Goal: Task Accomplishment & Management: Use online tool/utility

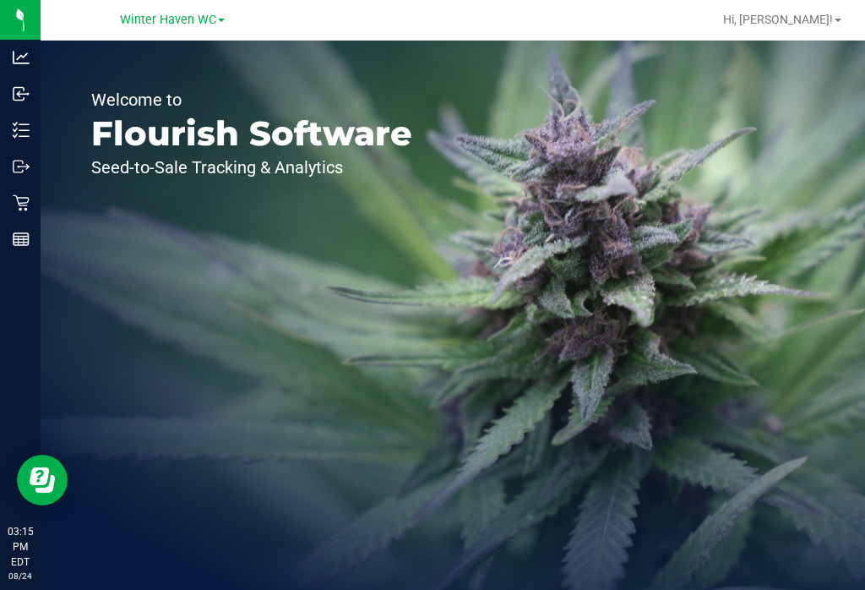
click at [9, 129] on div "Inventory" at bounding box center [22, 130] width 35 height 34
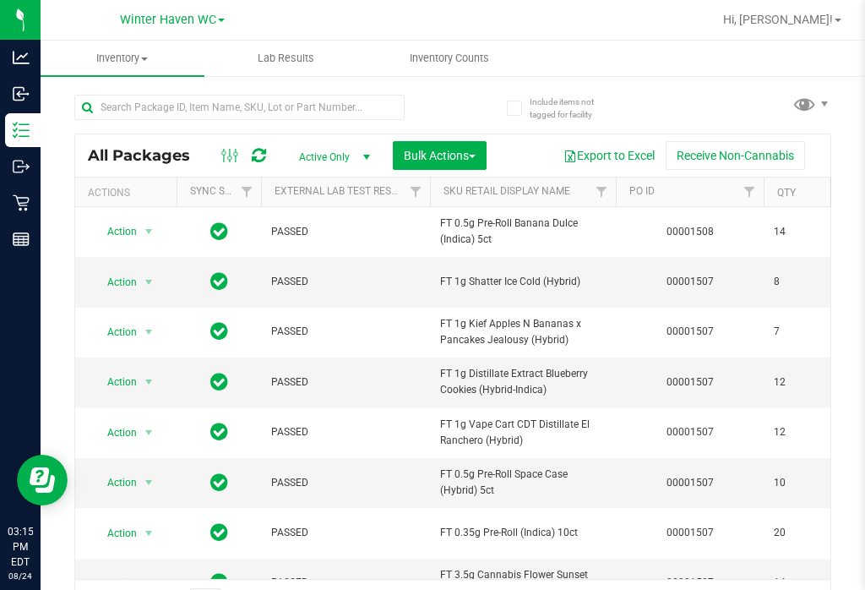
click at [460, 54] on span "Inventory Counts" at bounding box center [449, 58] width 125 height 15
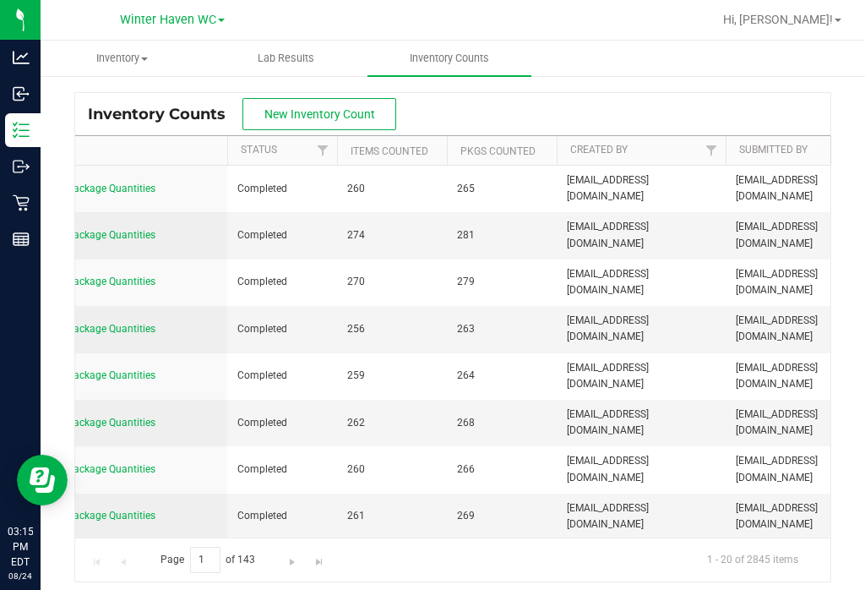
scroll to position [0, 520]
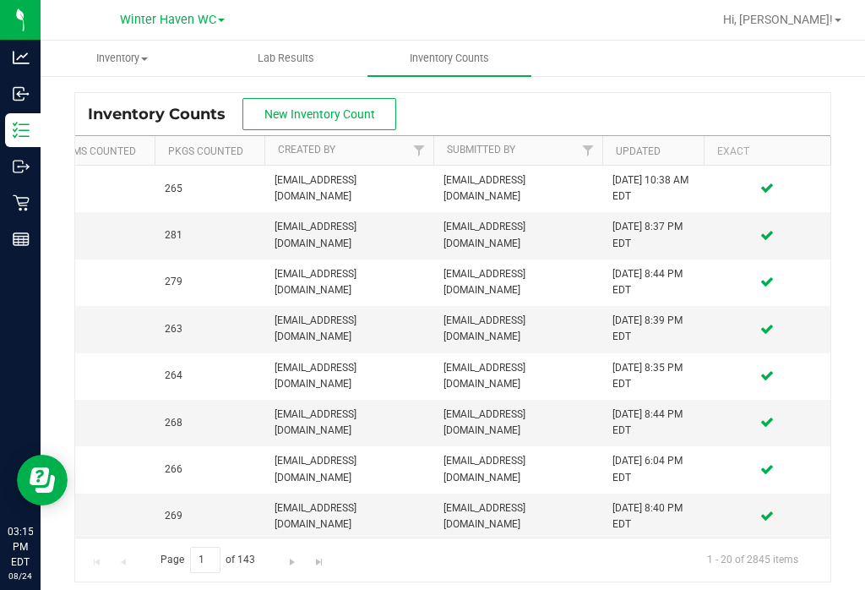
click at [310, 106] on button "New Inventory Count" at bounding box center [319, 114] width 154 height 32
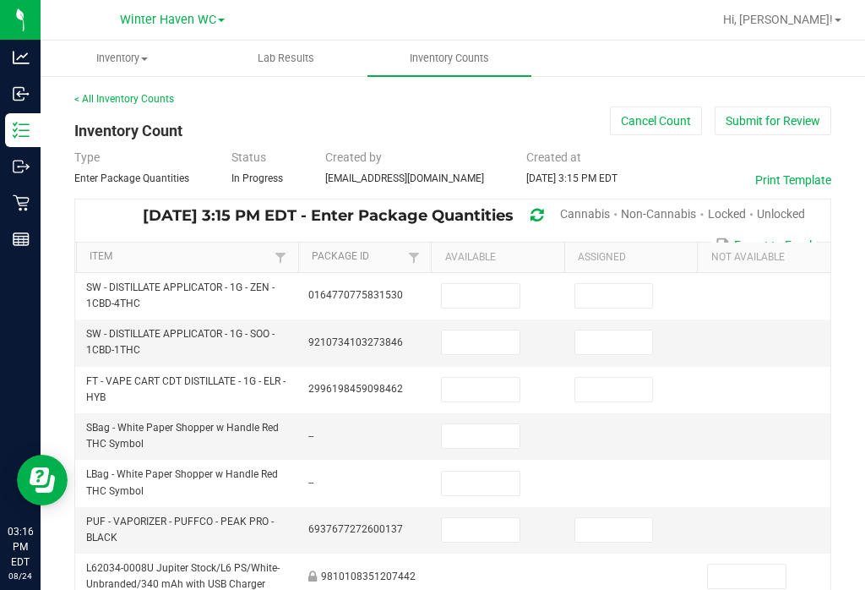
click at [794, 207] on span "Unlocked" at bounding box center [781, 214] width 48 height 14
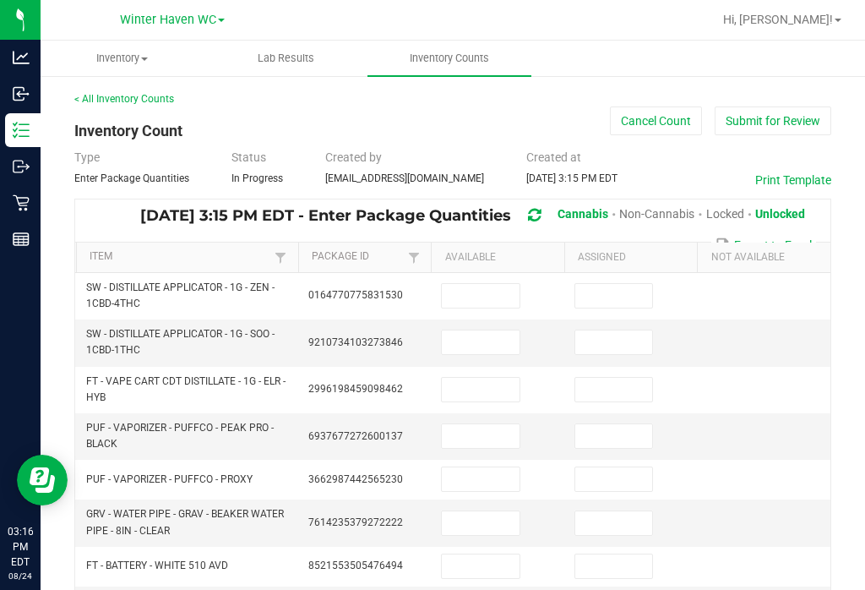
click at [236, 245] on th "Item" at bounding box center [187, 257] width 222 height 30
click at [195, 256] on link "Item" at bounding box center [180, 257] width 181 height 14
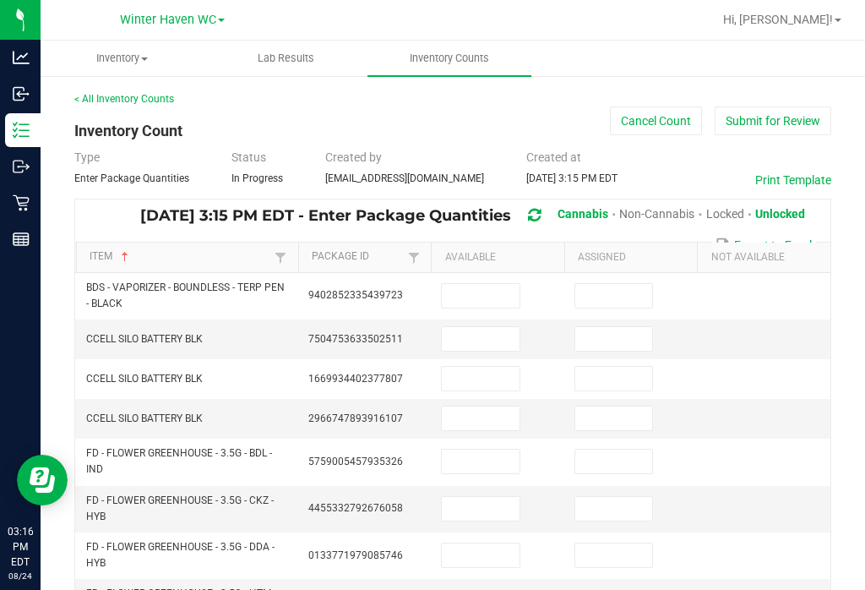
click at [471, 457] on input at bounding box center [481, 461] width 78 height 24
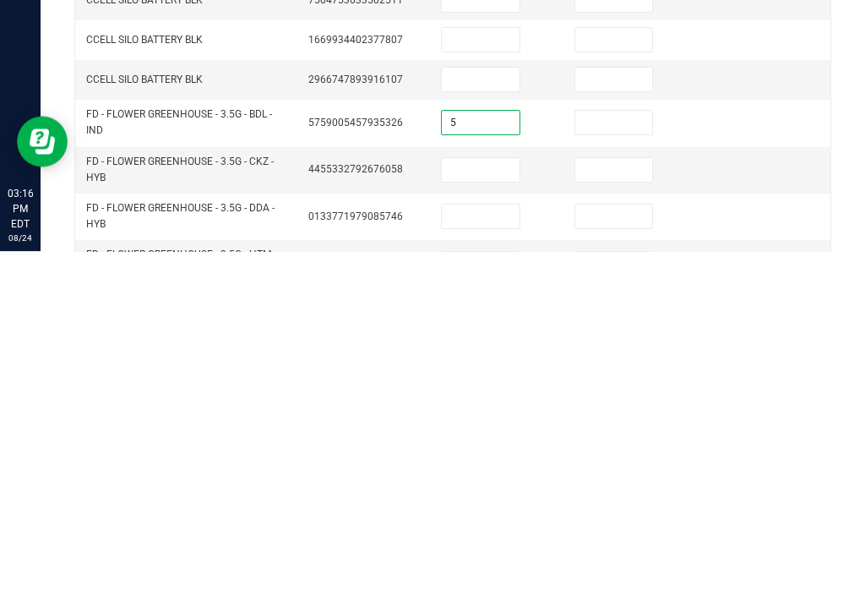
type input "5"
click at [617, 449] on input at bounding box center [614, 461] width 78 height 24
type input "0"
click at [478, 497] on input at bounding box center [481, 509] width 78 height 24
click at [494, 497] on input at bounding box center [481, 509] width 78 height 24
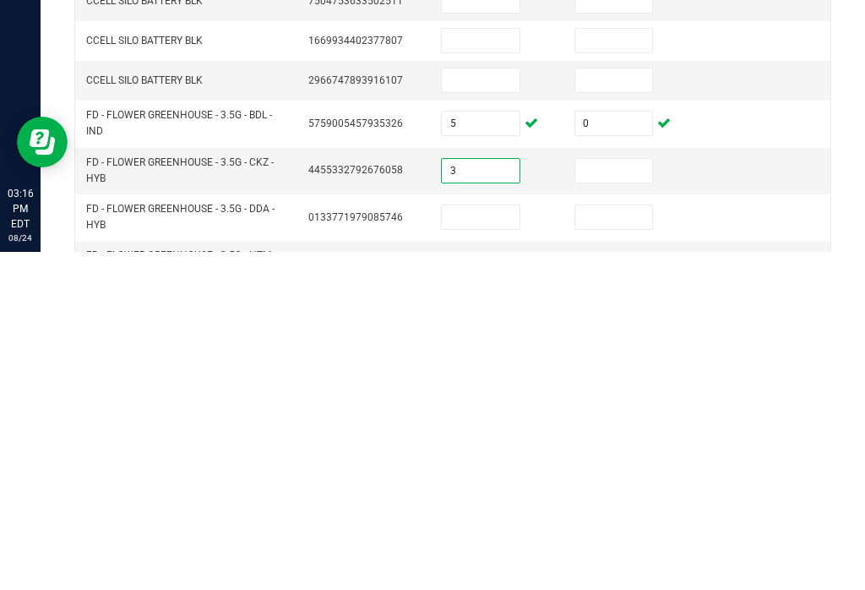
type input "3"
click at [606, 497] on input at bounding box center [614, 509] width 78 height 24
type input "0"
click at [471, 543] on input at bounding box center [481, 555] width 78 height 24
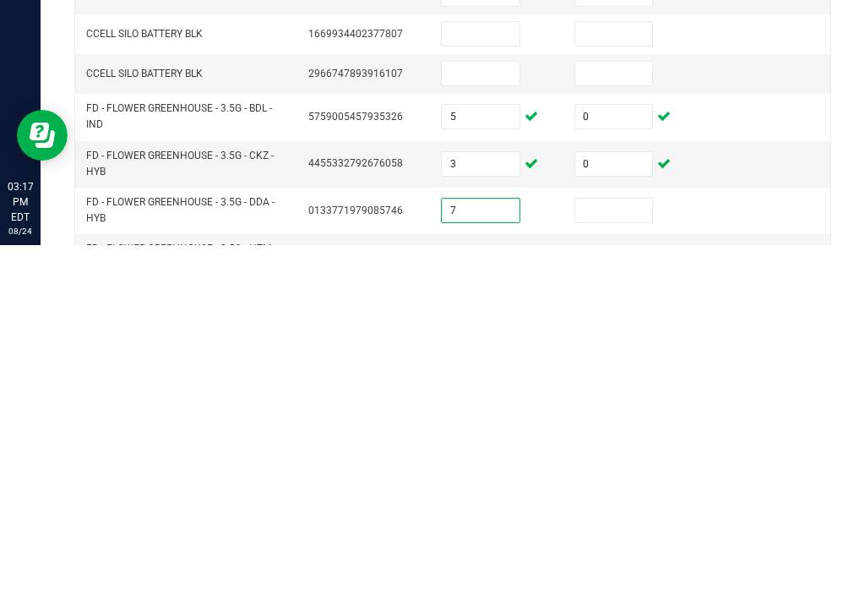
type input "7"
click at [662, 532] on td at bounding box center [630, 555] width 133 height 46
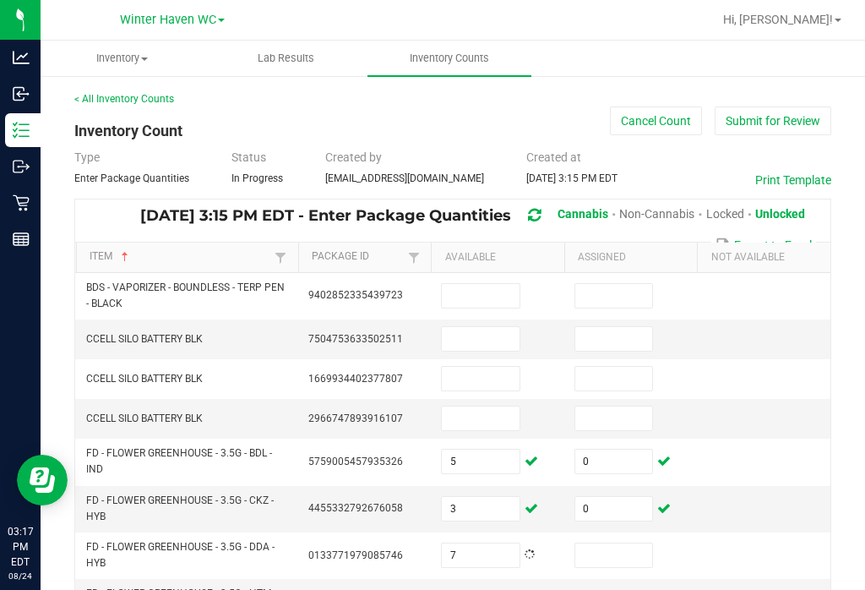
click at [623, 532] on td at bounding box center [630, 555] width 133 height 46
click at [630, 543] on input at bounding box center [614, 555] width 78 height 24
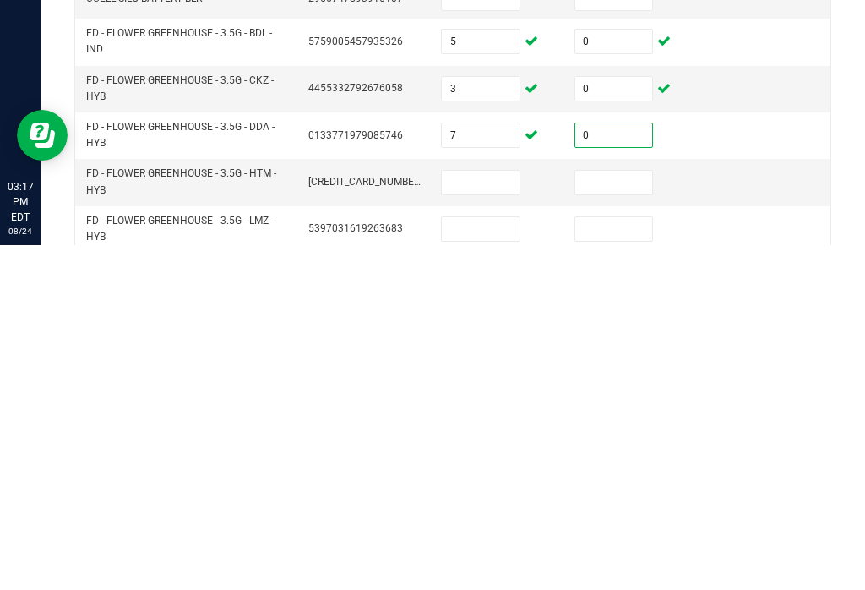
scroll to position [90, 0]
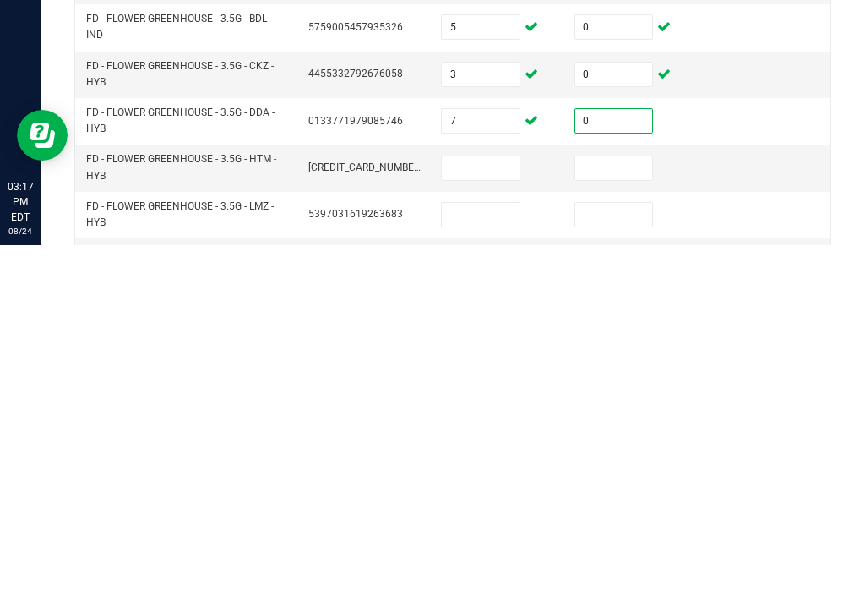
type input "0"
click at [495, 501] on input at bounding box center [481, 513] width 78 height 24
type input "15"
click at [633, 501] on input at bounding box center [614, 513] width 78 height 24
type input "0"
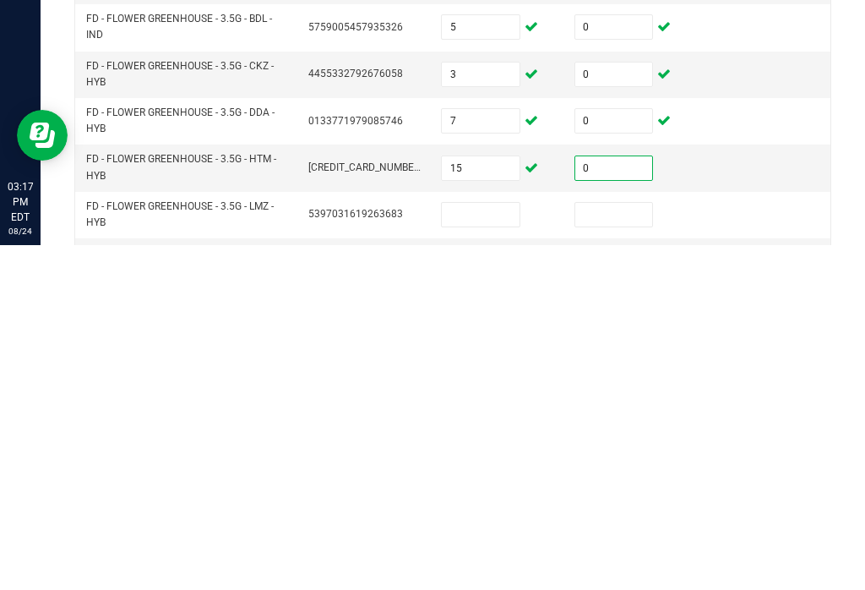
click at [495, 547] on input at bounding box center [481, 559] width 78 height 24
type input "7"
click at [617, 547] on input at bounding box center [614, 559] width 78 height 24
type input "0"
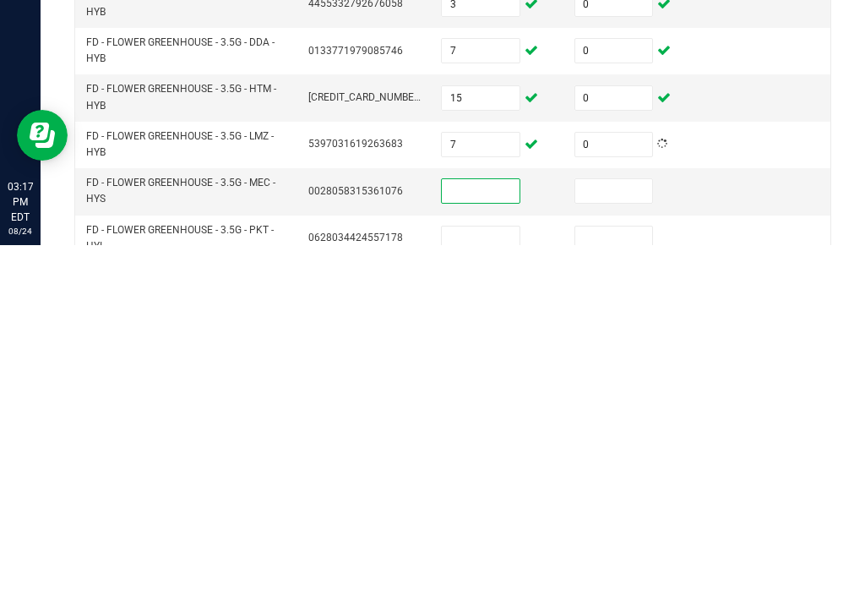
scroll to position [160, 0]
type input "2"
click at [613, 523] on input at bounding box center [614, 535] width 78 height 24
type input "0"
click at [495, 570] on input at bounding box center [481, 582] width 78 height 24
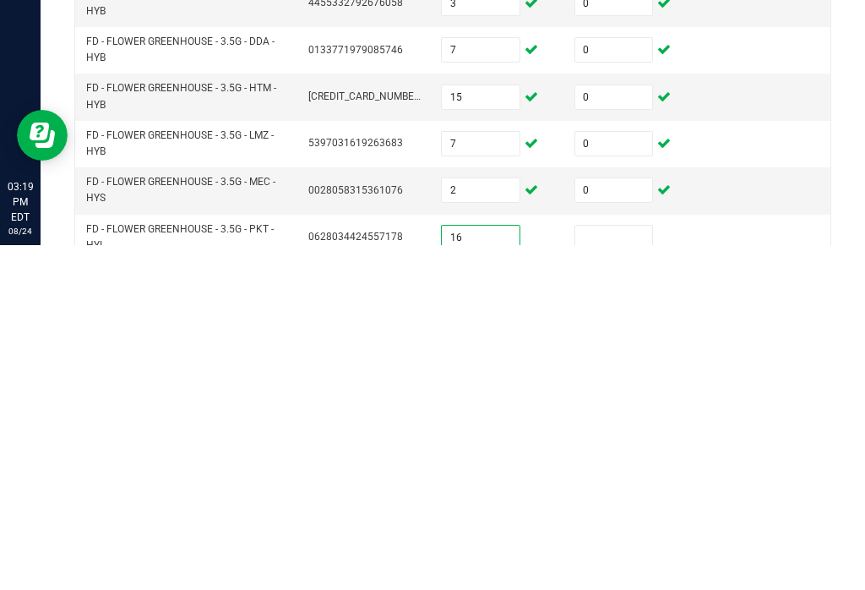
type input "16"
click at [624, 570] on input at bounding box center [614, 582] width 78 height 24
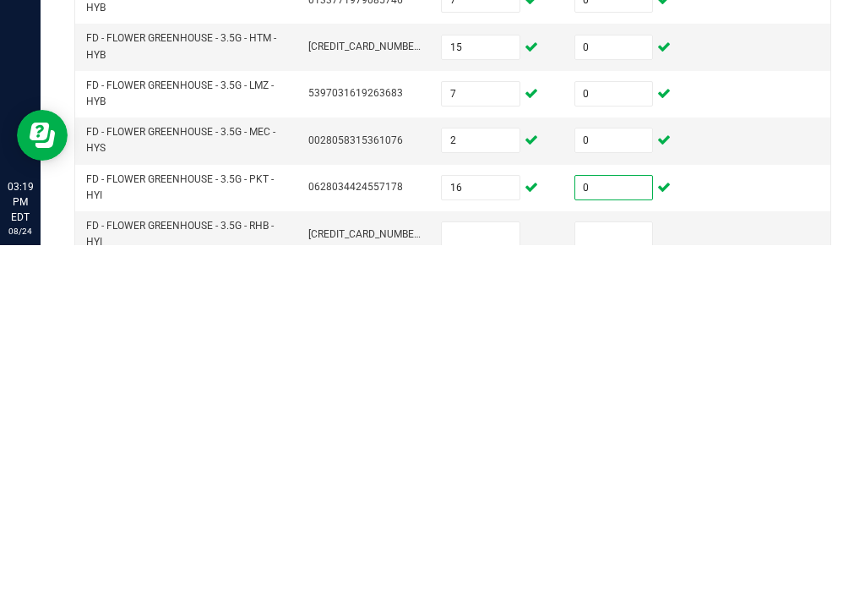
type input "0"
click at [503, 567] on input at bounding box center [481, 579] width 78 height 24
type input "4"
click at [624, 567] on input at bounding box center [614, 579] width 78 height 24
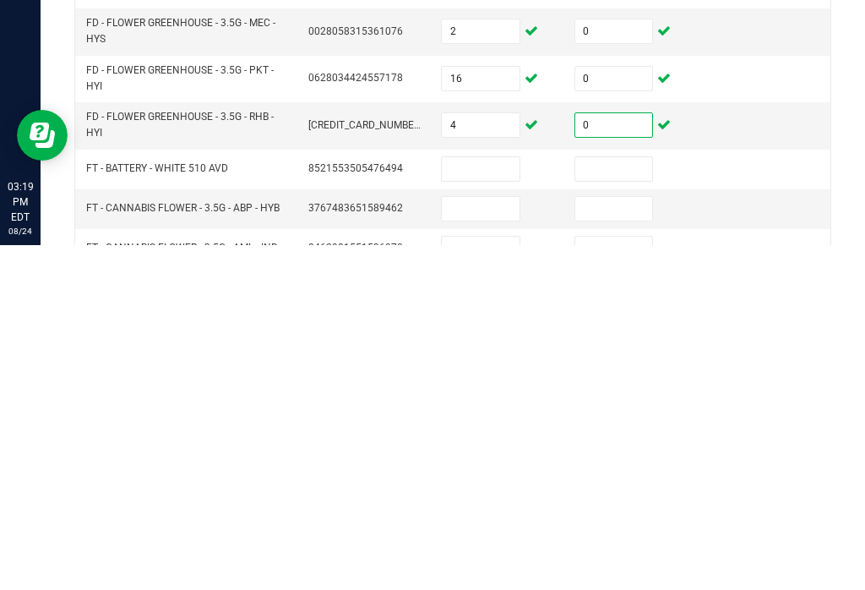
scroll to position [319, 0]
type input "0"
click at [486, 581] on input at bounding box center [481, 593] width 78 height 24
click at [478, 541] on input at bounding box center [481, 553] width 78 height 24
type input "12"
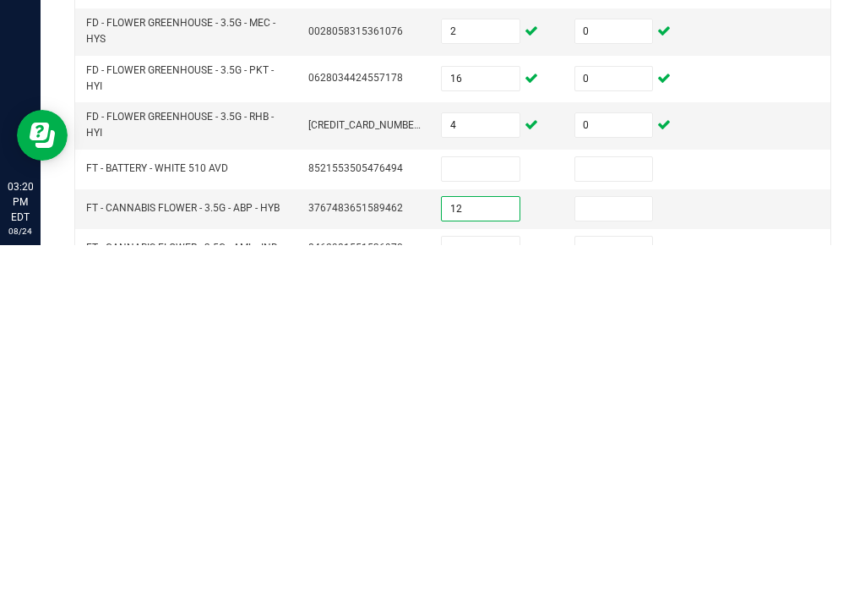
click at [608, 541] on input at bounding box center [614, 553] width 78 height 24
type input "0"
click at [465, 581] on input at bounding box center [481, 593] width 78 height 24
type input "1"
click at [628, 581] on input at bounding box center [614, 593] width 78 height 24
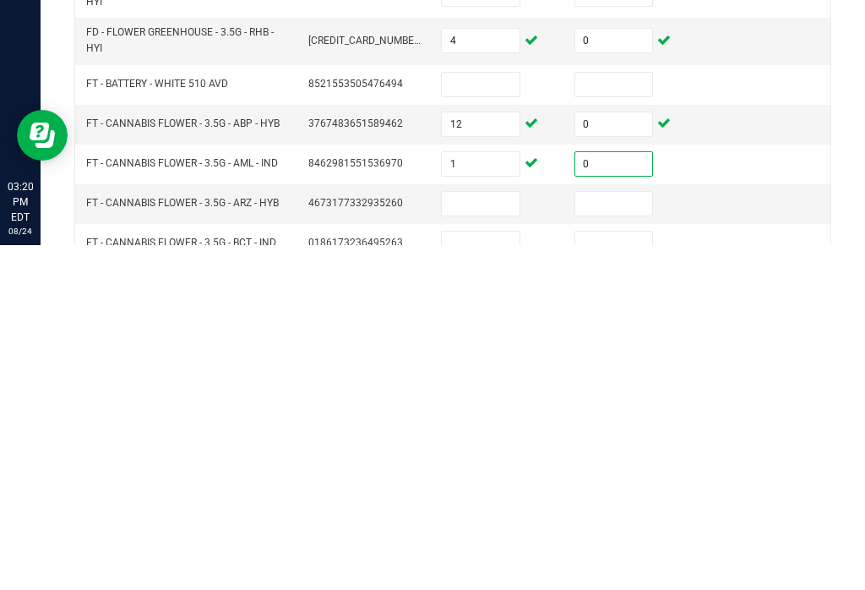
scroll to position [427, 0]
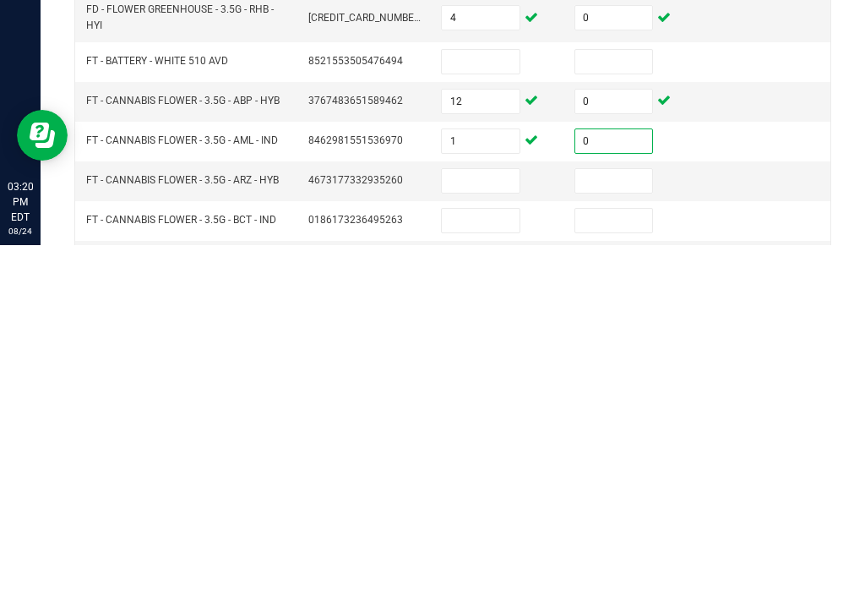
type input "0"
click at [492, 514] on input at bounding box center [481, 526] width 78 height 24
type input "13"
click at [630, 514] on input at bounding box center [614, 526] width 78 height 24
type input "0"
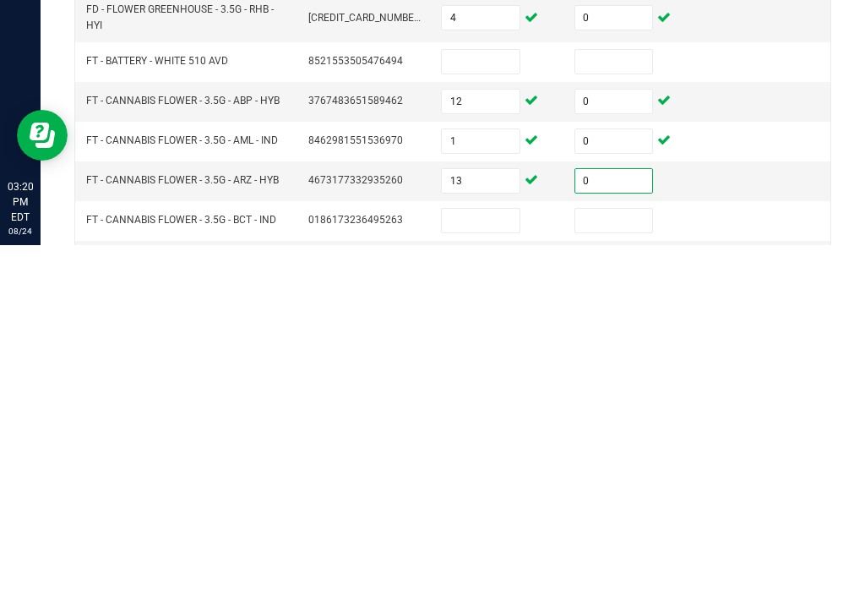
click at [479, 553] on input at bounding box center [481, 565] width 78 height 24
type input "5"
click at [612, 553] on input at bounding box center [614, 565] width 78 height 24
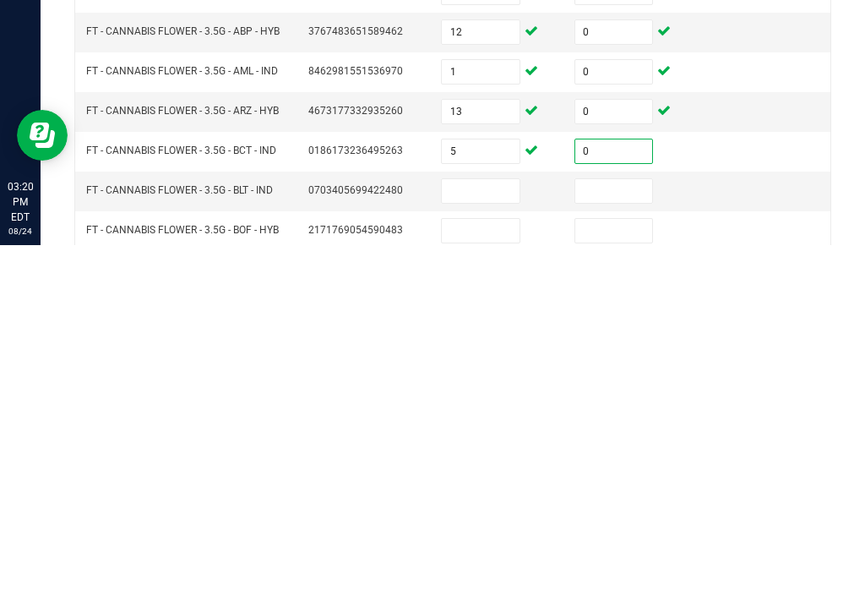
type input "0"
click at [491, 524] on input at bounding box center [481, 536] width 78 height 24
type input "10"
click at [617, 524] on input at bounding box center [614, 536] width 78 height 24
type input "0"
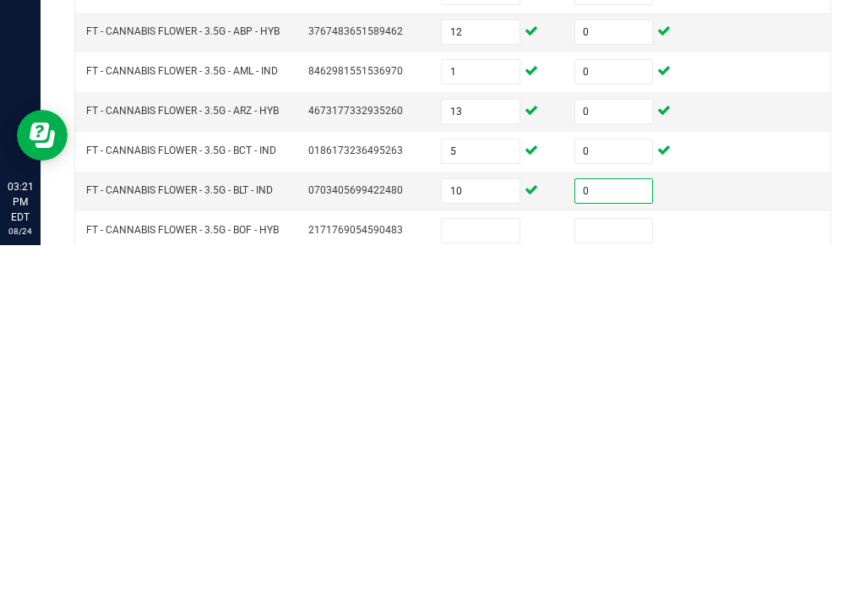
click at [511, 563] on input at bounding box center [481, 575] width 78 height 24
type input "2"
click at [608, 563] on input at bounding box center [614, 575] width 78 height 24
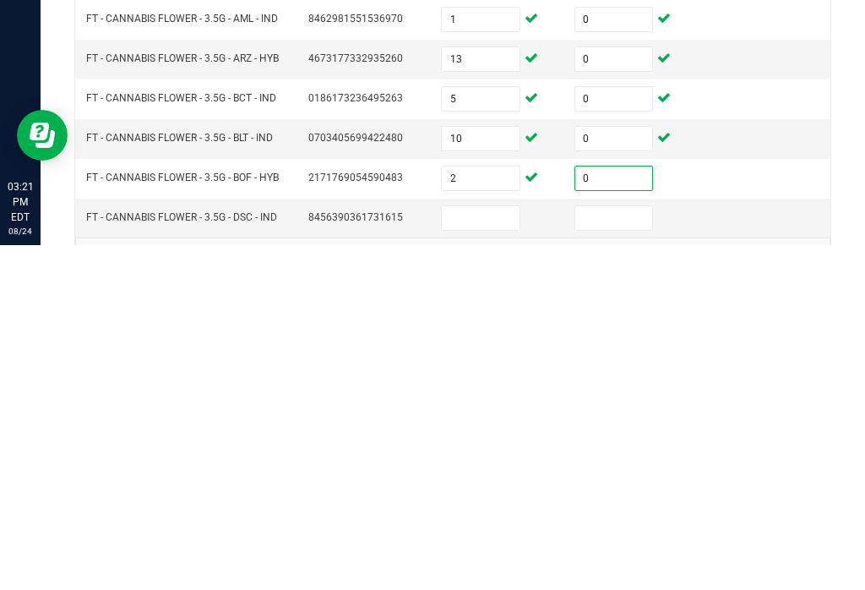
scroll to position [549, 0]
type input "0"
click at [476, 550] on input at bounding box center [481, 562] width 78 height 24
type input "8"
click at [600, 550] on input at bounding box center [614, 562] width 78 height 24
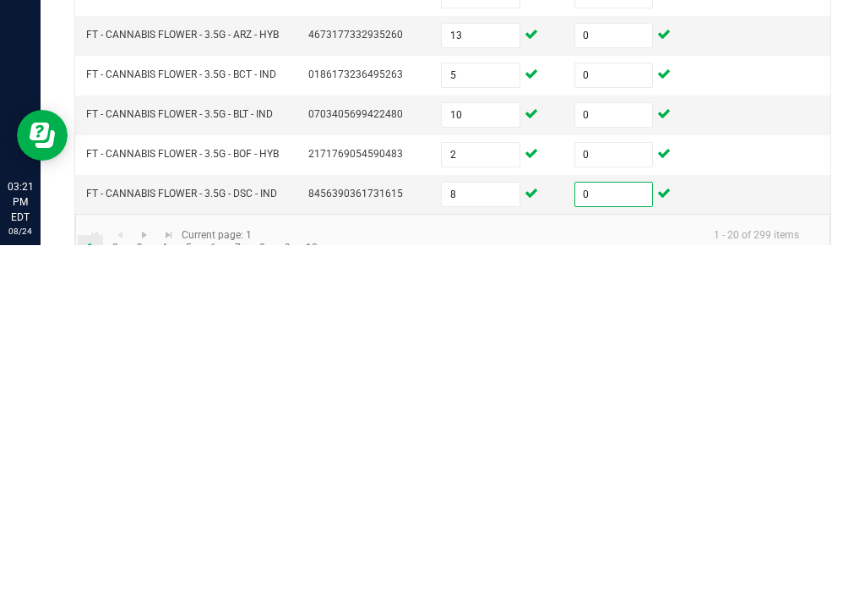
type input "0"
click at [120, 579] on link "2" at bounding box center [115, 591] width 24 height 25
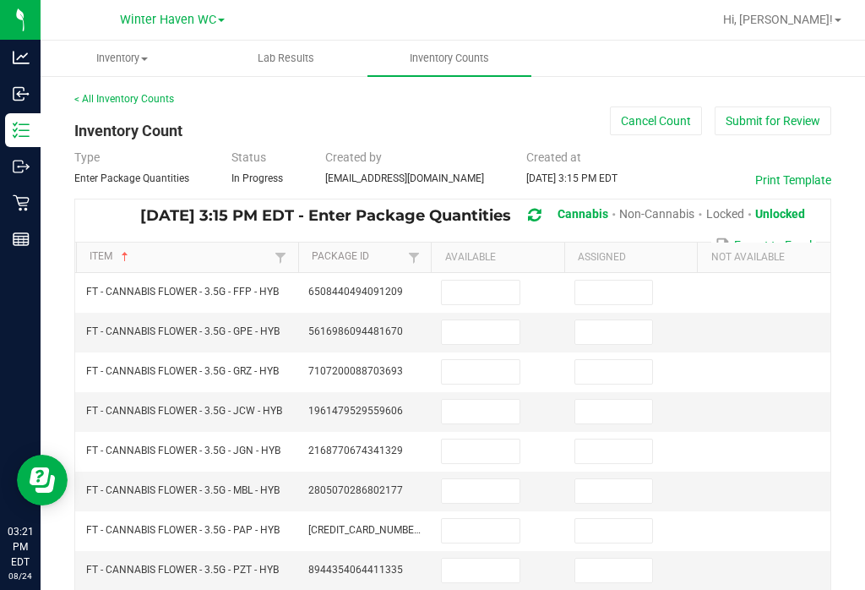
scroll to position [0, 0]
click at [460, 280] on input at bounding box center [481, 292] width 78 height 24
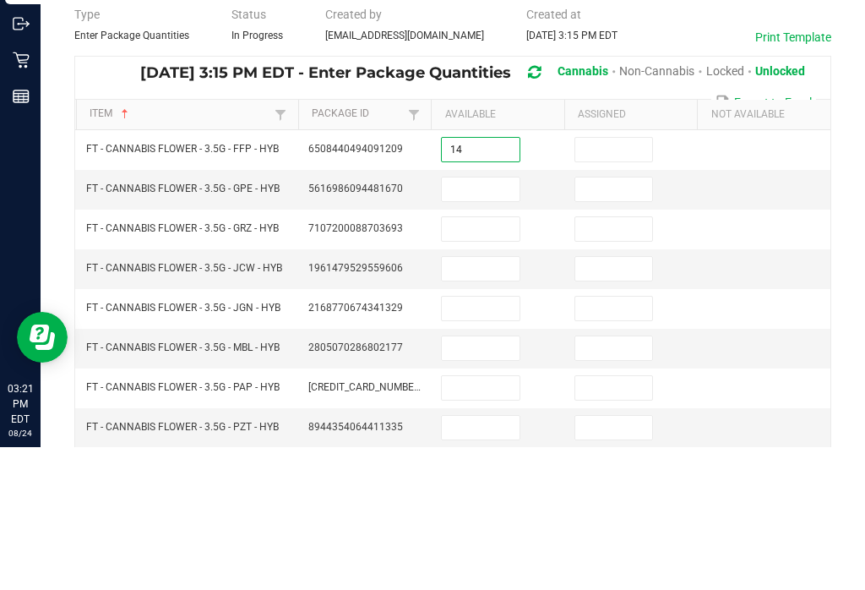
type input "14"
click at [595, 280] on input at bounding box center [614, 292] width 78 height 24
type input "0"
click at [497, 320] on input at bounding box center [481, 332] width 78 height 24
type input "15"
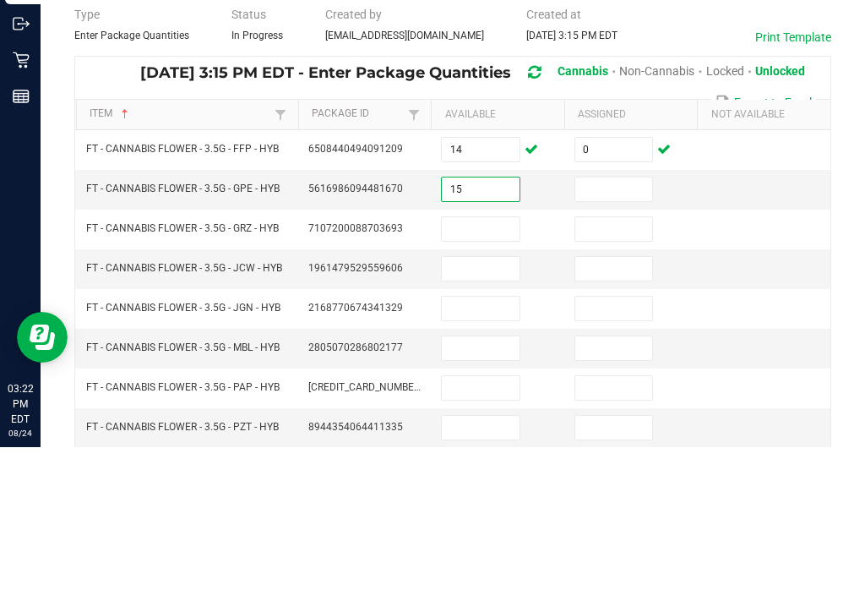
click at [640, 320] on input at bounding box center [614, 332] width 78 height 24
type input "0"
click at [495, 360] on input at bounding box center [481, 372] width 78 height 24
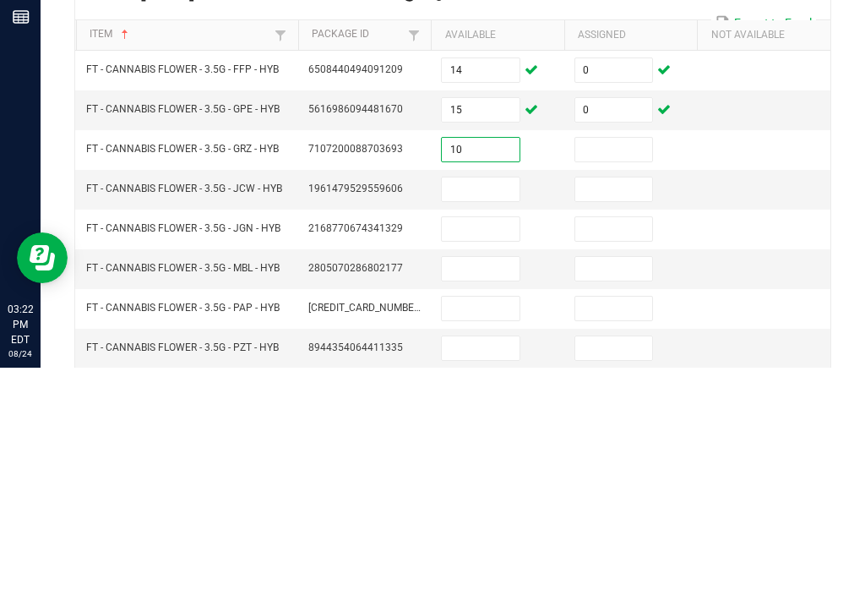
type input "10"
click at [622, 360] on input at bounding box center [614, 372] width 78 height 24
type input "0"
click at [494, 399] on input at bounding box center [481, 411] width 78 height 24
type input "5"
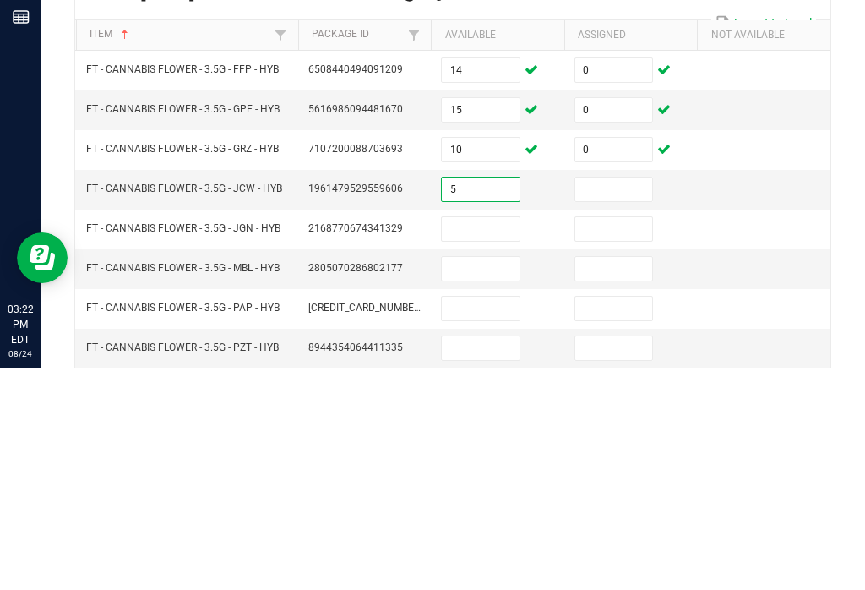
click at [635, 399] on input at bounding box center [614, 411] width 78 height 24
type input "0"
click at [501, 439] on input at bounding box center [481, 451] width 78 height 24
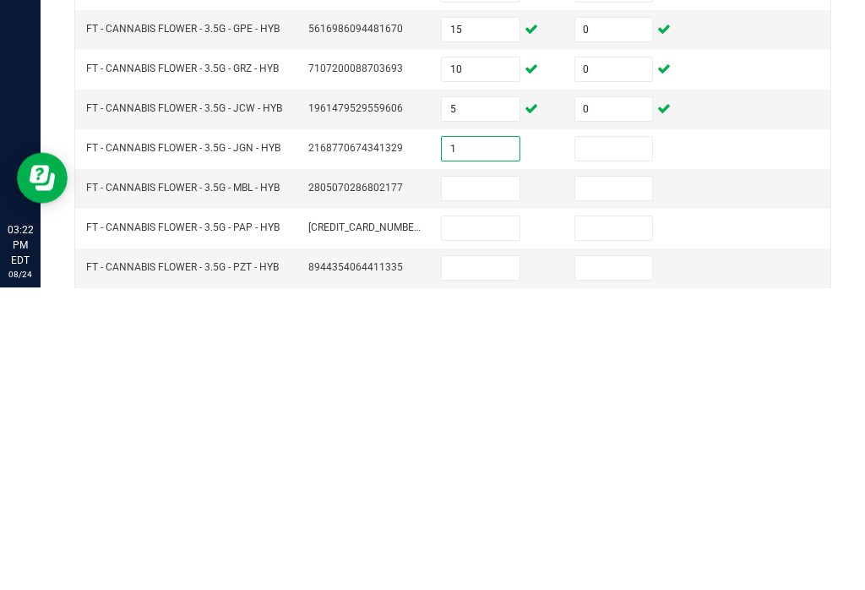
type input "1"
click at [611, 439] on input at bounding box center [614, 451] width 78 height 24
type input "0"
click at [502, 479] on input at bounding box center [481, 491] width 78 height 24
type input "8"
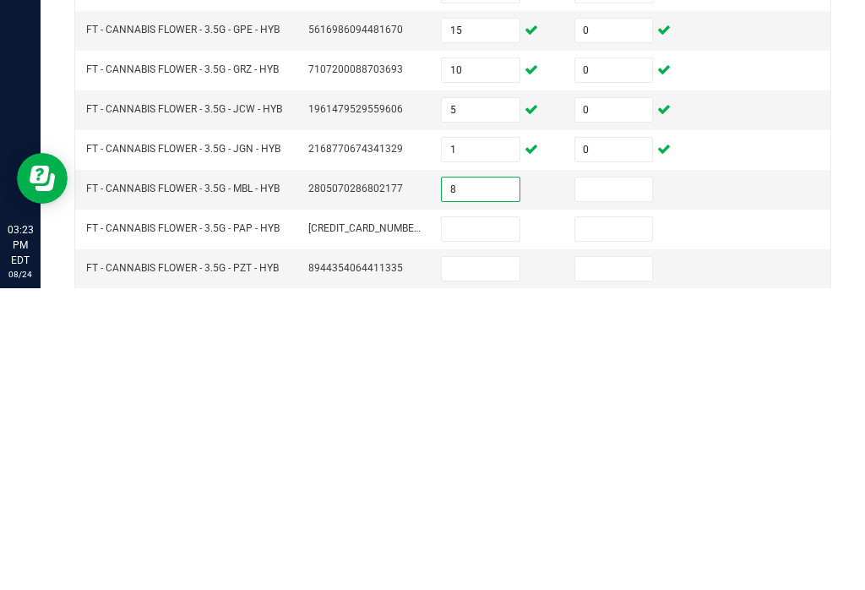
click at [606, 479] on input at bounding box center [614, 491] width 78 height 24
type input "0"
click at [480, 519] on input at bounding box center [481, 531] width 78 height 24
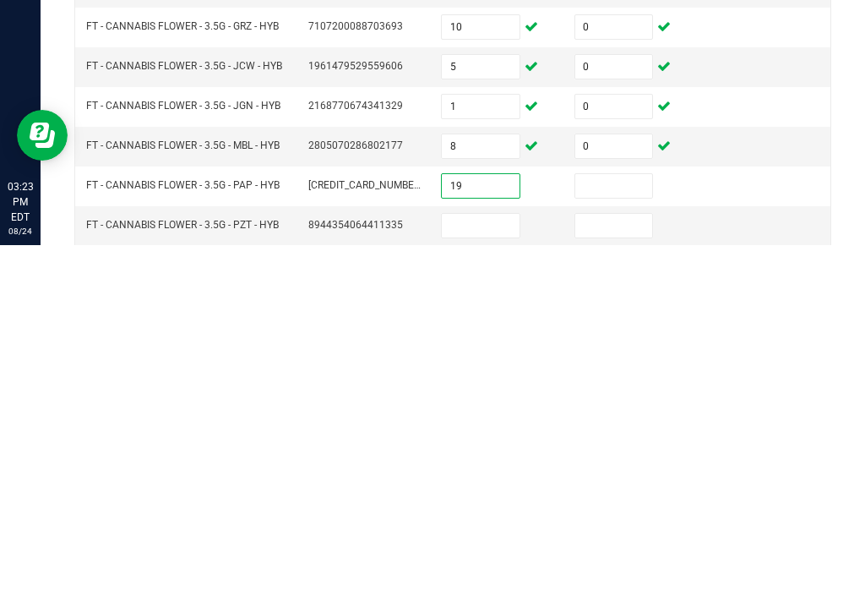
type input "19"
click at [628, 519] on input at bounding box center [614, 531] width 78 height 24
type input "0"
click at [510, 558] on input at bounding box center [481, 570] width 78 height 24
type input "10"
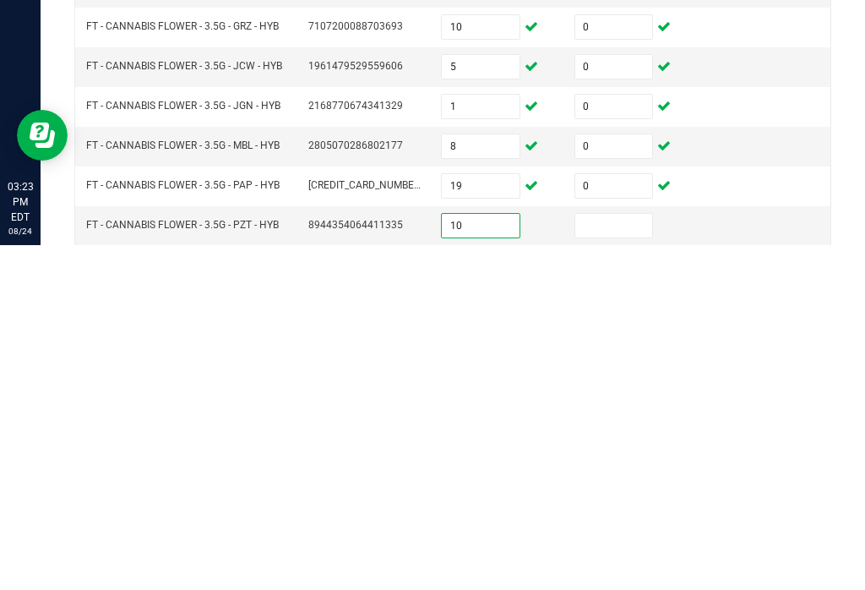
click at [588, 558] on input at bounding box center [614, 570] width 78 height 24
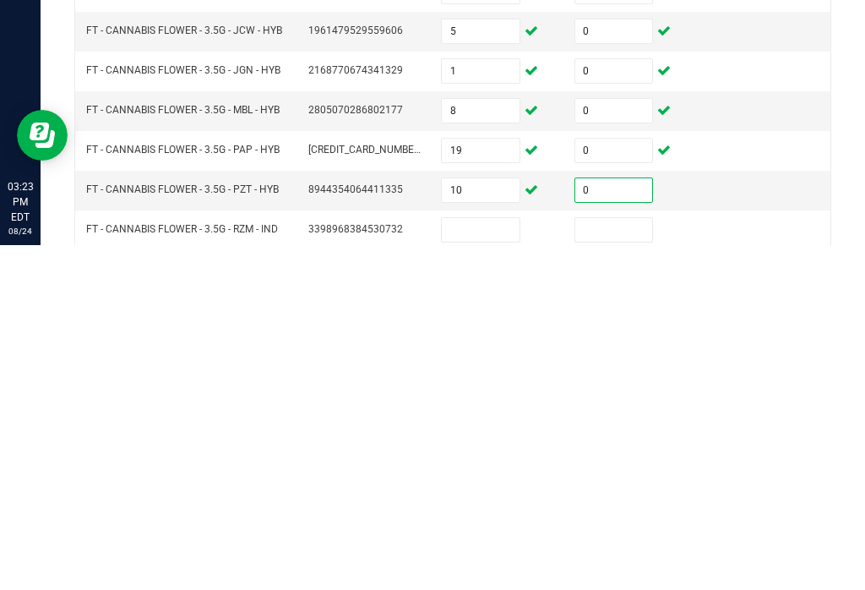
scroll to position [35, 0]
type input "0"
click at [505, 563] on input at bounding box center [481, 575] width 78 height 24
type input "1"
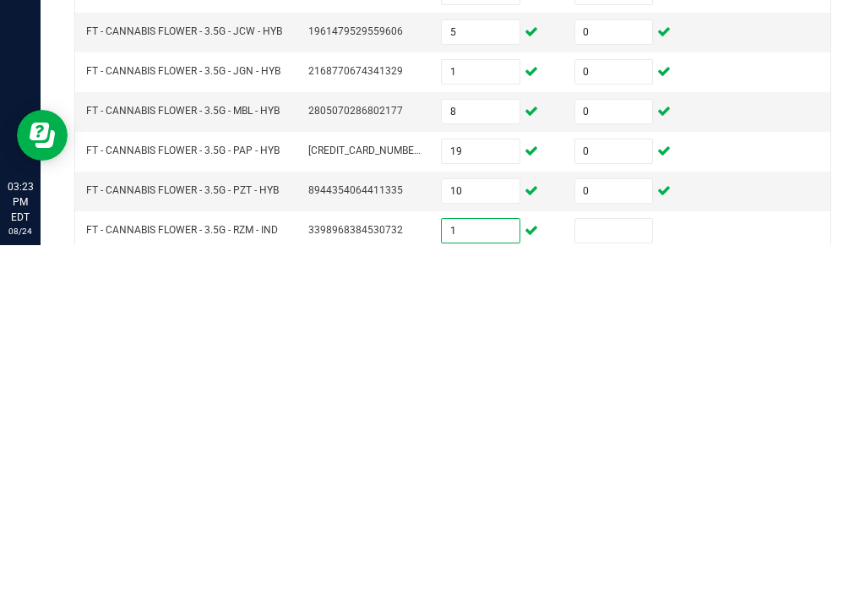
click at [646, 563] on input at bounding box center [614, 575] width 78 height 24
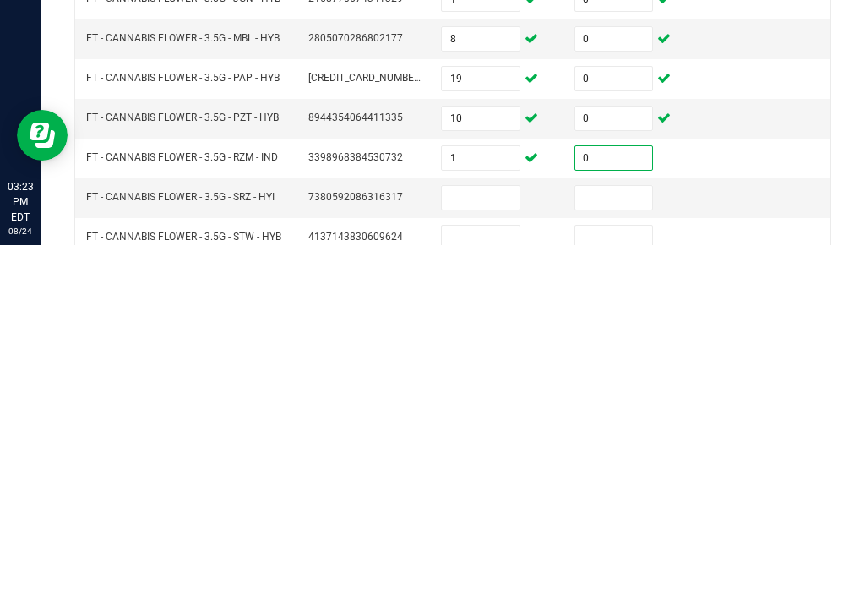
scroll to position [108, 0]
type input "0"
click at [489, 530] on input at bounding box center [481, 542] width 78 height 24
type input "14"
click at [618, 530] on input at bounding box center [614, 542] width 78 height 24
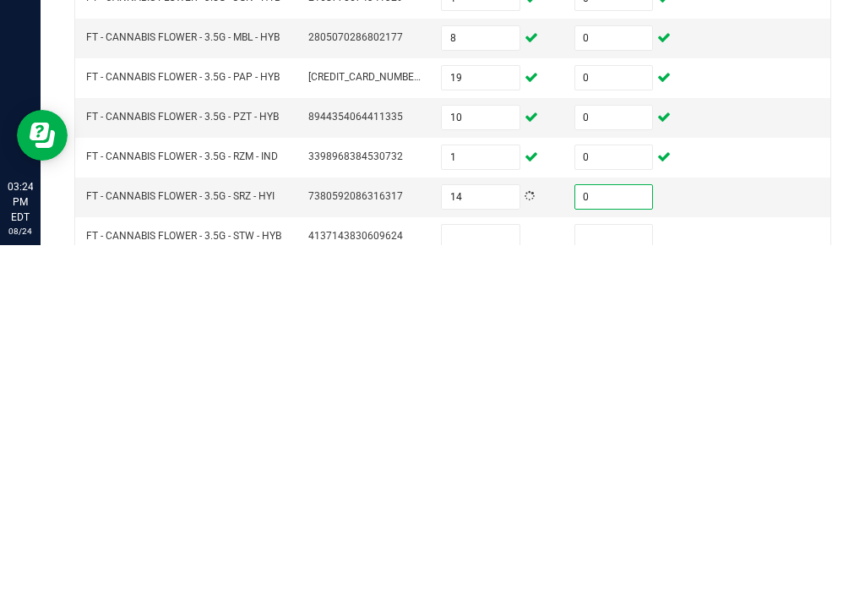
type input "0"
click at [470, 569] on input at bounding box center [481, 581] width 78 height 24
type input "18"
click at [619, 569] on input at bounding box center [614, 581] width 78 height 24
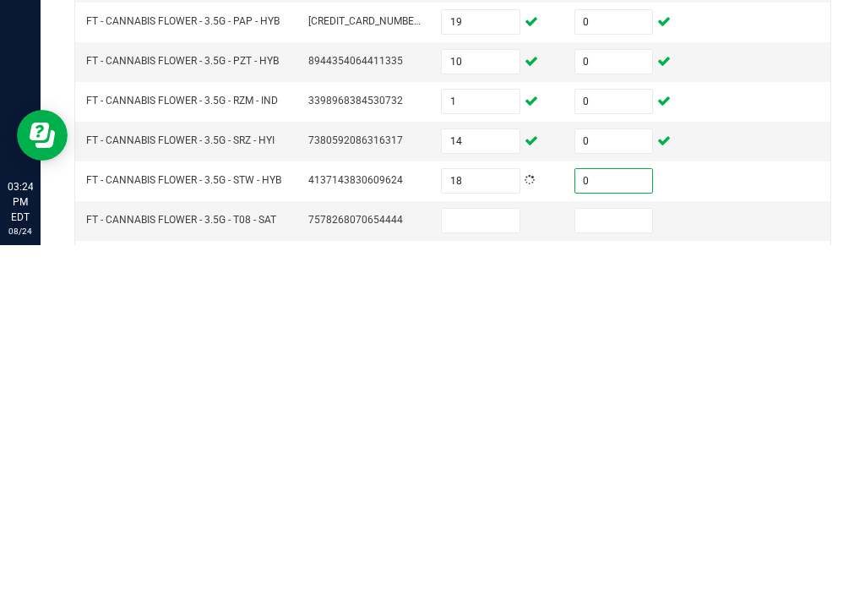
type input "0"
click at [477, 553] on input at bounding box center [481, 565] width 78 height 24
type input "10"
click at [627, 553] on input at bounding box center [614, 565] width 78 height 24
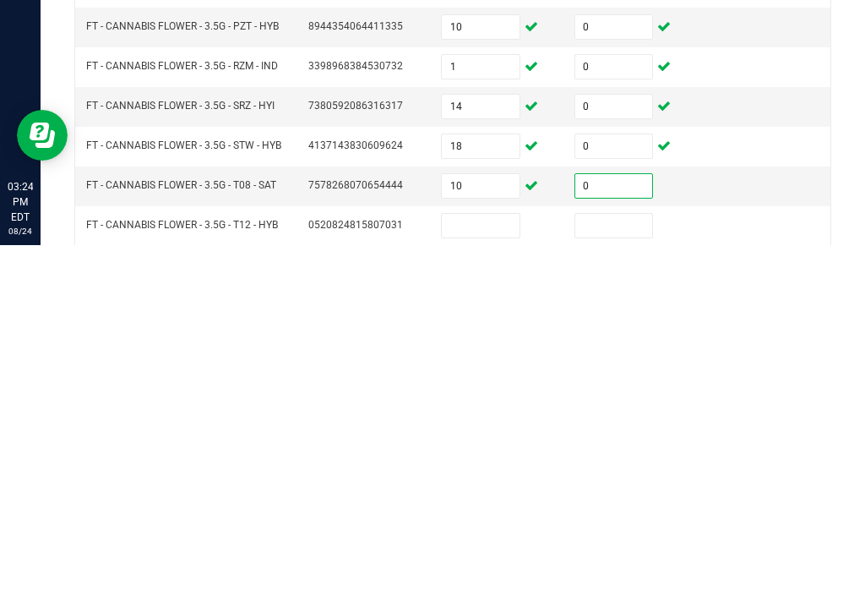
type input "0"
click at [496, 558] on input at bounding box center [481, 570] width 78 height 24
type input "17"
click at [609, 558] on input at bounding box center [614, 570] width 78 height 24
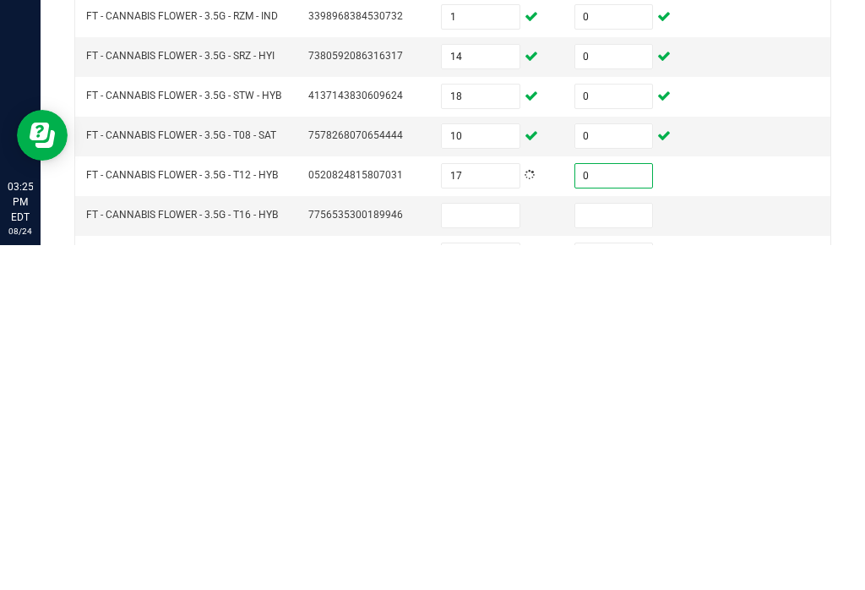
scroll to position [267, 0]
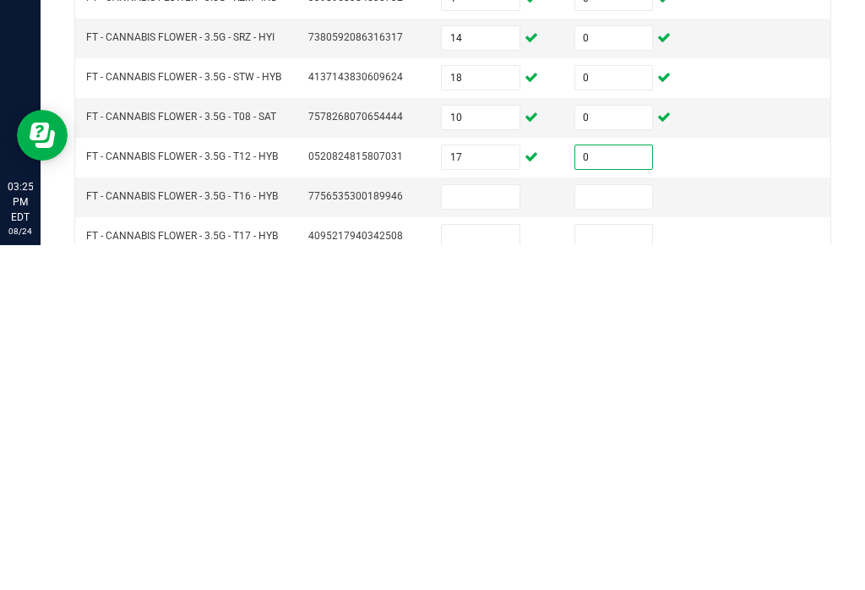
type input "0"
click at [486, 530] on input at bounding box center [481, 542] width 78 height 24
type input "12"
click at [628, 530] on input at bounding box center [614, 542] width 78 height 24
type input "0"
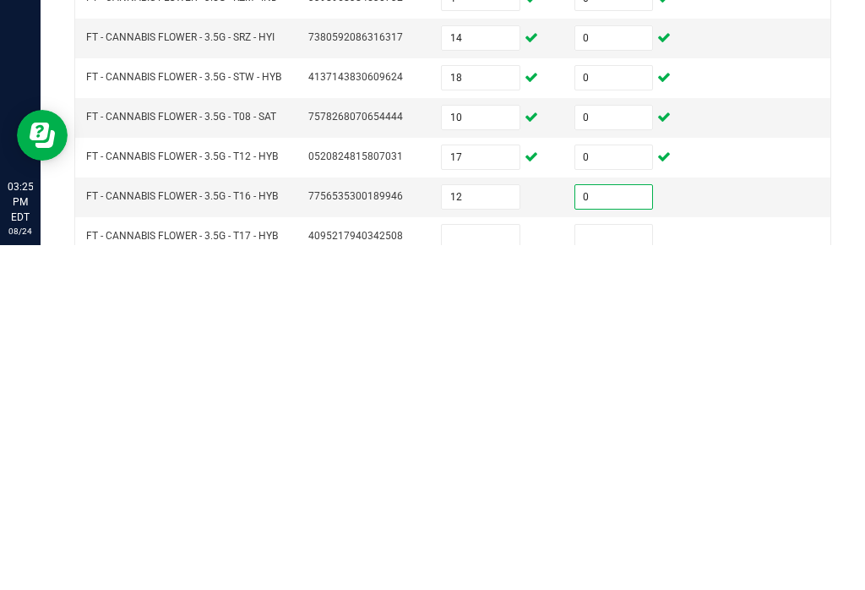
click at [489, 569] on input at bounding box center [481, 581] width 78 height 24
type input "5"
click at [595, 569] on input at bounding box center [614, 581] width 78 height 24
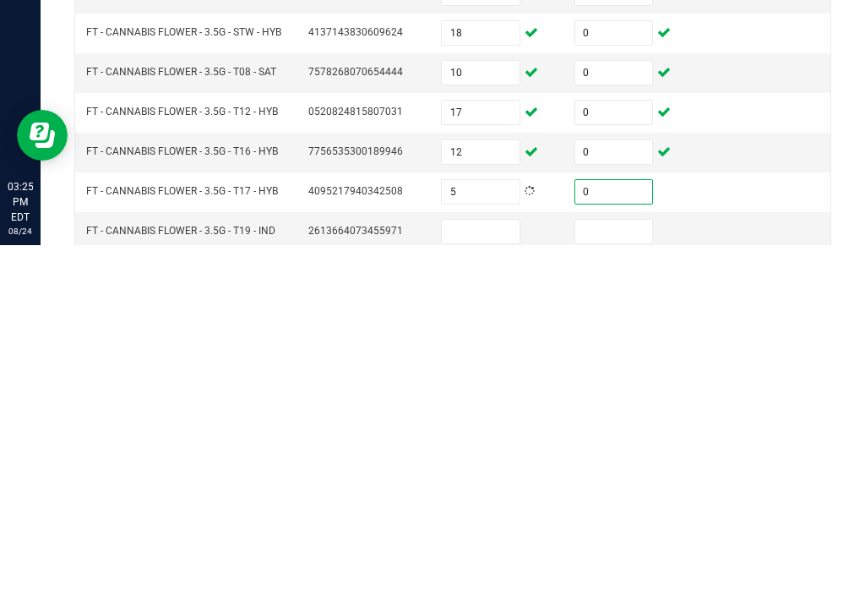
scroll to position [325, 0]
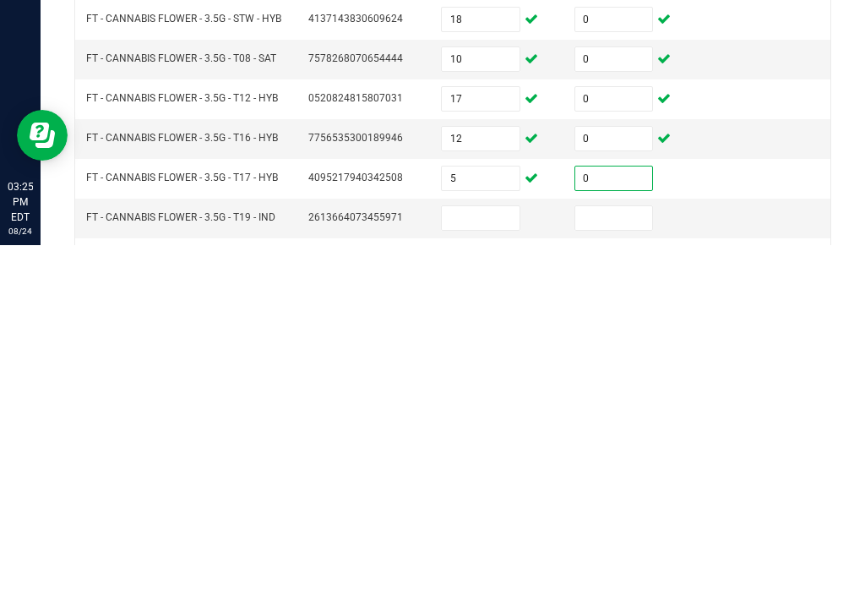
type input "0"
click at [498, 551] on input at bounding box center [481, 563] width 78 height 24
type input "13"
click at [618, 551] on input at bounding box center [614, 563] width 78 height 24
type input "0"
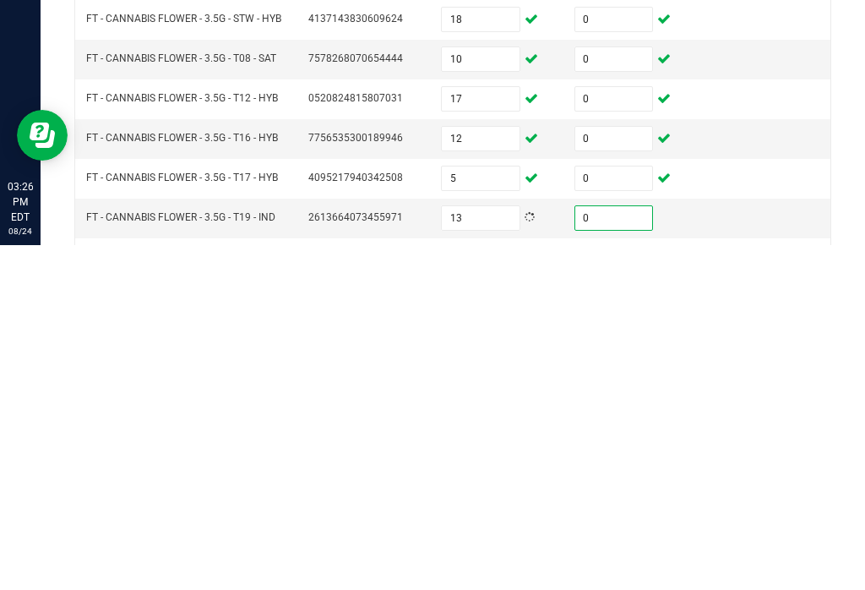
type input "15"
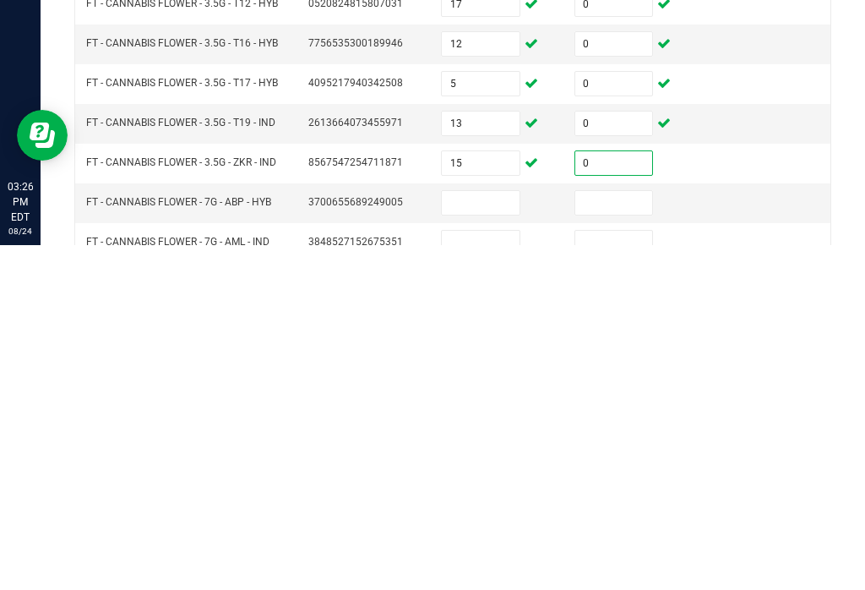
type input "0"
click at [484, 535] on input at bounding box center [481, 547] width 78 height 24
type input "19"
click at [632, 535] on input at bounding box center [614, 547] width 78 height 24
type input "0"
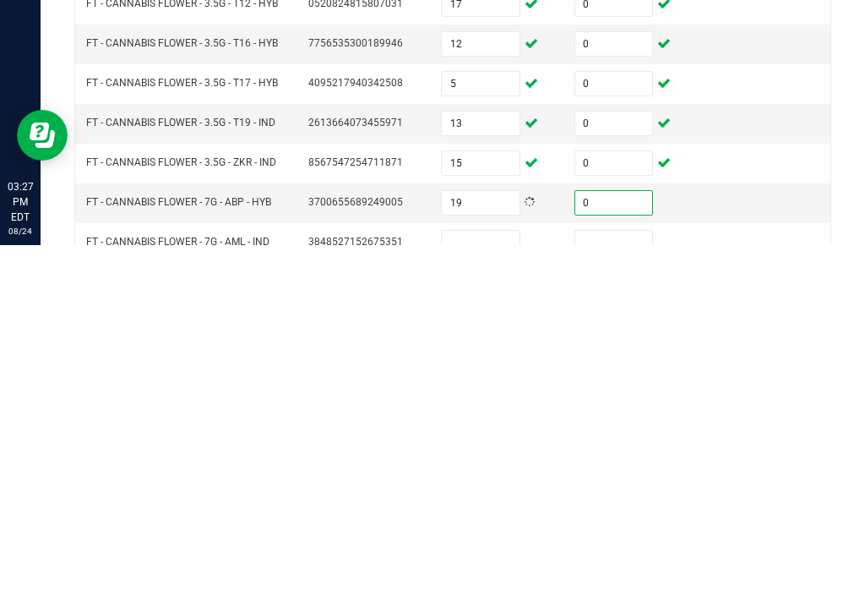
click at [492, 575] on input at bounding box center [481, 587] width 78 height 24
type input "12"
click at [622, 575] on input at bounding box center [614, 587] width 78 height 24
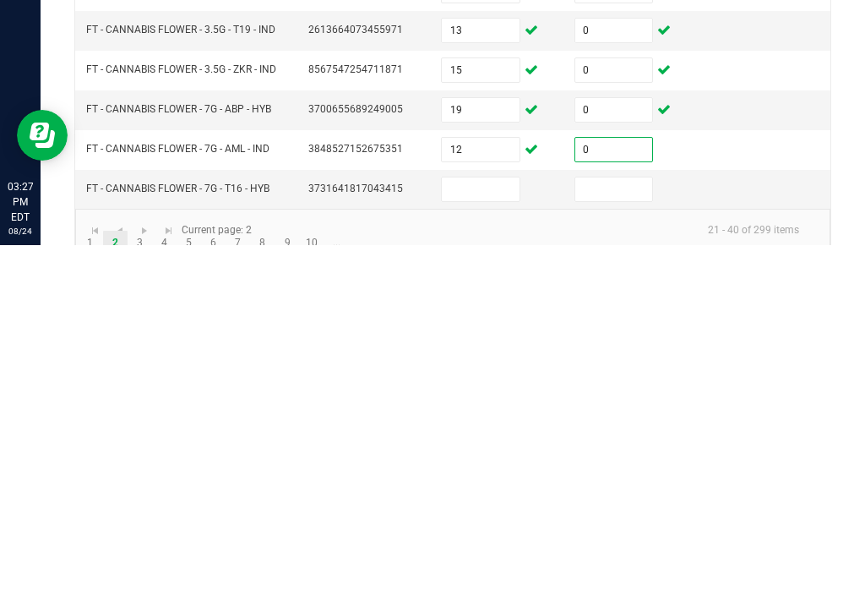
scroll to position [511, 0]
type input "0"
click at [456, 524] on input at bounding box center [481, 536] width 78 height 24
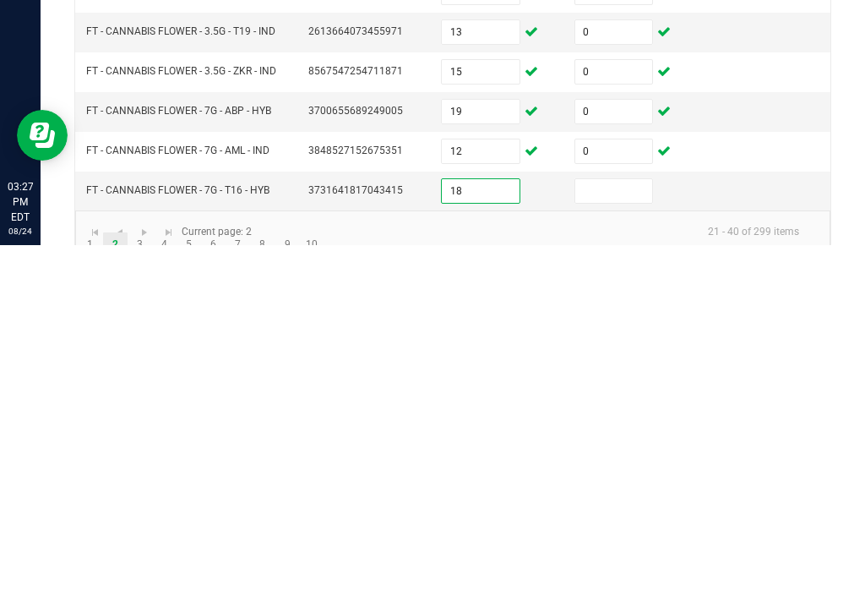
type input "18"
click at [625, 524] on input at bounding box center [614, 536] width 78 height 24
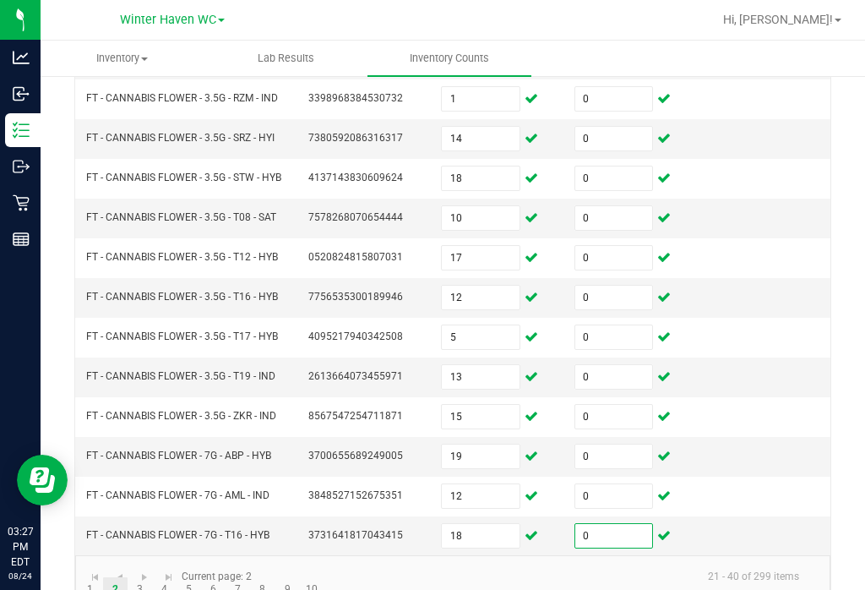
type input "0"
click at [138, 577] on link "3" at bounding box center [140, 589] width 24 height 25
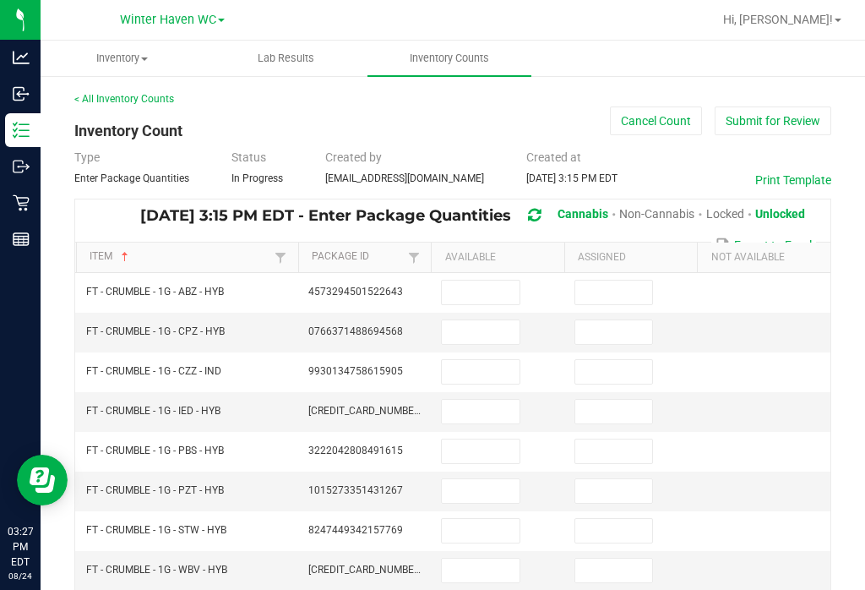
scroll to position [0, 0]
click at [511, 280] on input at bounding box center [481, 292] width 78 height 24
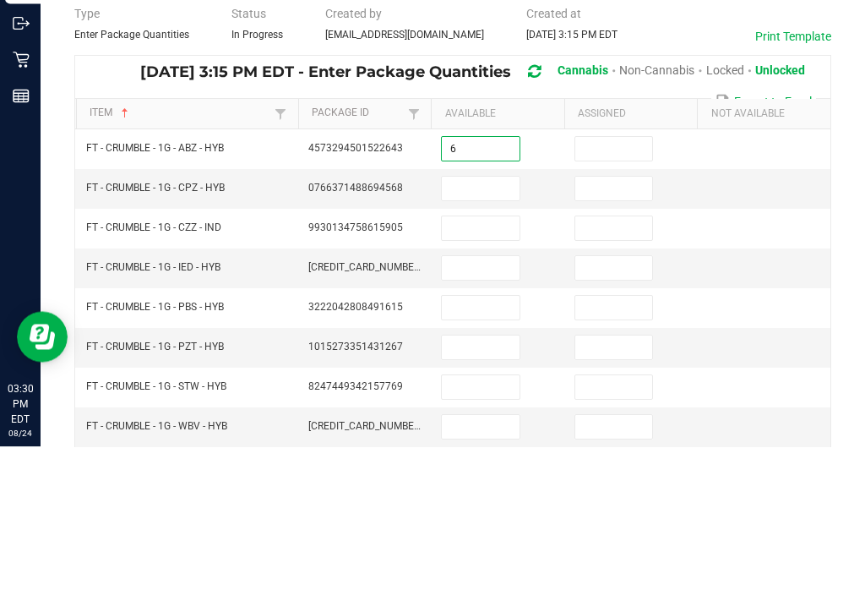
type input "6"
click at [613, 280] on input at bounding box center [614, 292] width 78 height 24
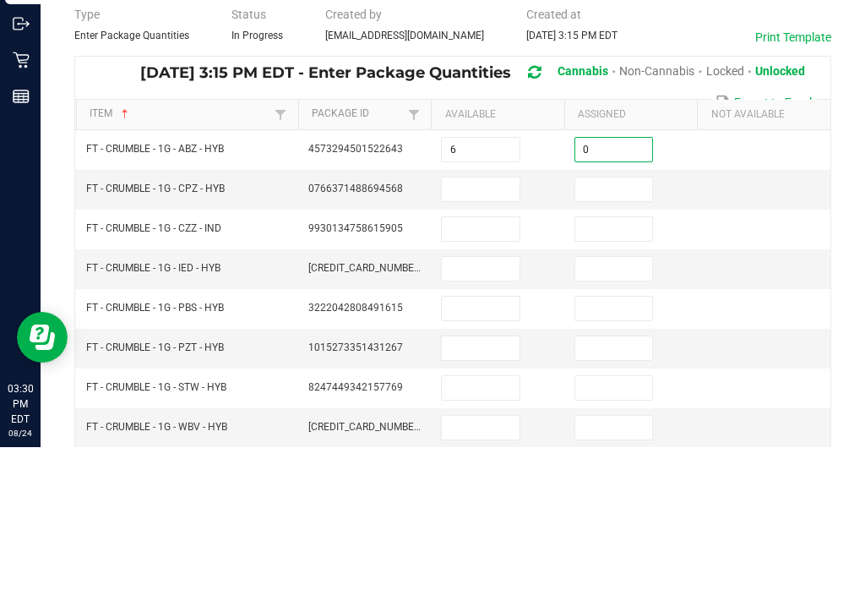
type input "0"
click at [498, 320] on input at bounding box center [481, 332] width 78 height 24
type input "6"
click at [587, 320] on input at bounding box center [614, 332] width 78 height 24
type input "0"
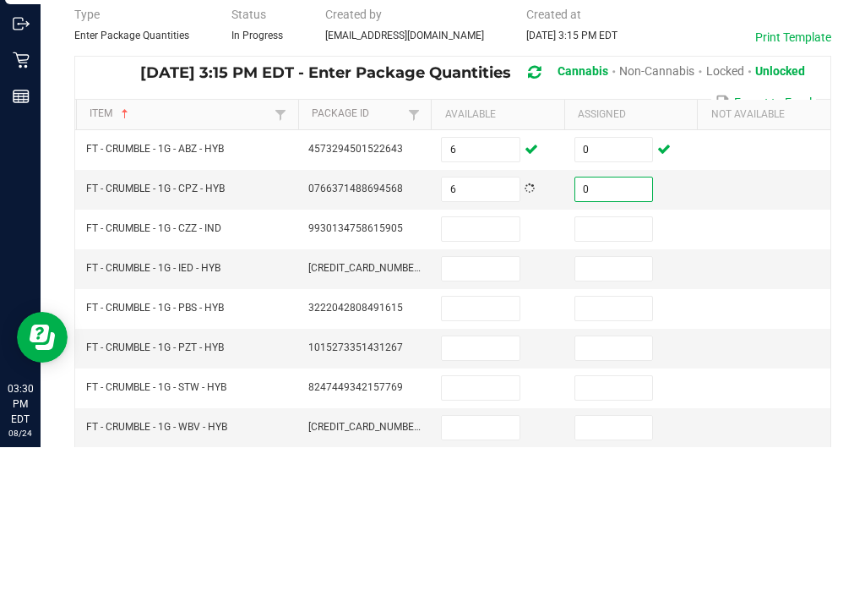
click at [487, 360] on input at bounding box center [481, 372] width 78 height 24
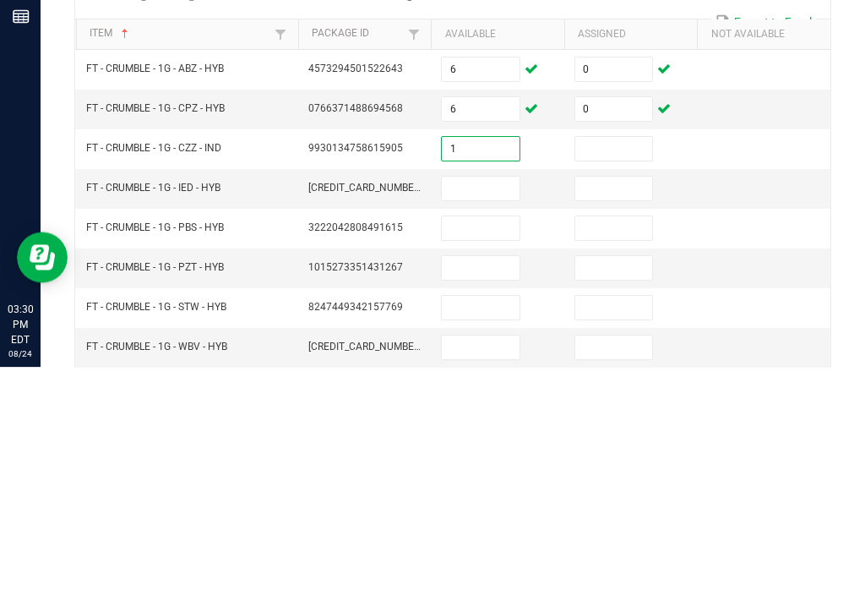
type input "1"
click at [623, 360] on input at bounding box center [614, 372] width 78 height 24
type input "0"
click at [488, 399] on input at bounding box center [481, 411] width 78 height 24
type input "4"
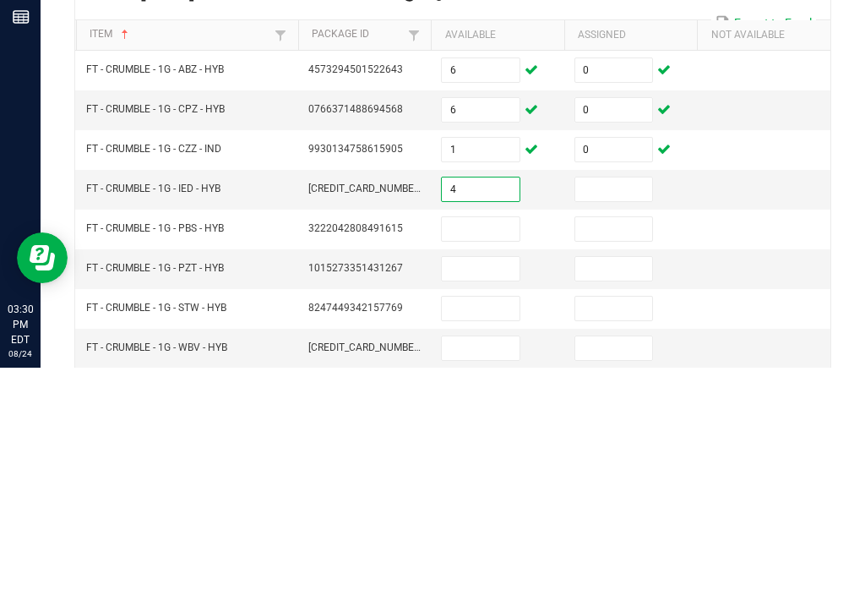
click at [624, 399] on input at bounding box center [614, 411] width 78 height 24
type input "0"
click at [503, 439] on input at bounding box center [481, 451] width 78 height 24
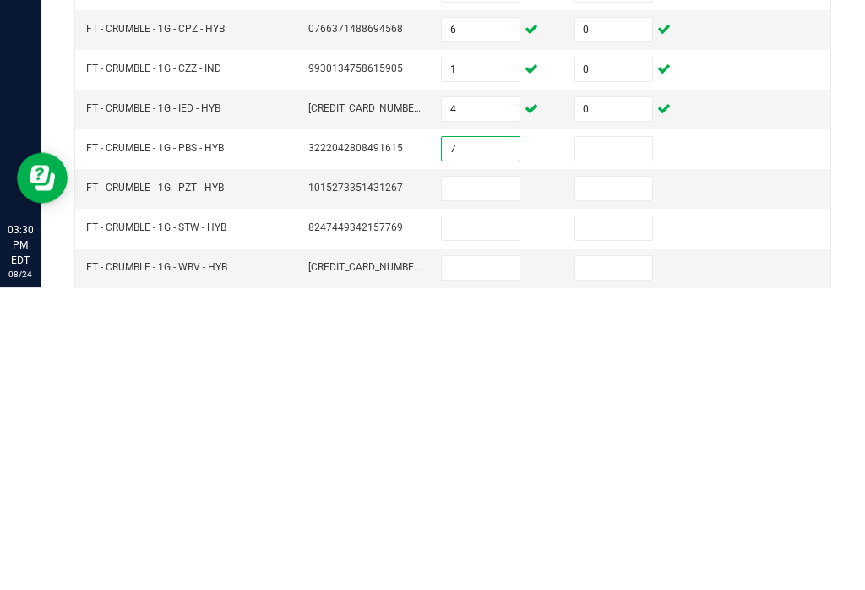
type input "7"
click at [628, 439] on input at bounding box center [614, 451] width 78 height 24
type input "0"
click at [491, 479] on input at bounding box center [481, 491] width 78 height 24
type input "1"
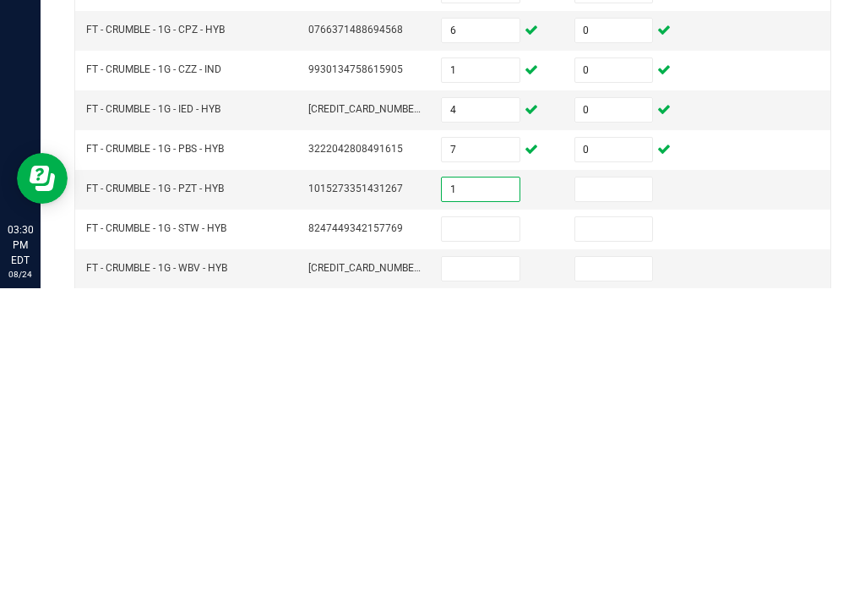
click at [625, 479] on input at bounding box center [614, 491] width 78 height 24
type input "0"
click at [507, 519] on input at bounding box center [481, 531] width 78 height 24
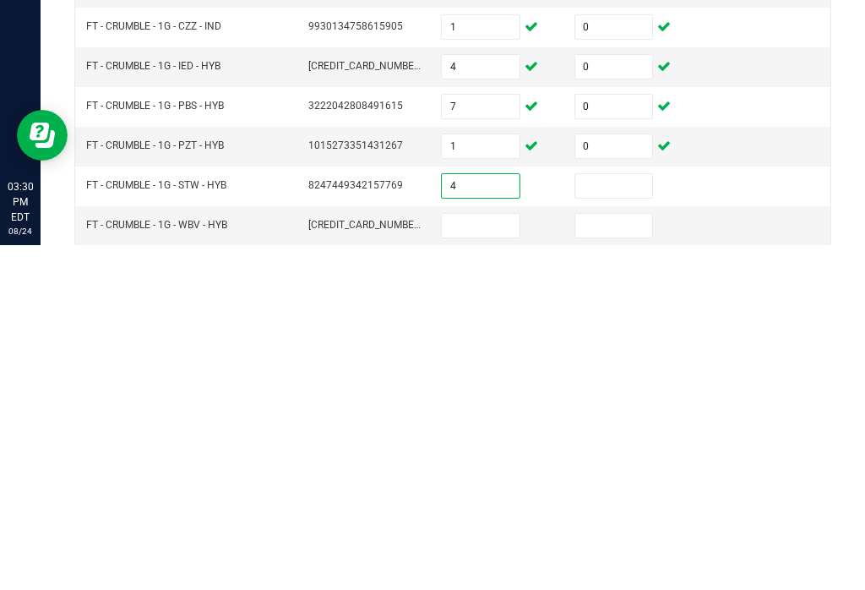
type input "4"
click at [613, 519] on input at bounding box center [614, 531] width 78 height 24
type input "0"
click at [492, 519] on input "4" at bounding box center [481, 531] width 78 height 24
click at [485, 519] on input "4" at bounding box center [481, 531] width 78 height 24
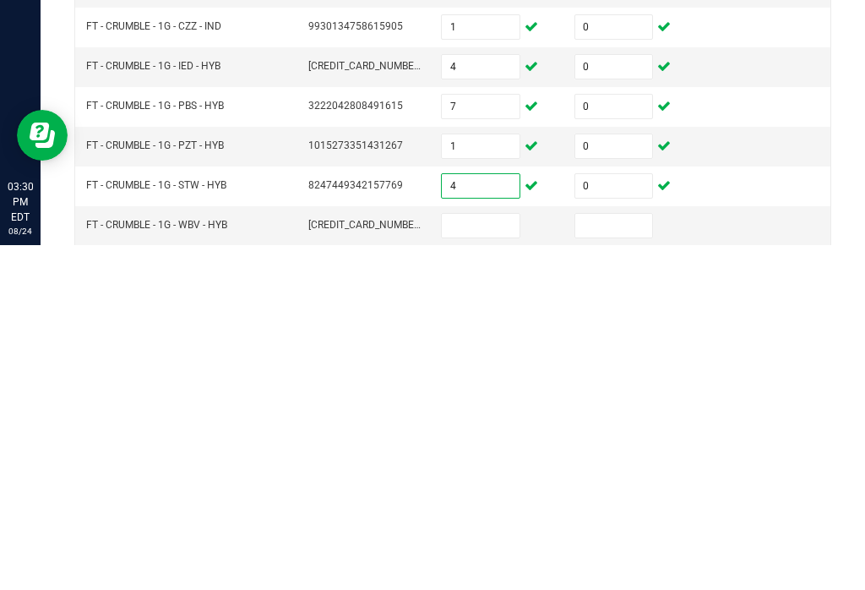
click at [495, 558] on input at bounding box center [481, 570] width 78 height 24
type input "1"
click at [617, 558] on input at bounding box center [614, 570] width 78 height 24
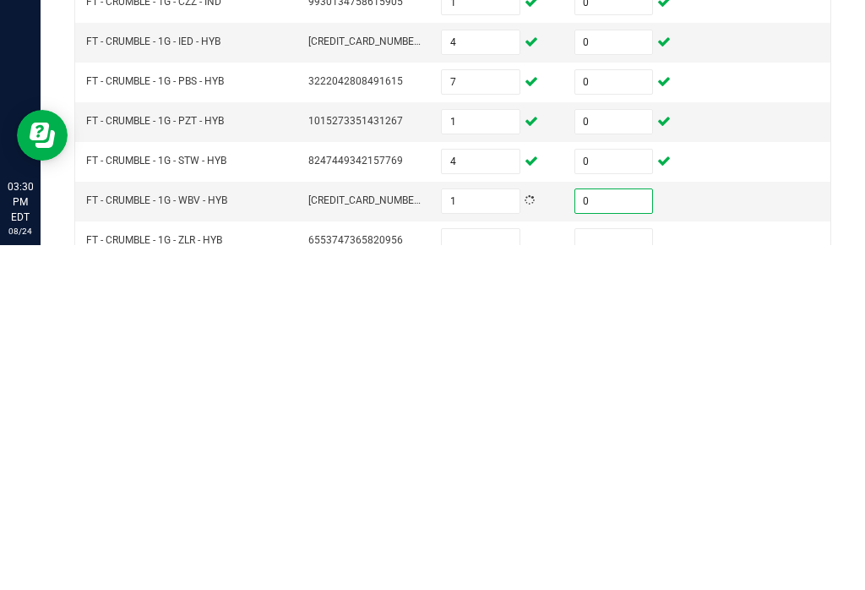
scroll to position [37, 0]
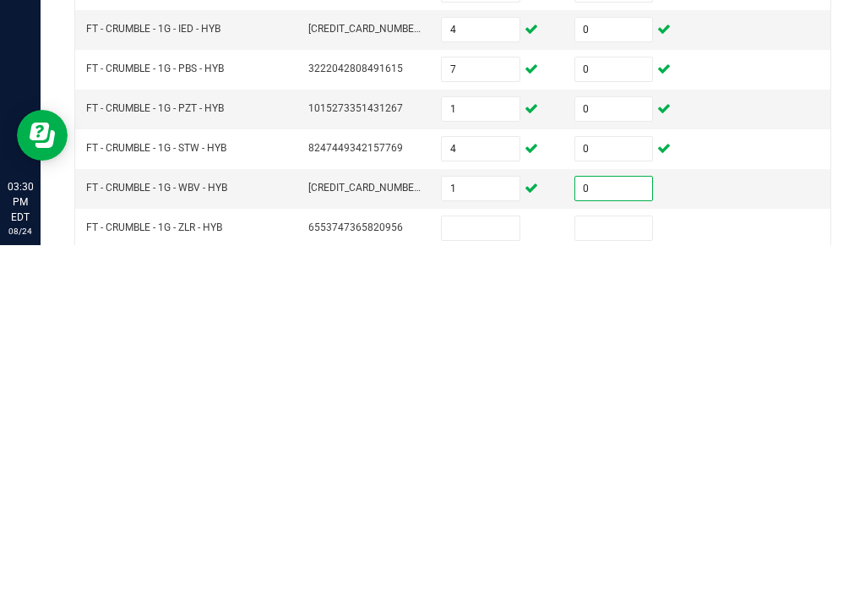
type input "0"
click at [491, 561] on input at bounding box center [481, 573] width 78 height 24
type input "1"
click at [617, 553] on td at bounding box center [630, 573] width 133 height 40
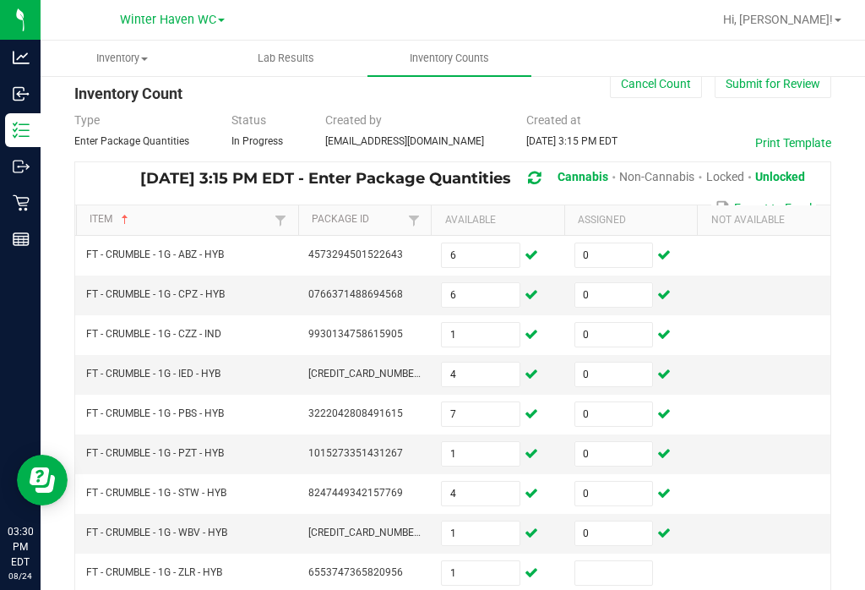
click at [608, 561] on input at bounding box center [614, 573] width 78 height 24
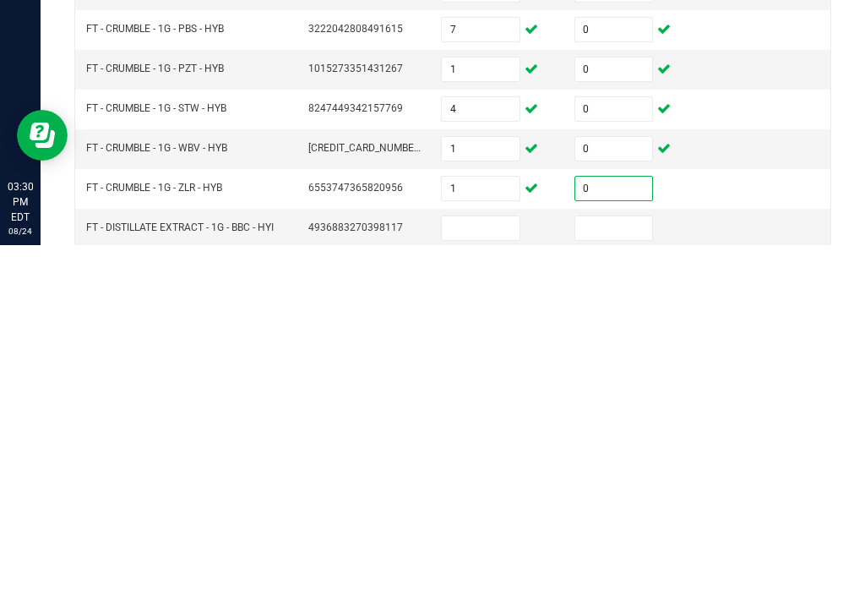
scroll to position [90, 0]
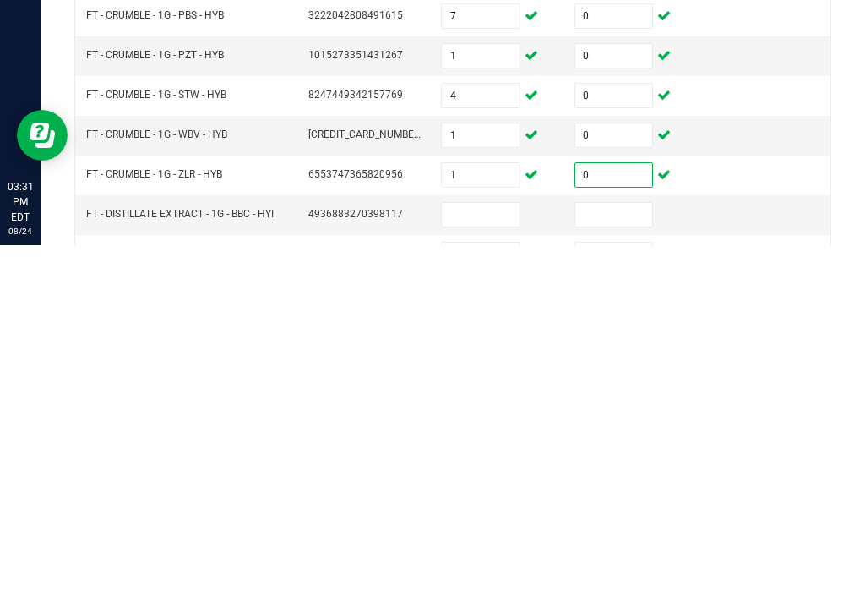
type input "0"
click at [490, 547] on input at bounding box center [481, 559] width 78 height 24
type input "3"
click at [611, 547] on input at bounding box center [614, 559] width 78 height 24
type input "0"
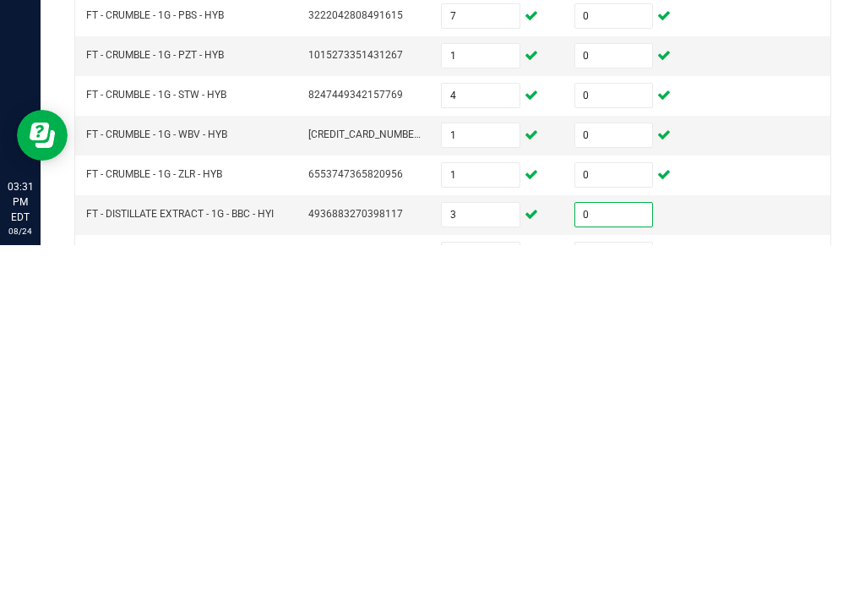
click at [486, 587] on input at bounding box center [481, 599] width 78 height 24
type input "5"
click at [589, 587] on input at bounding box center [614, 599] width 78 height 24
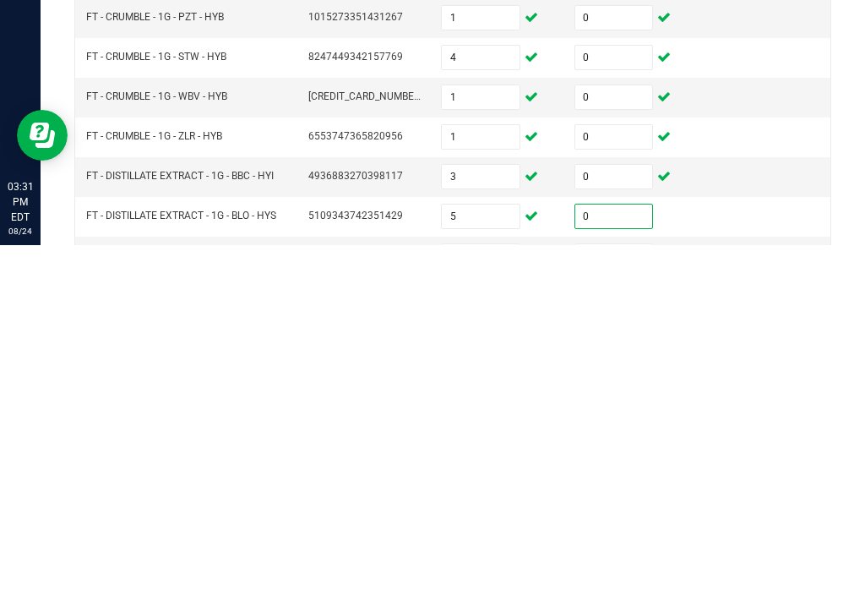
scroll to position [157, 0]
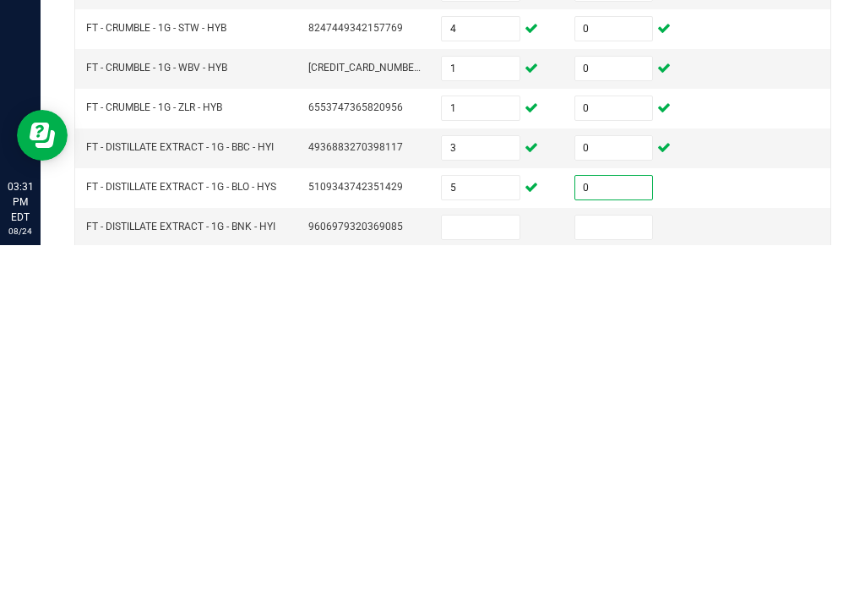
type input "0"
click at [517, 560] on input at bounding box center [481, 572] width 78 height 24
type input "5"
click at [609, 560] on input at bounding box center [614, 572] width 78 height 24
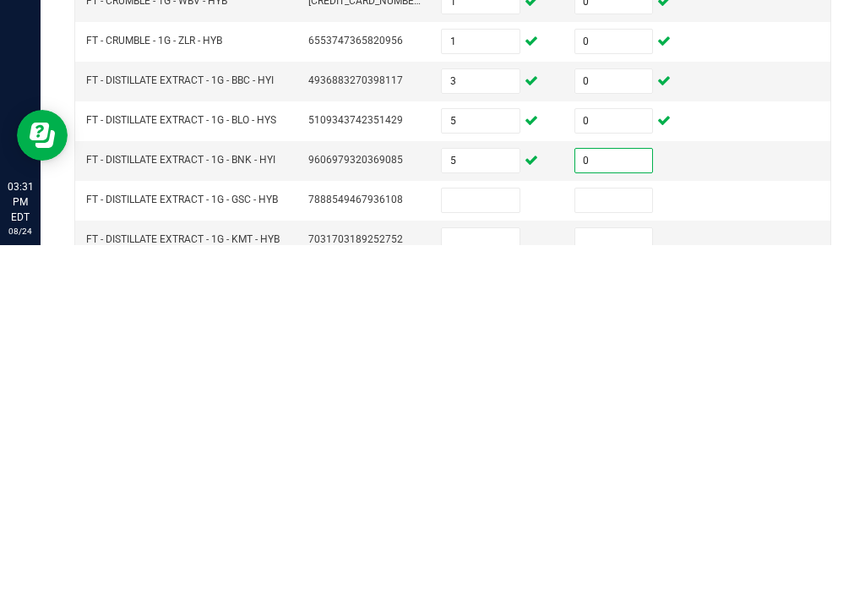
scroll to position [226, 0]
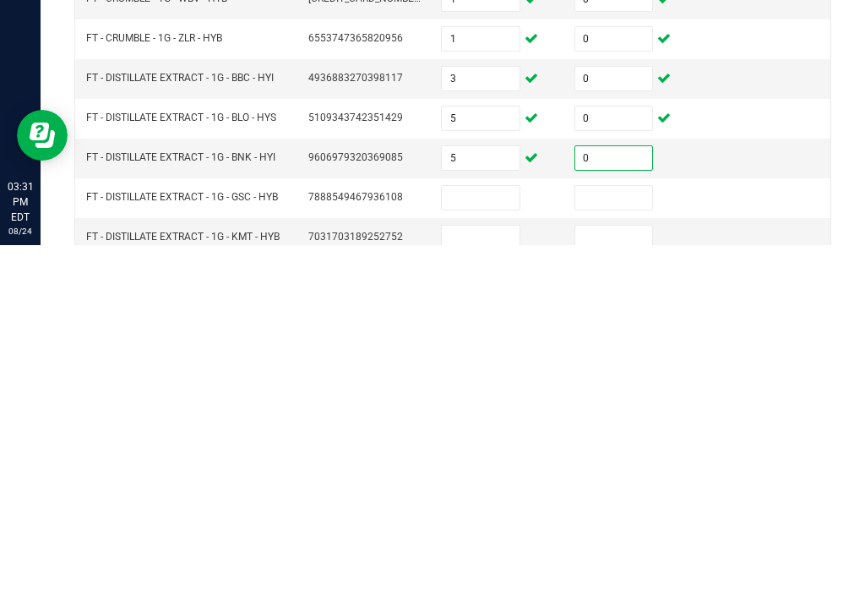
type input "0"
click at [503, 530] on input at bounding box center [481, 542] width 78 height 24
type input "12"
click at [591, 530] on input at bounding box center [614, 542] width 78 height 24
type input "0"
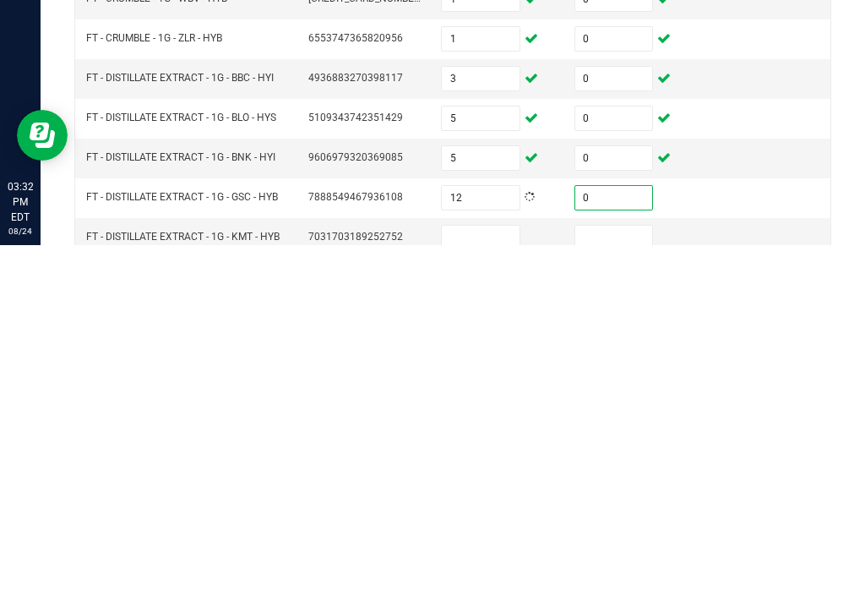
click at [484, 570] on input at bounding box center [481, 582] width 78 height 24
type input "6"
click at [601, 570] on input at bounding box center [614, 582] width 78 height 24
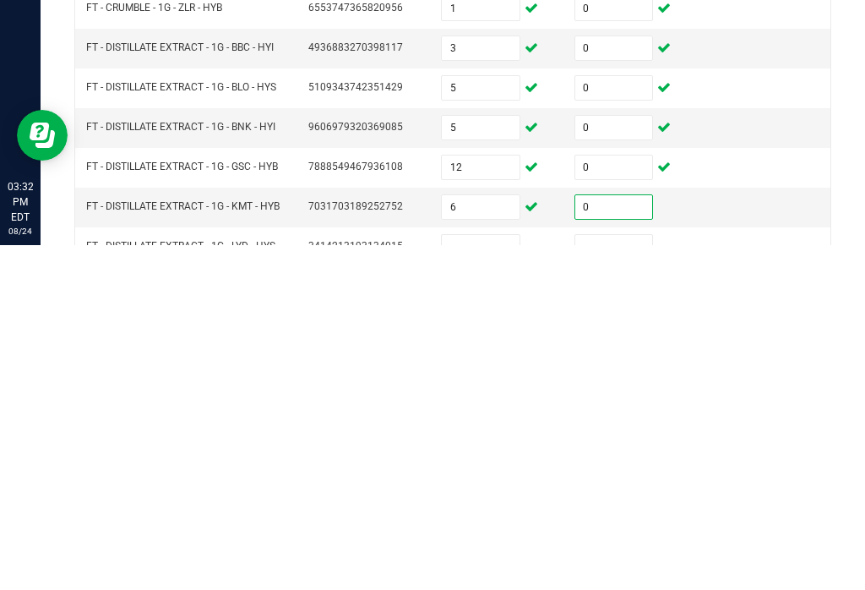
type input "0"
click at [483, 579] on input at bounding box center [481, 591] width 78 height 24
type input "9"
click at [601, 579] on input at bounding box center [614, 591] width 78 height 24
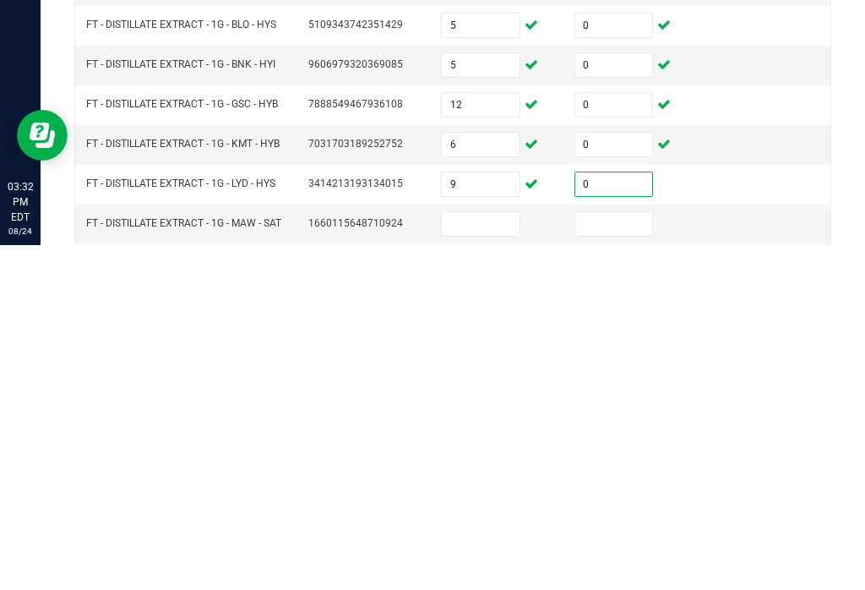
scroll to position [354, 0]
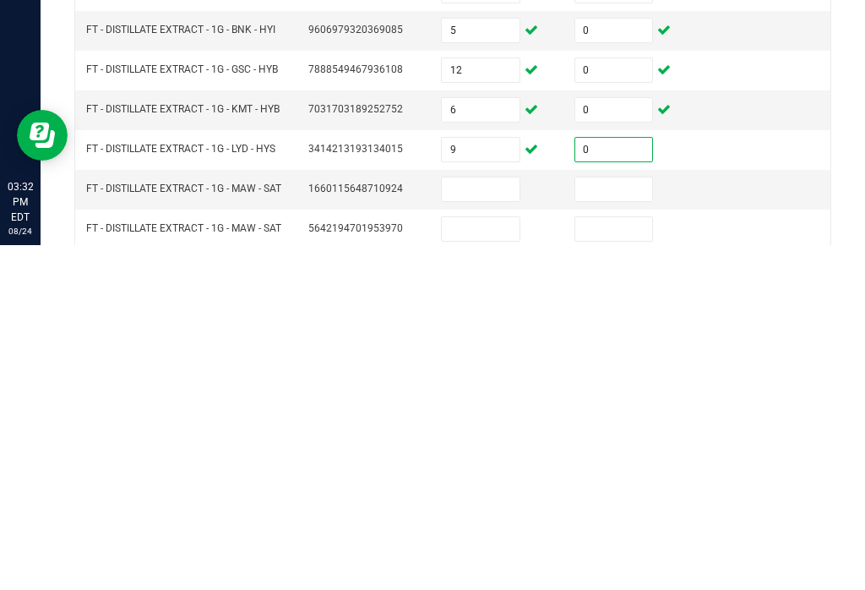
type input "0"
click at [479, 522] on input at bounding box center [481, 534] width 78 height 24
type input "1"
click at [492, 562] on input at bounding box center [481, 574] width 78 height 24
type input "12"
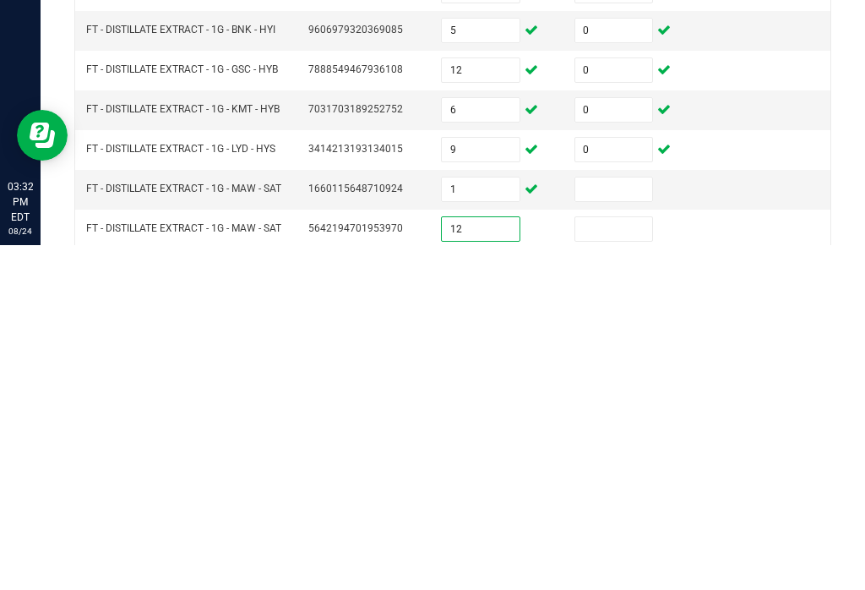
click at [602, 522] on input at bounding box center [614, 534] width 78 height 24
type input "0"
click at [611, 562] on input at bounding box center [614, 574] width 78 height 24
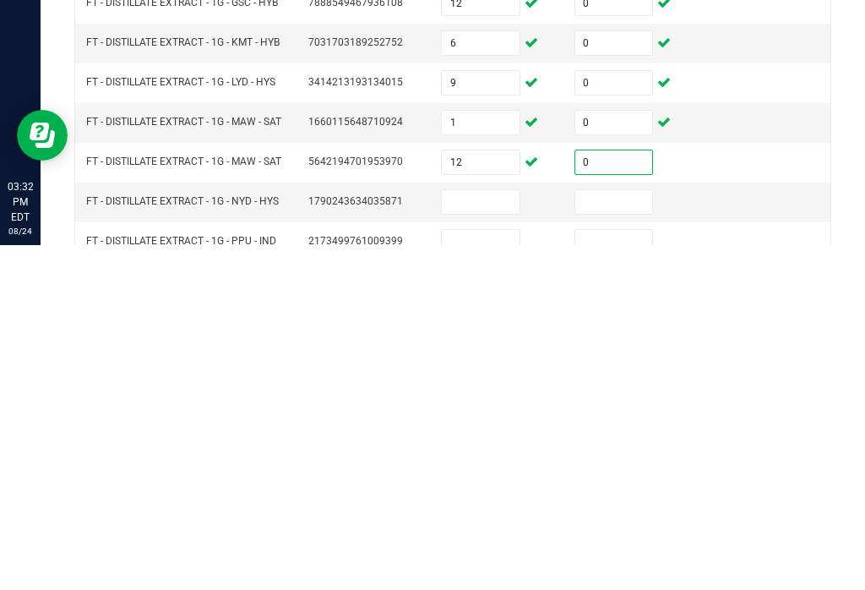
scroll to position [417, 0]
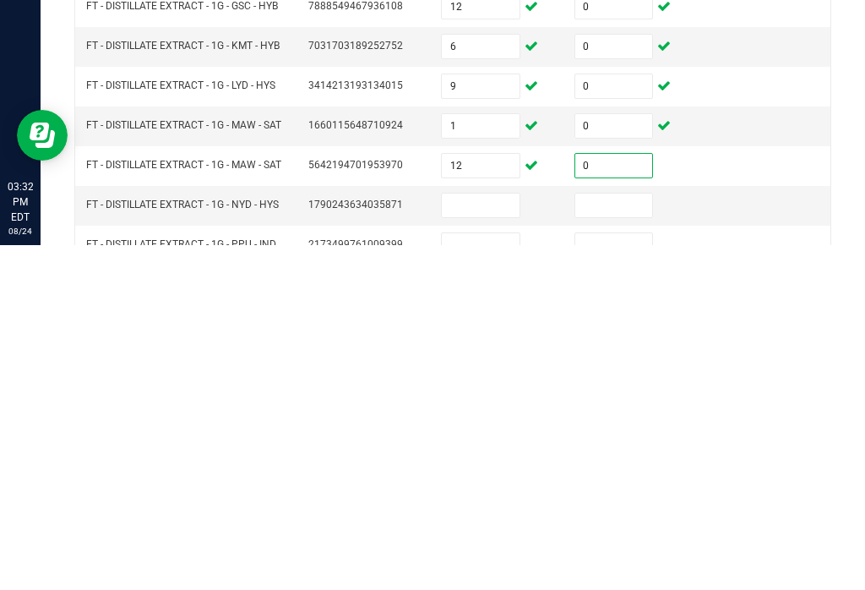
type input "0"
click at [486, 538] on input at bounding box center [481, 550] width 78 height 24
type input "10"
click at [619, 538] on input at bounding box center [614, 550] width 78 height 24
type input "0"
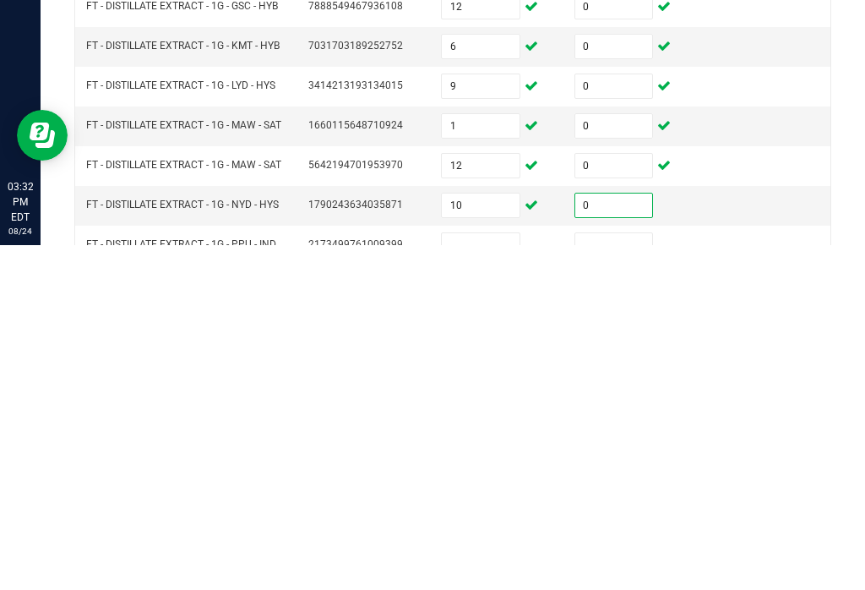
click at [504, 578] on input at bounding box center [481, 590] width 78 height 24
type input "5"
click at [595, 578] on input at bounding box center [614, 590] width 78 height 24
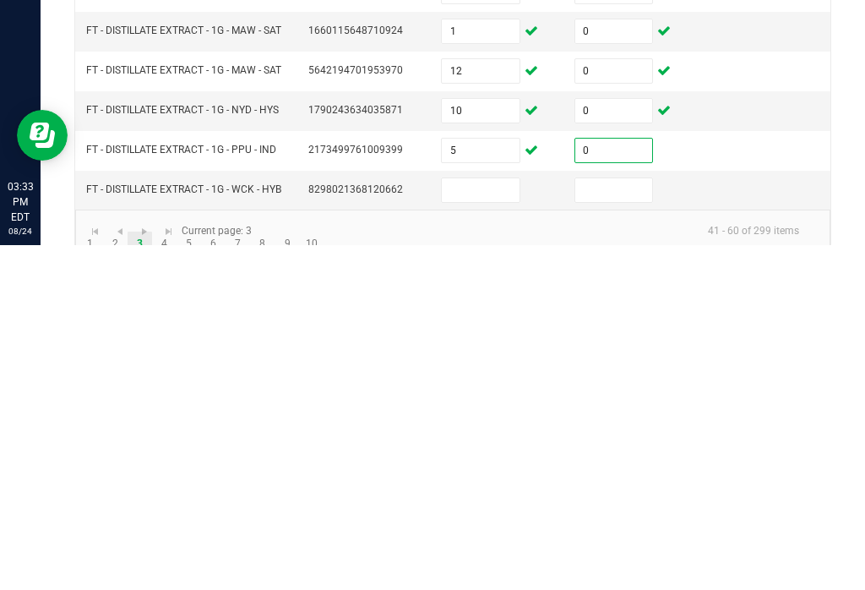
scroll to position [511, 0]
type input "0"
click at [507, 524] on input at bounding box center [481, 536] width 78 height 24
type input "7"
click at [636, 524] on input at bounding box center [614, 536] width 78 height 24
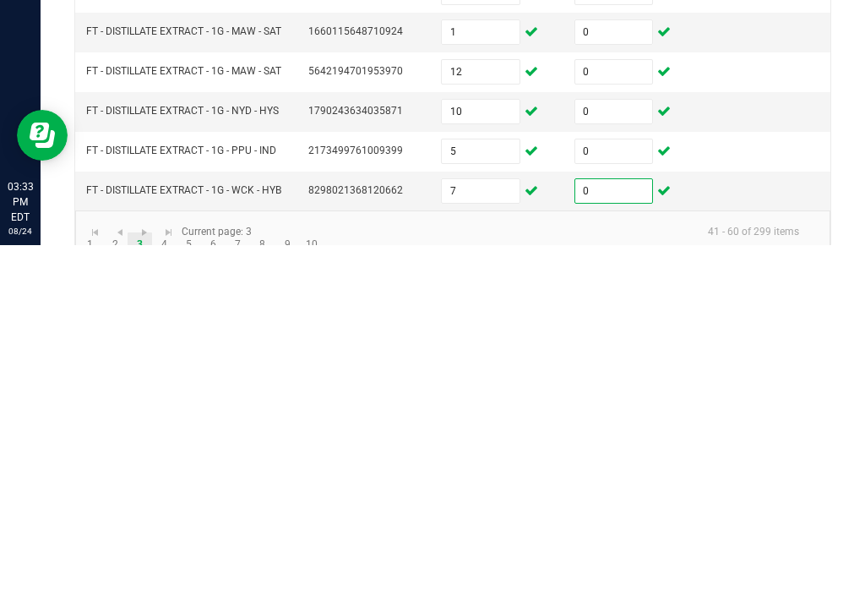
type input "0"
click at [162, 577] on link "4" at bounding box center [164, 589] width 24 height 25
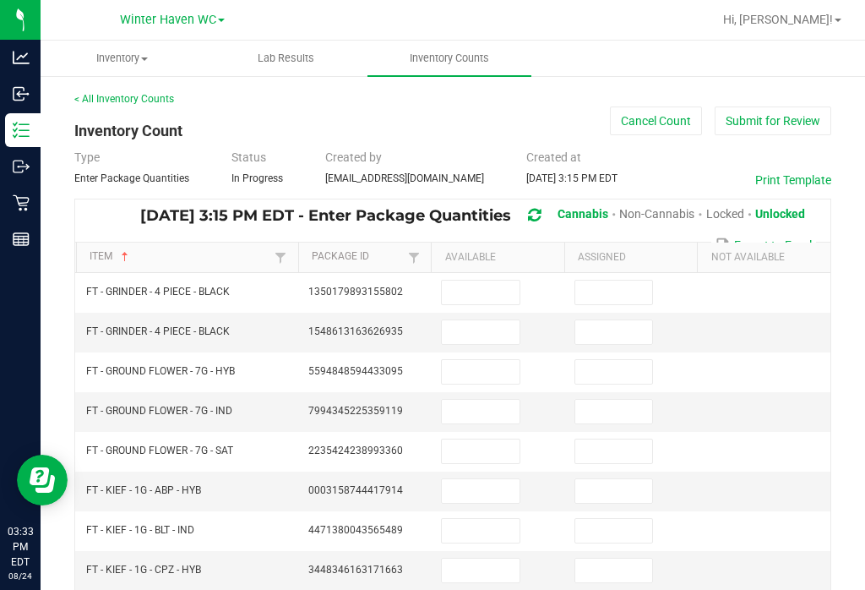
scroll to position [0, 0]
click at [475, 280] on input at bounding box center [481, 292] width 78 height 24
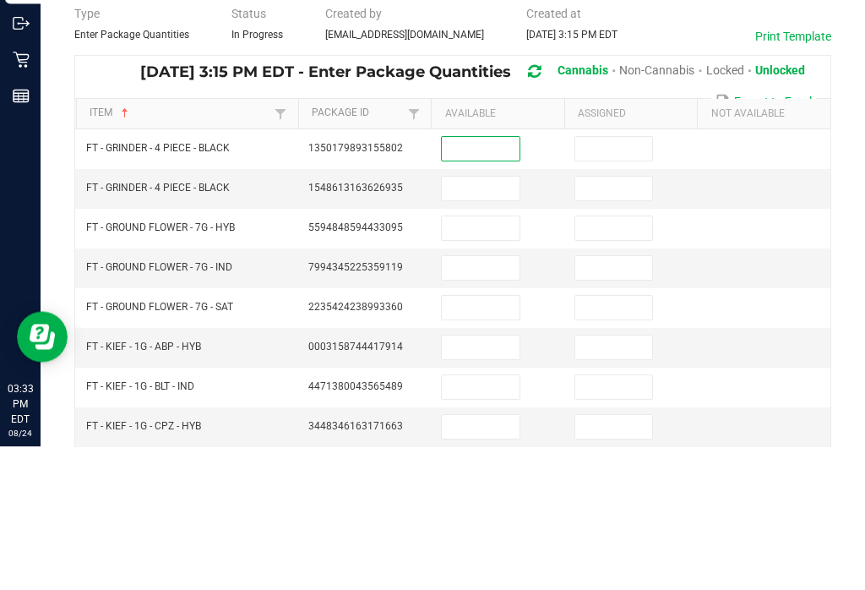
click at [501, 360] on input at bounding box center [481, 372] width 78 height 24
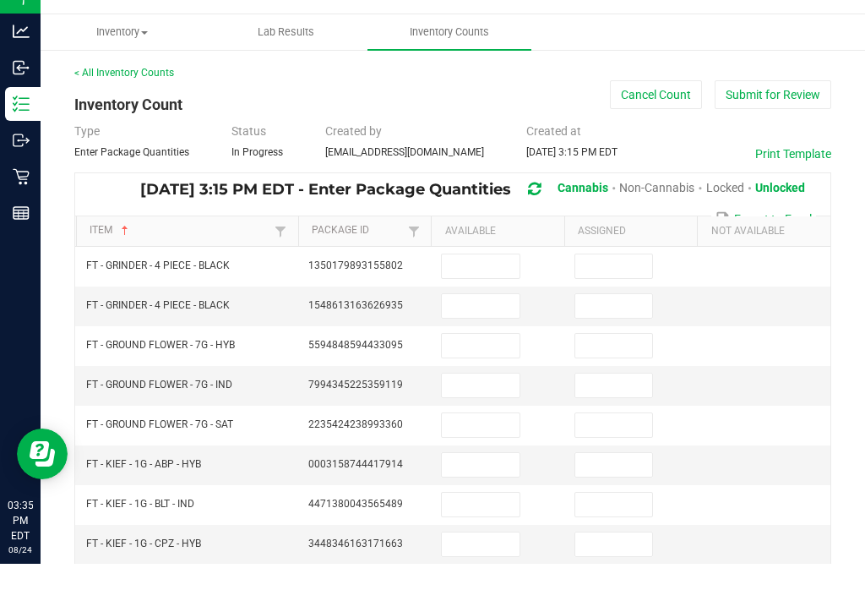
scroll to position [26, 0]
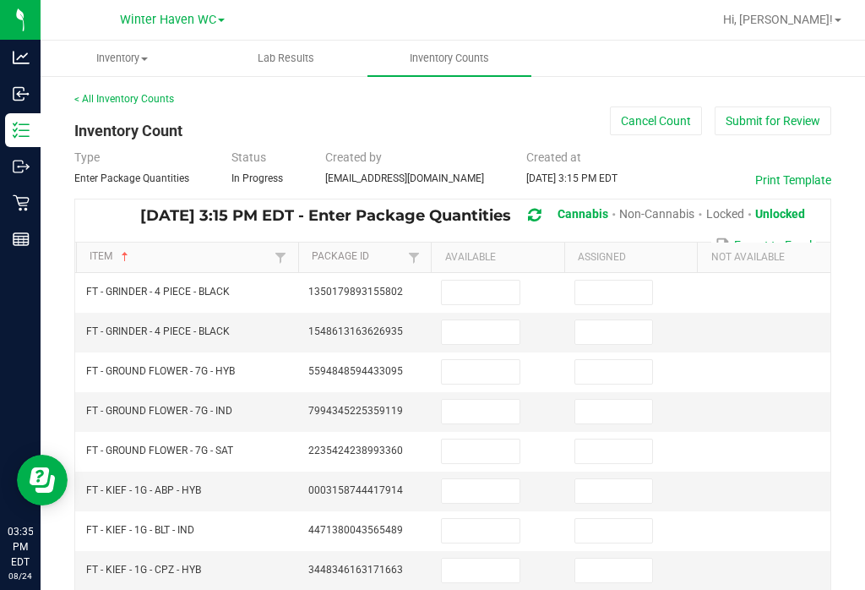
click at [482, 360] on input at bounding box center [481, 372] width 78 height 24
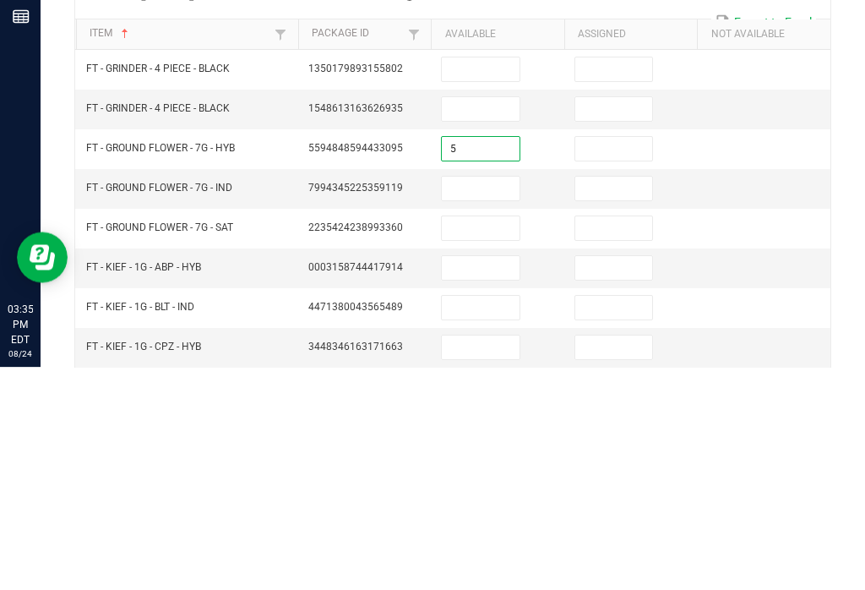
click at [598, 360] on input at bounding box center [614, 372] width 78 height 24
click at [492, 399] on input at bounding box center [481, 411] width 78 height 24
click at [601, 399] on input at bounding box center [614, 411] width 78 height 24
click at [477, 439] on input at bounding box center [481, 451] width 78 height 24
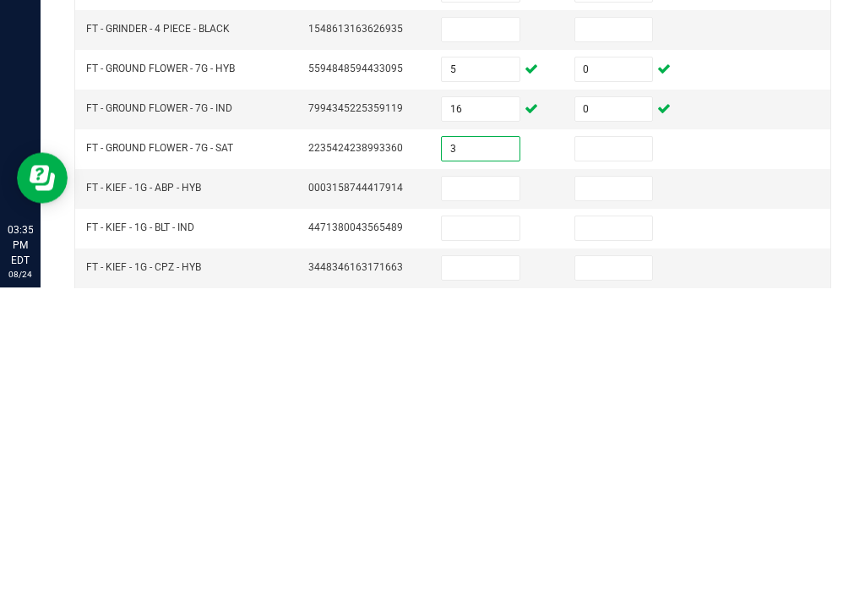
click at [632, 439] on input at bounding box center [614, 451] width 78 height 24
click at [485, 479] on input at bounding box center [481, 491] width 78 height 24
click at [625, 479] on input at bounding box center [614, 491] width 78 height 24
click at [481, 519] on input at bounding box center [481, 531] width 78 height 24
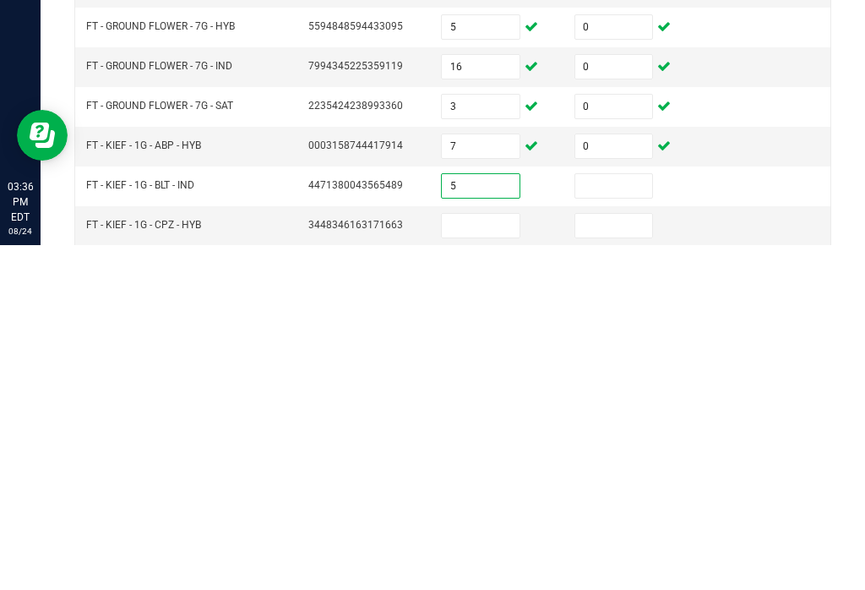
click at [606, 519] on input at bounding box center [614, 531] width 78 height 24
click at [484, 558] on input at bounding box center [481, 570] width 78 height 24
click at [626, 558] on input at bounding box center [614, 570] width 78 height 24
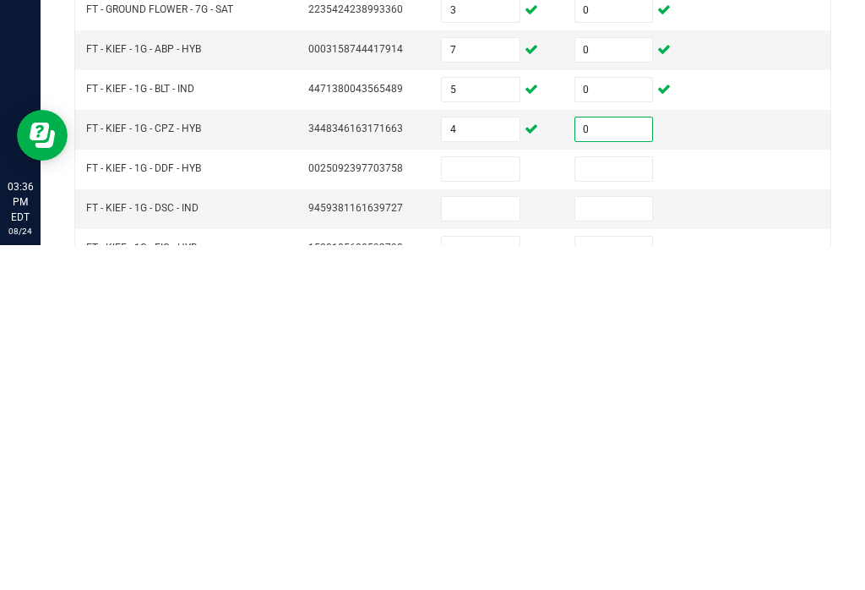
click at [496, 502] on input at bounding box center [481, 514] width 78 height 24
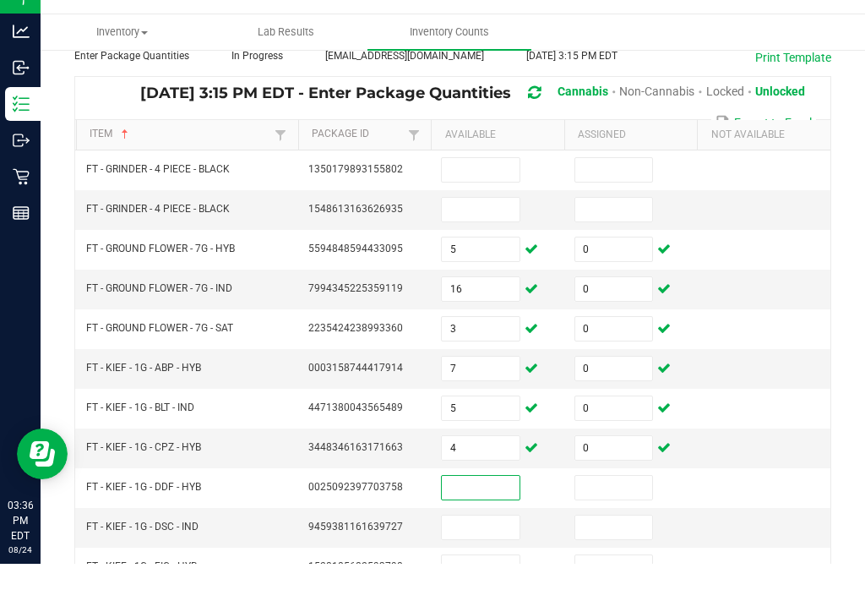
scroll to position [26, 0]
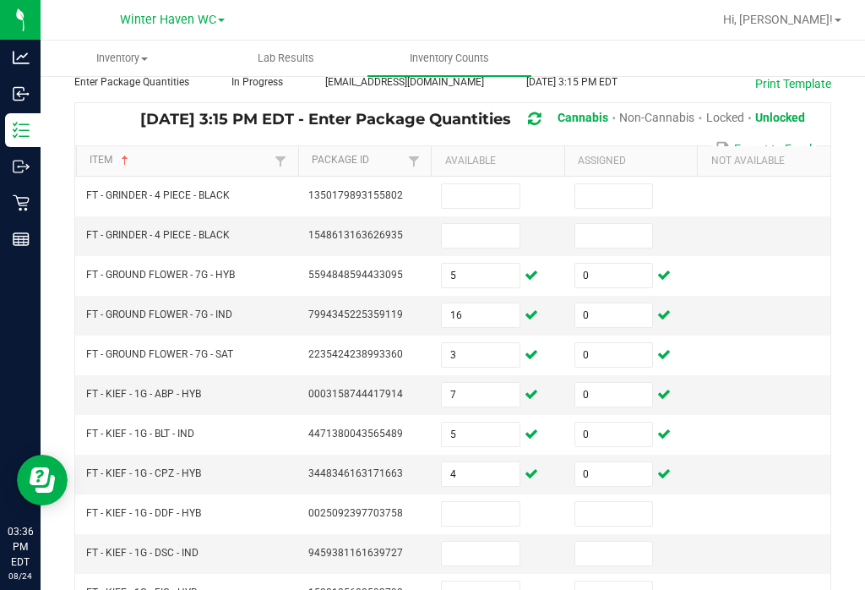
click at [488, 502] on input at bounding box center [481, 514] width 78 height 24
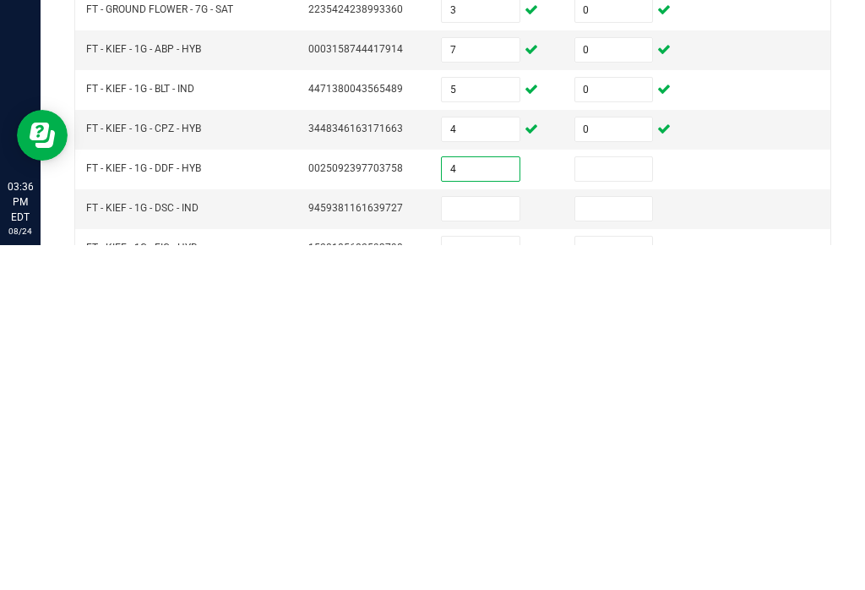
click at [621, 502] on input at bounding box center [614, 514] width 78 height 24
click at [496, 541] on input at bounding box center [481, 553] width 78 height 24
click at [624, 541] on input at bounding box center [614, 553] width 78 height 24
click at [503, 581] on input at bounding box center [481, 593] width 78 height 24
click at [608, 581] on input at bounding box center [614, 593] width 78 height 24
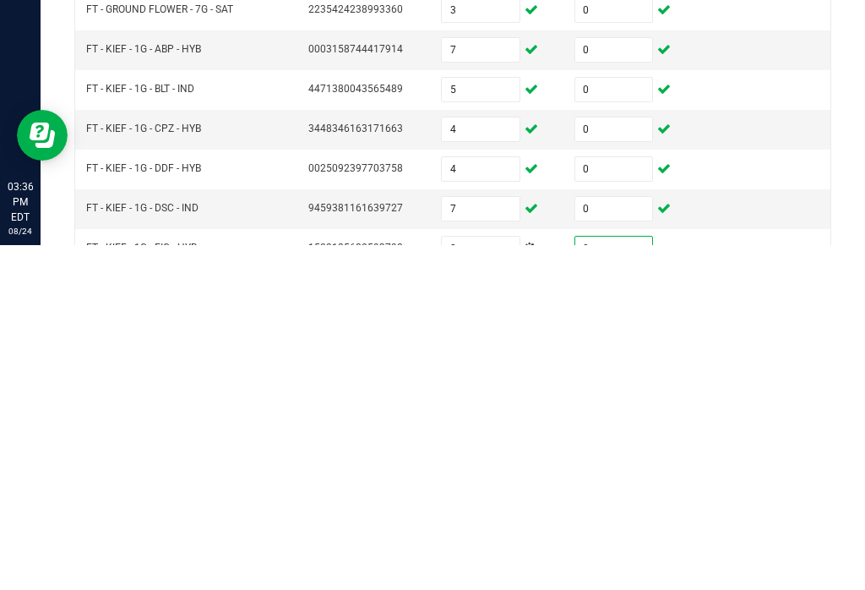
scroll to position [159, 0]
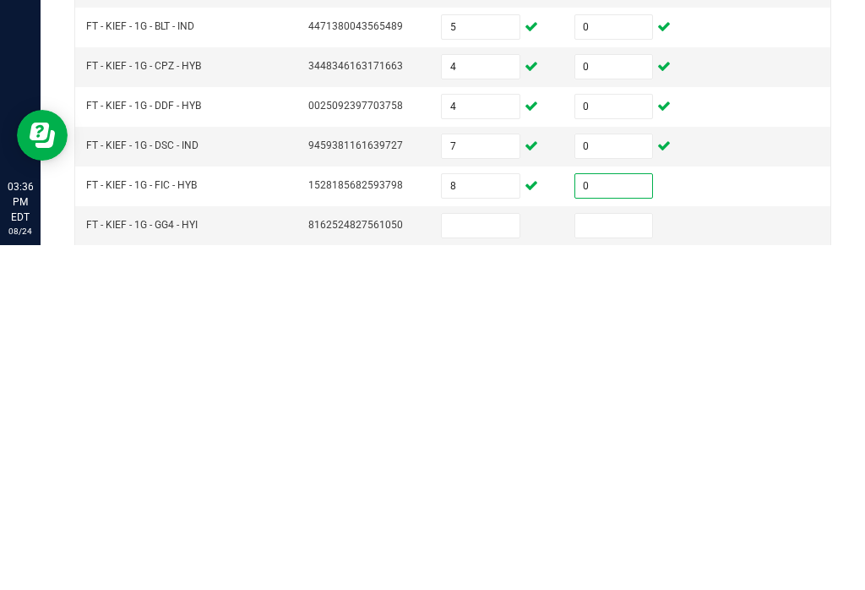
click at [499, 558] on input at bounding box center [481, 570] width 78 height 24
click at [639, 558] on input at bounding box center [614, 570] width 78 height 24
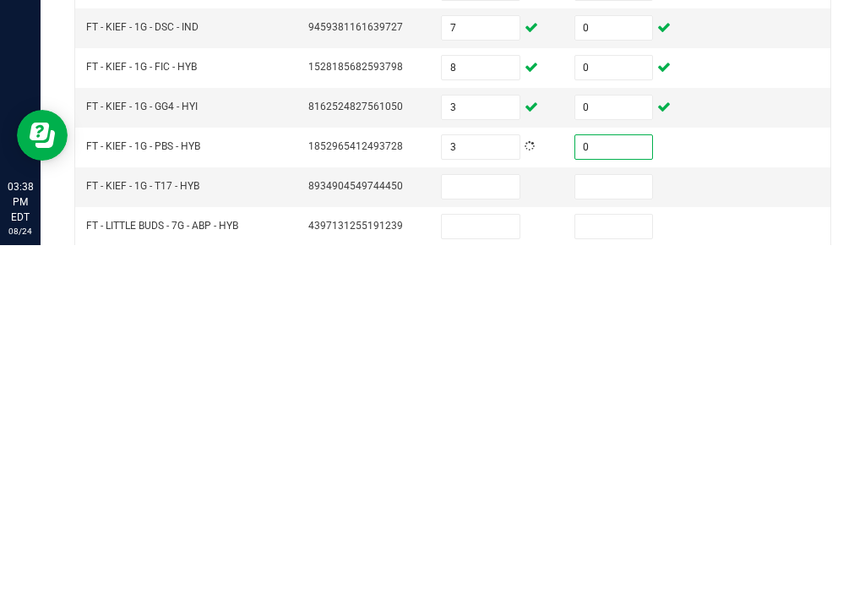
scroll to position [296, 0]
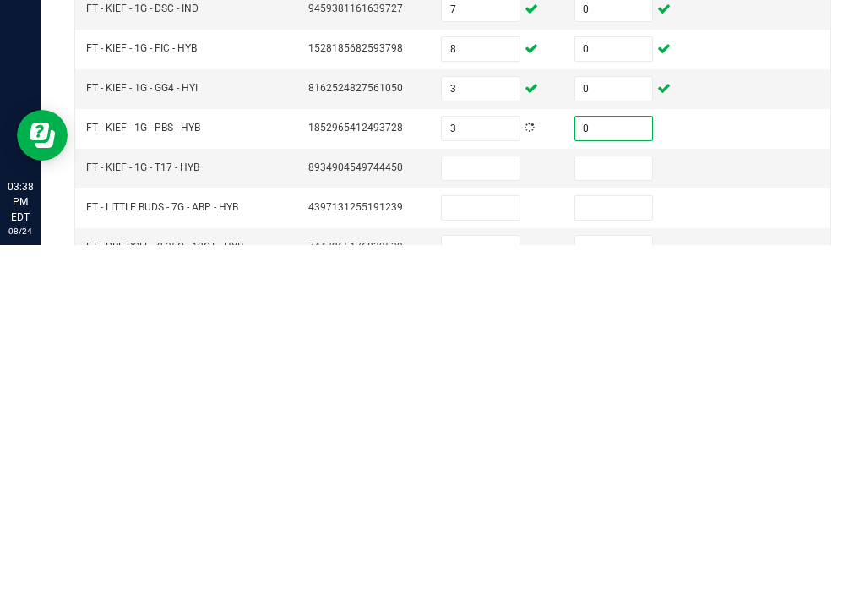
click at [503, 501] on input at bounding box center [481, 513] width 78 height 24
click at [634, 501] on input at bounding box center [614, 513] width 78 height 24
click at [493, 541] on input at bounding box center [481, 553] width 78 height 24
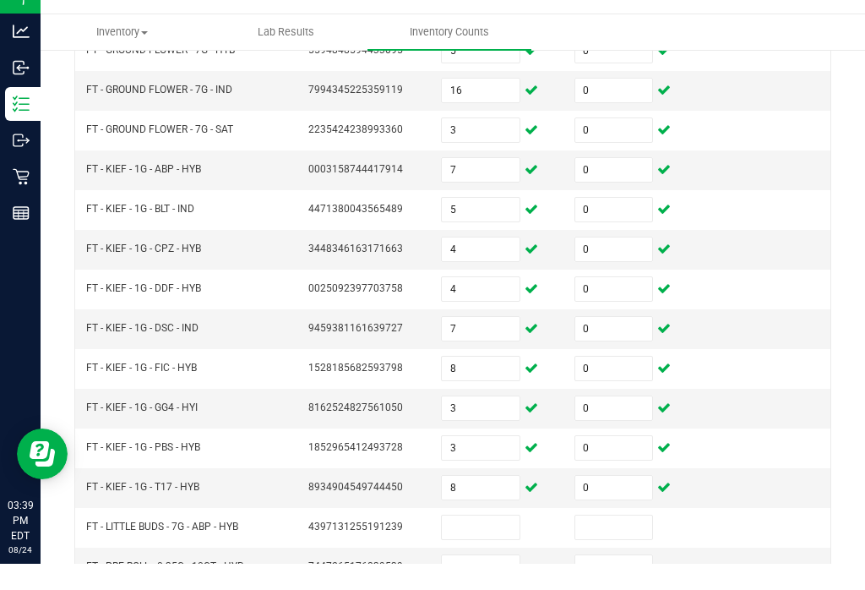
scroll to position [26, 0]
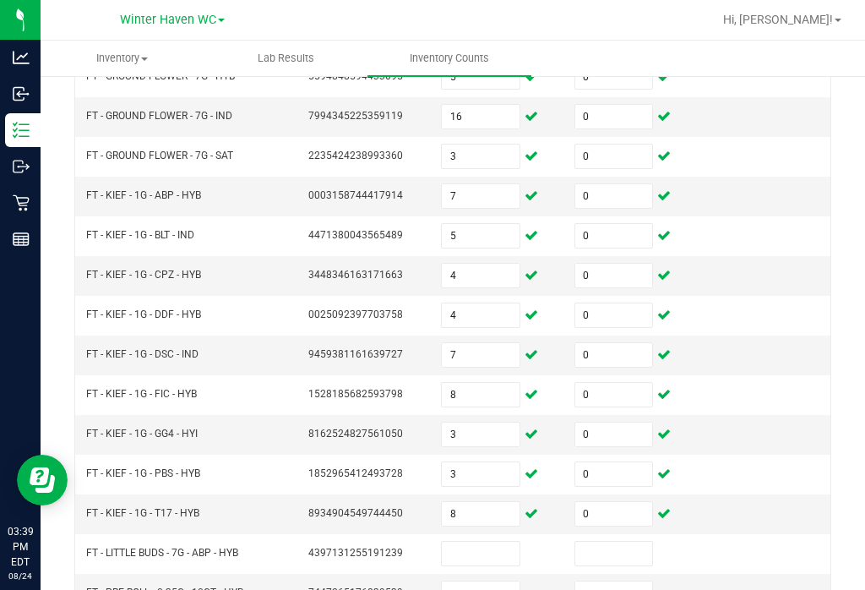
click at [501, 541] on input at bounding box center [481, 553] width 78 height 24
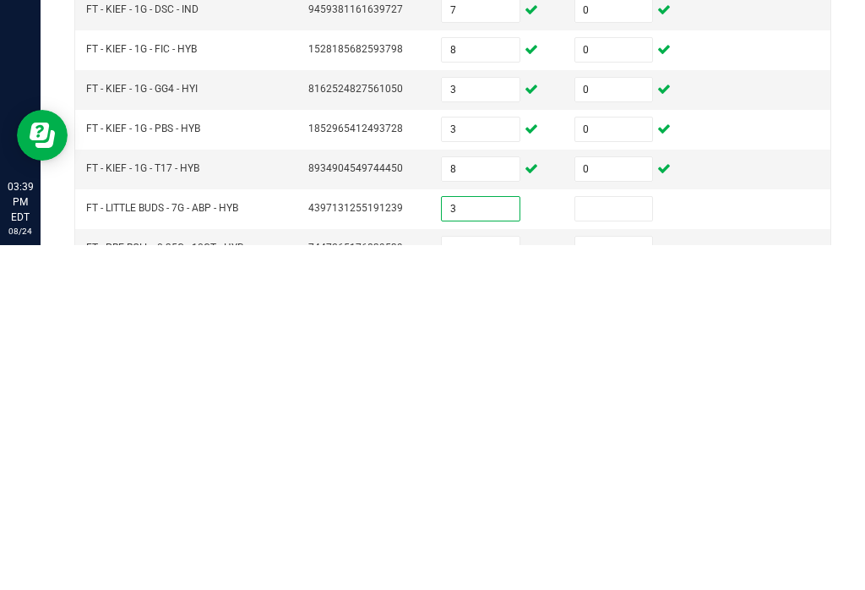
click at [611, 541] on input at bounding box center [614, 553] width 78 height 24
click at [484, 581] on input at bounding box center [481, 593] width 78 height 24
click at [616, 581] on input at bounding box center [614, 593] width 78 height 24
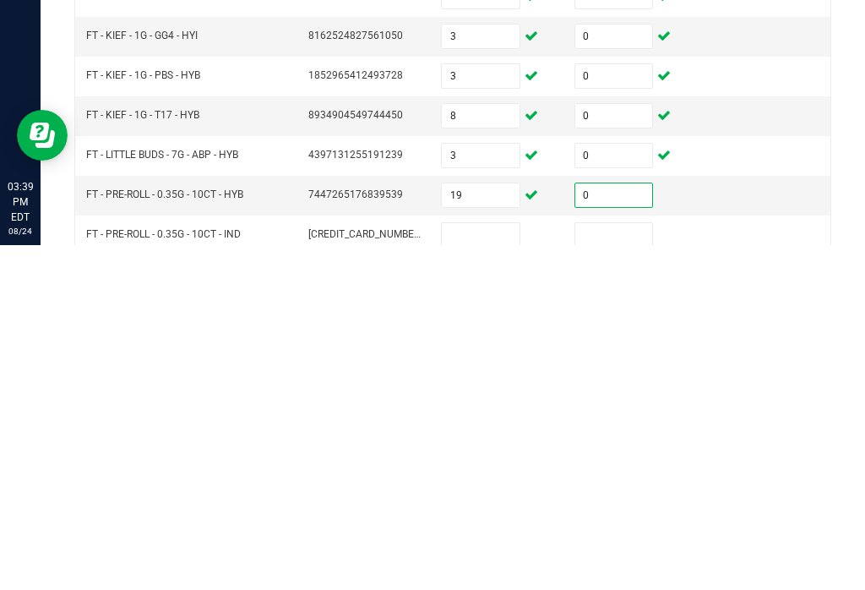
scroll to position [354, 0]
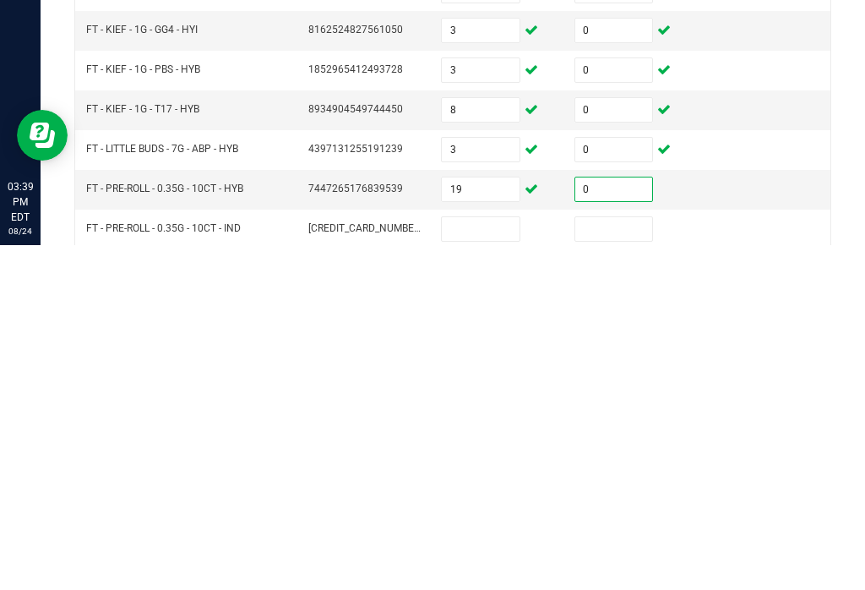
click at [507, 562] on input at bounding box center [481, 574] width 78 height 24
click at [617, 562] on input at bounding box center [614, 574] width 78 height 24
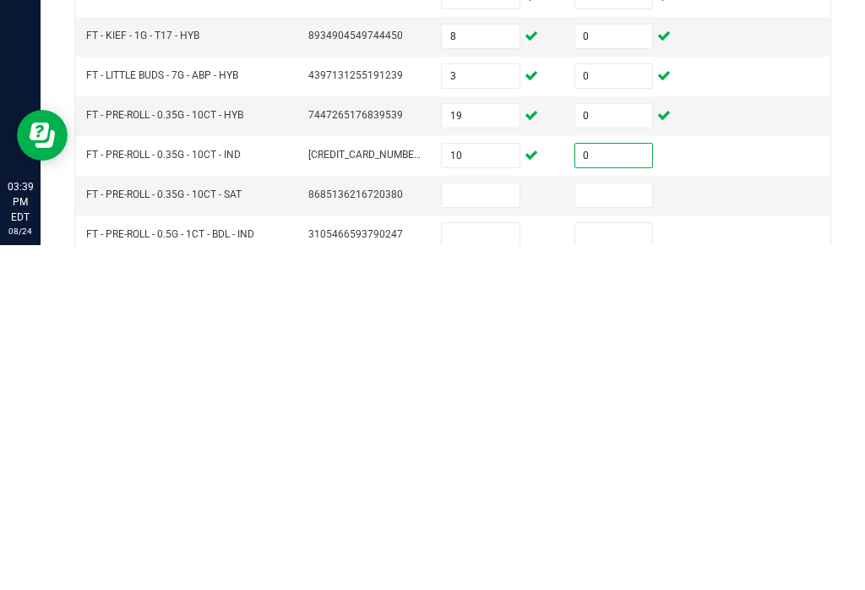
scroll to position [461, 0]
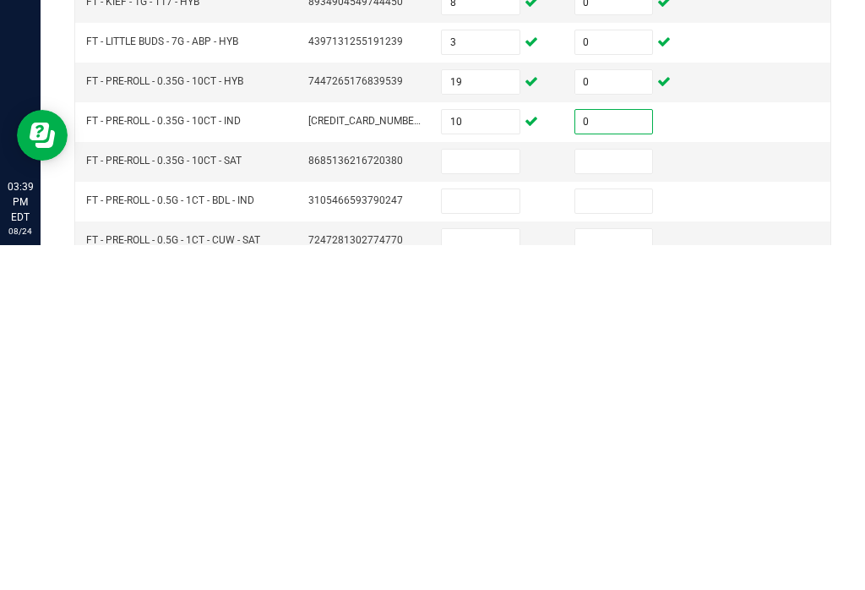
click at [492, 494] on input at bounding box center [481, 506] width 78 height 24
click at [633, 494] on input at bounding box center [614, 506] width 78 height 24
click at [484, 534] on input at bounding box center [481, 546] width 78 height 24
click at [620, 534] on input at bounding box center [614, 546] width 78 height 24
click at [497, 573] on input at bounding box center [481, 585] width 78 height 24
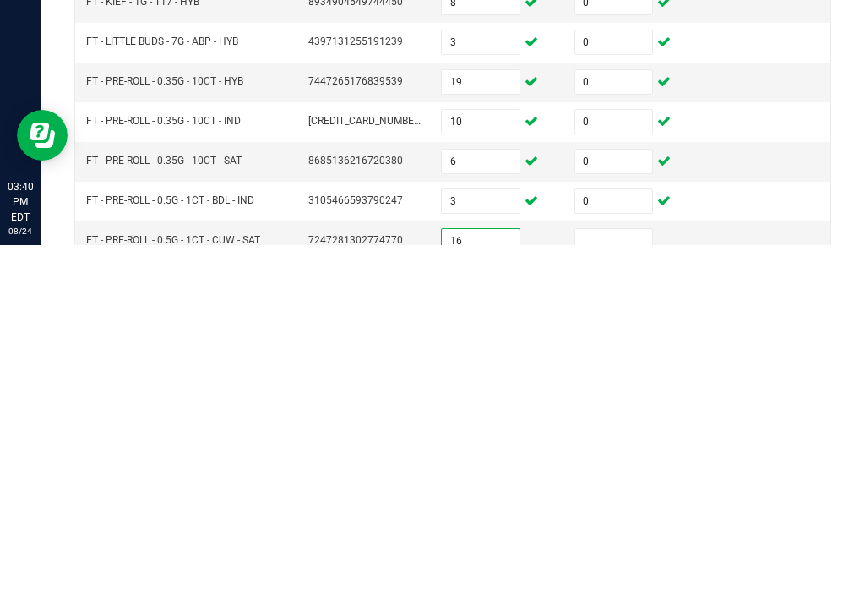
click at [618, 573] on input at bounding box center [614, 585] width 78 height 24
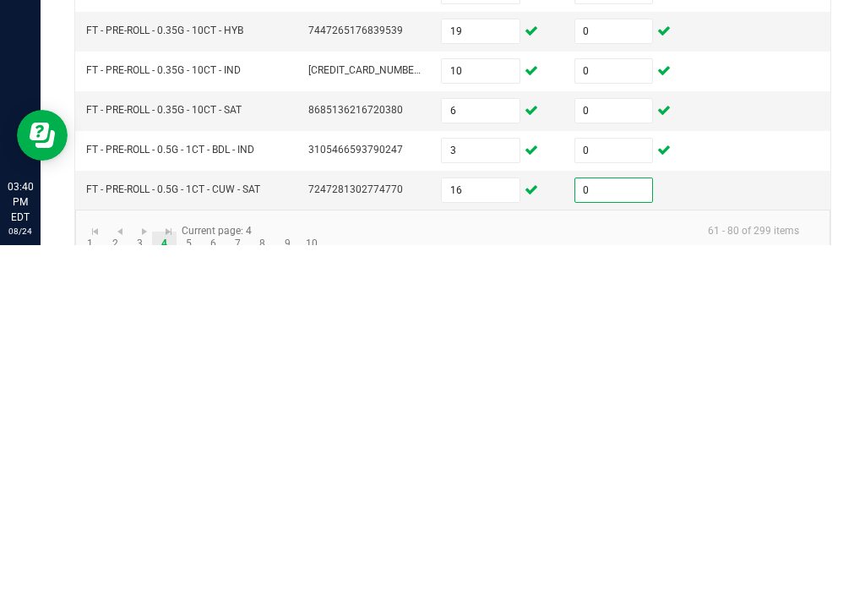
scroll to position [511, 0]
click at [189, 577] on link "5" at bounding box center [189, 589] width 24 height 25
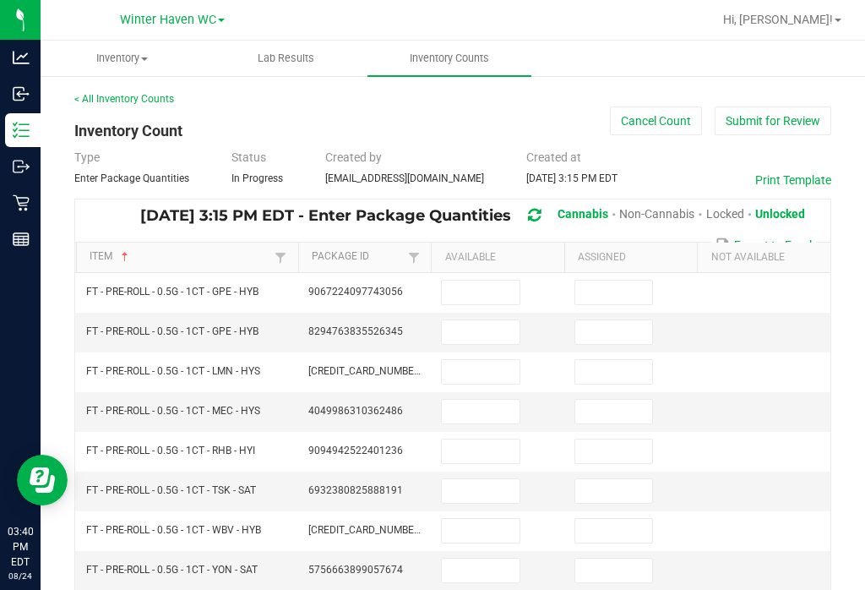
scroll to position [0, 0]
click at [498, 280] on input at bounding box center [481, 292] width 78 height 24
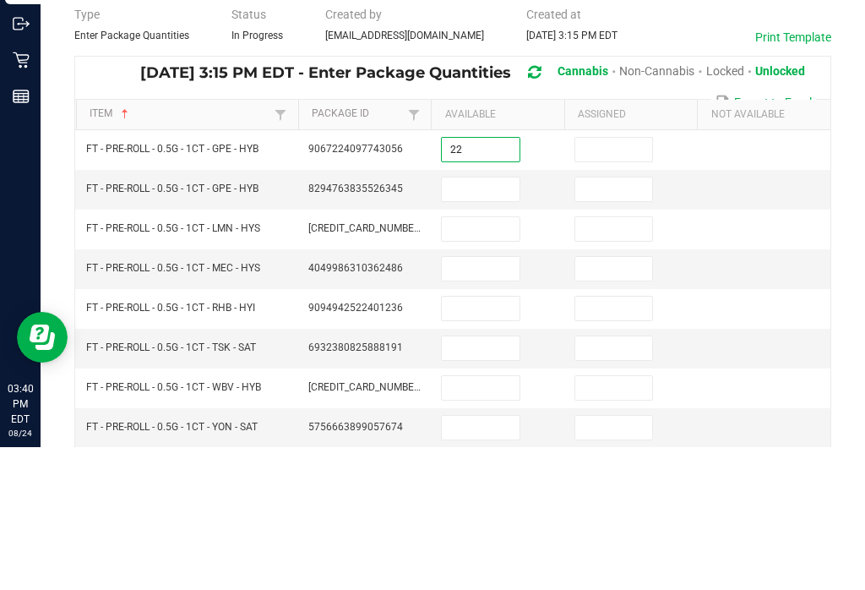
click at [632, 280] on input at bounding box center [614, 292] width 78 height 24
click at [481, 320] on input at bounding box center [481, 332] width 78 height 24
click at [486, 280] on input "22" at bounding box center [481, 292] width 78 height 24
click at [617, 320] on input at bounding box center [614, 332] width 78 height 24
click at [488, 360] on input at bounding box center [481, 372] width 78 height 24
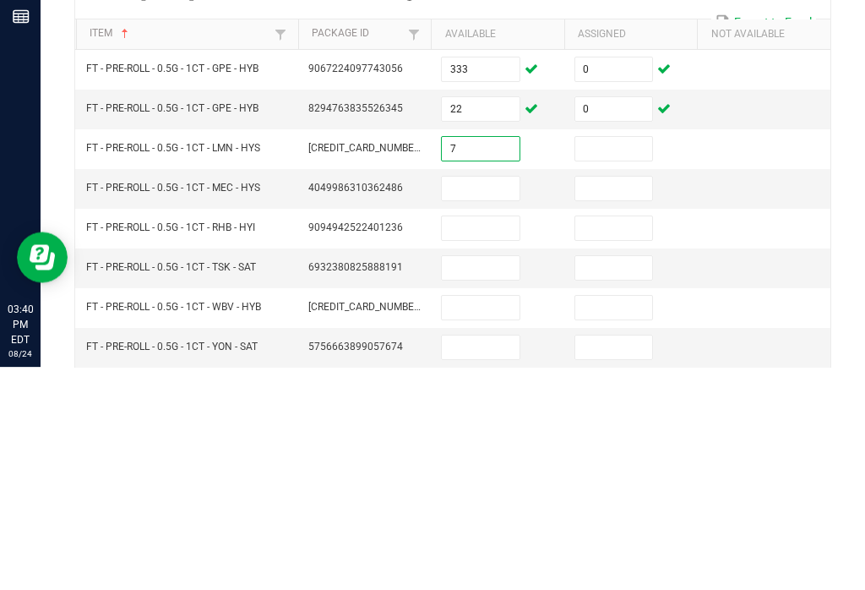
click at [646, 360] on input at bounding box center [614, 372] width 78 height 24
click at [501, 399] on input at bounding box center [481, 411] width 78 height 24
click at [617, 399] on input at bounding box center [614, 411] width 78 height 24
click at [495, 439] on input at bounding box center [481, 451] width 78 height 24
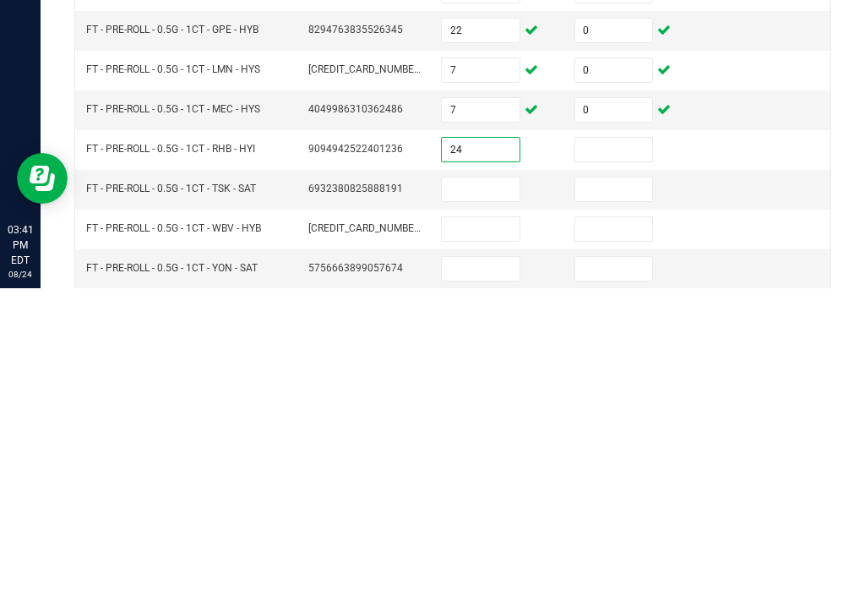
click at [595, 479] on input at bounding box center [614, 491] width 78 height 24
click at [623, 439] on input at bounding box center [614, 451] width 78 height 24
click at [498, 479] on input at bounding box center [481, 491] width 78 height 24
click at [612, 479] on input at bounding box center [614, 491] width 78 height 24
click at [504, 519] on input at bounding box center [481, 531] width 78 height 24
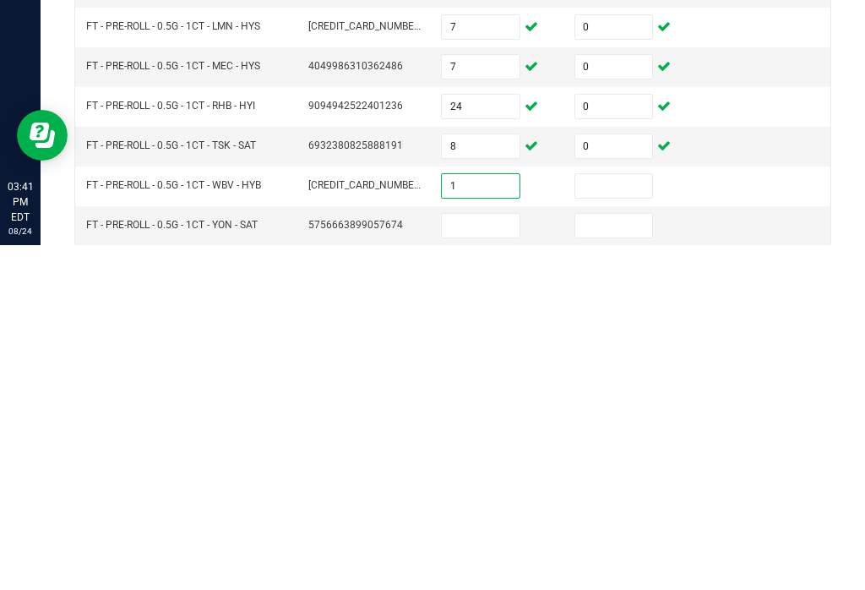
click at [631, 519] on input at bounding box center [614, 531] width 78 height 24
click at [478, 519] on input "1" at bounding box center [481, 531] width 78 height 24
click at [472, 558] on input at bounding box center [481, 570] width 78 height 24
click at [633, 558] on input at bounding box center [614, 570] width 78 height 24
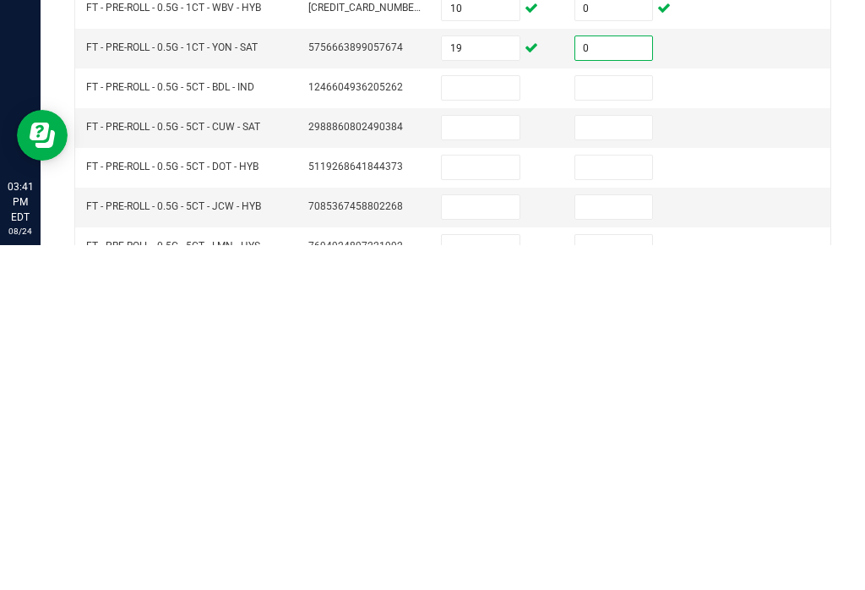
scroll to position [181, 0]
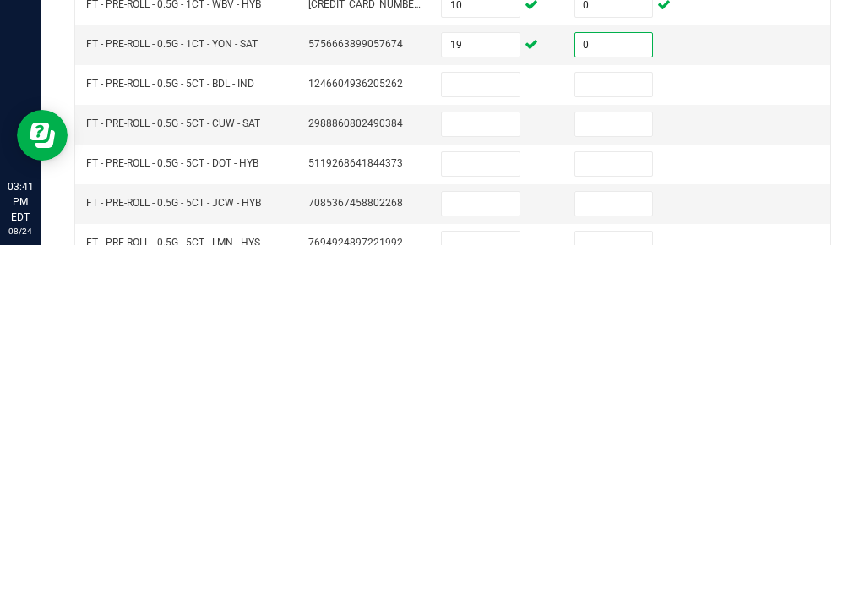
click at [508, 417] on input at bounding box center [481, 429] width 78 height 24
click at [616, 417] on input at bounding box center [614, 429] width 78 height 24
click at [504, 457] on input at bounding box center [481, 469] width 78 height 24
click at [639, 457] on input at bounding box center [614, 469] width 78 height 24
click at [517, 497] on input at bounding box center [481, 509] width 78 height 24
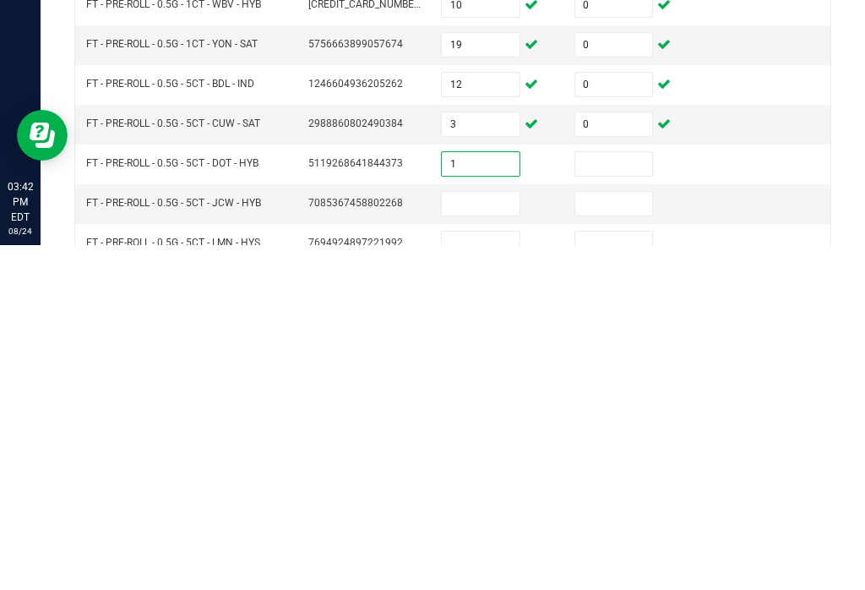
click at [638, 497] on input at bounding box center [614, 509] width 78 height 24
click at [489, 536] on input at bounding box center [481, 548] width 78 height 24
click at [622, 536] on input at bounding box center [614, 548] width 78 height 24
click at [493, 576] on input at bounding box center [481, 588] width 78 height 24
click at [635, 576] on input at bounding box center [614, 588] width 78 height 24
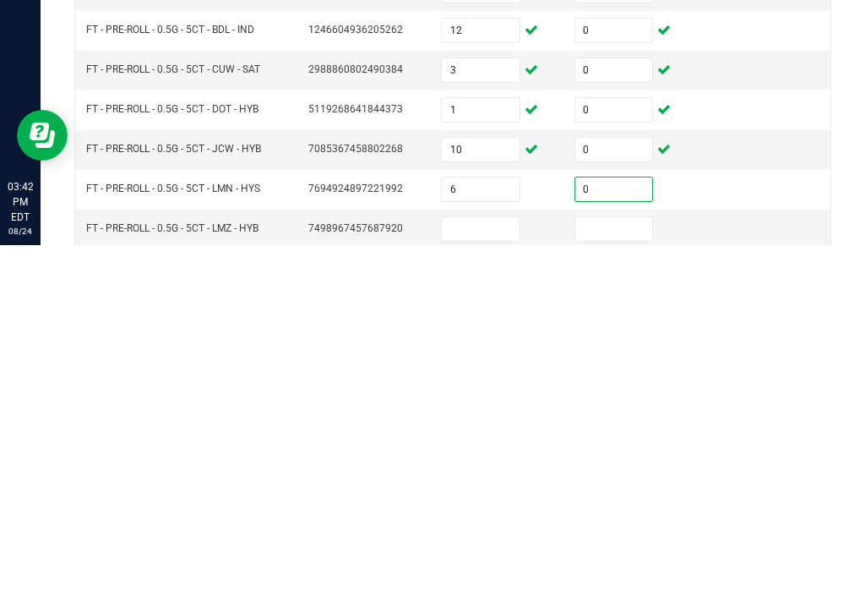
scroll to position [264, 0]
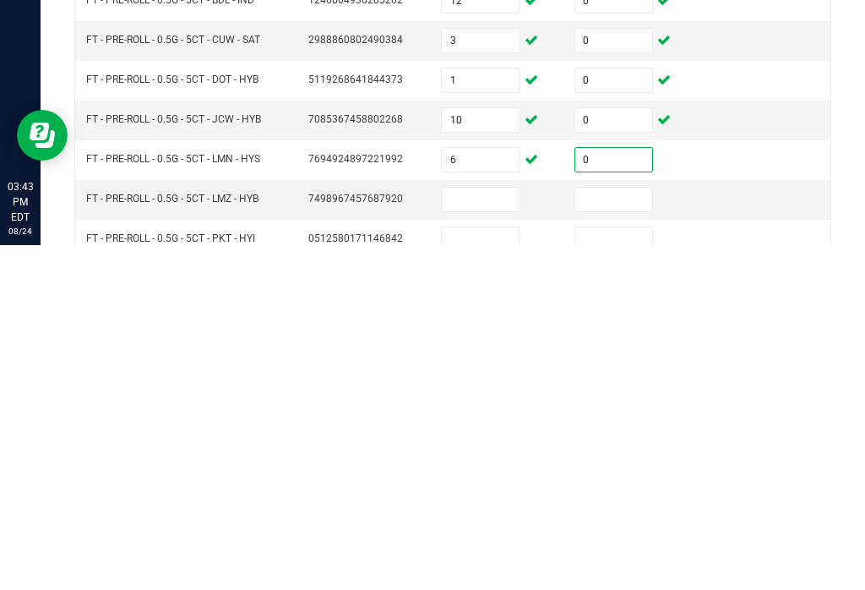
click at [506, 532] on input at bounding box center [481, 544] width 78 height 24
click at [626, 532] on input at bounding box center [614, 544] width 78 height 24
click at [496, 572] on input at bounding box center [481, 584] width 78 height 24
click at [658, 564] on td at bounding box center [630, 584] width 133 height 40
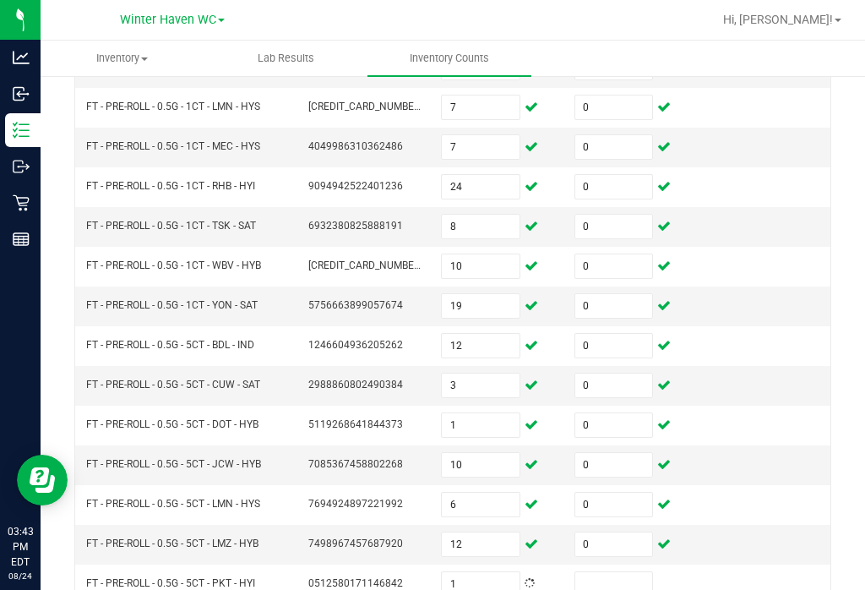
click at [638, 572] on input at bounding box center [614, 584] width 78 height 24
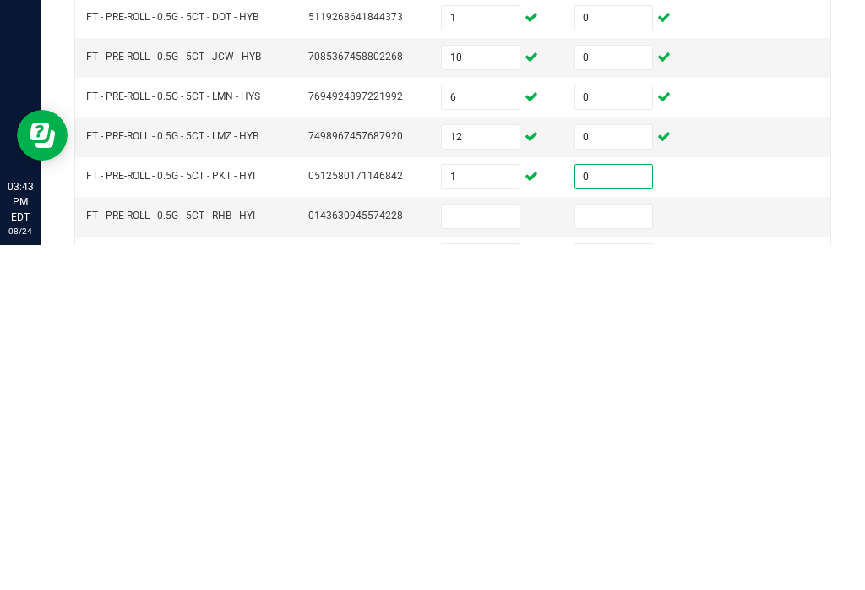
scroll to position [389, 0]
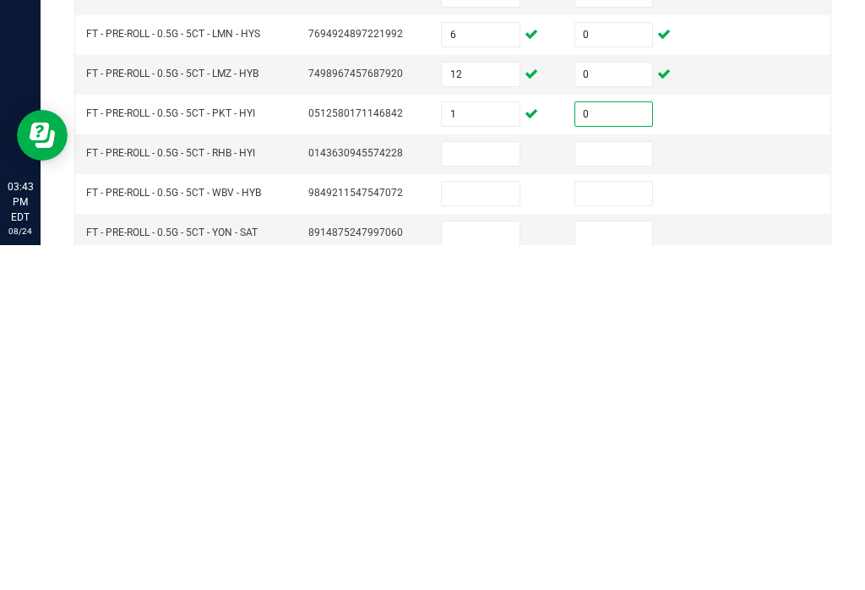
click at [509, 486] on input at bounding box center [481, 498] width 78 height 24
click at [626, 486] on input at bounding box center [614, 498] width 78 height 24
click at [504, 526] on input at bounding box center [481, 538] width 78 height 24
click at [609, 526] on input at bounding box center [614, 538] width 78 height 24
click at [499, 566] on input at bounding box center [481, 578] width 78 height 24
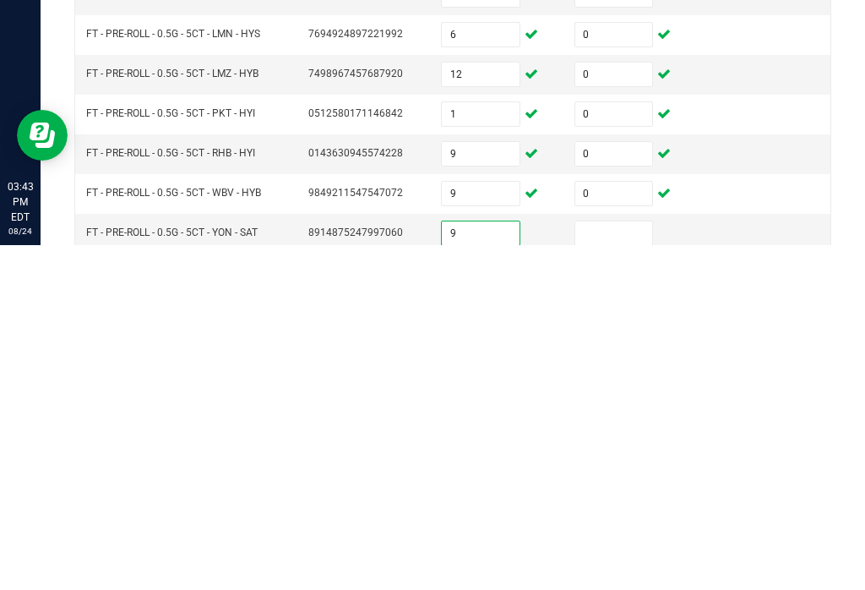
click at [626, 566] on input at bounding box center [614, 578] width 78 height 24
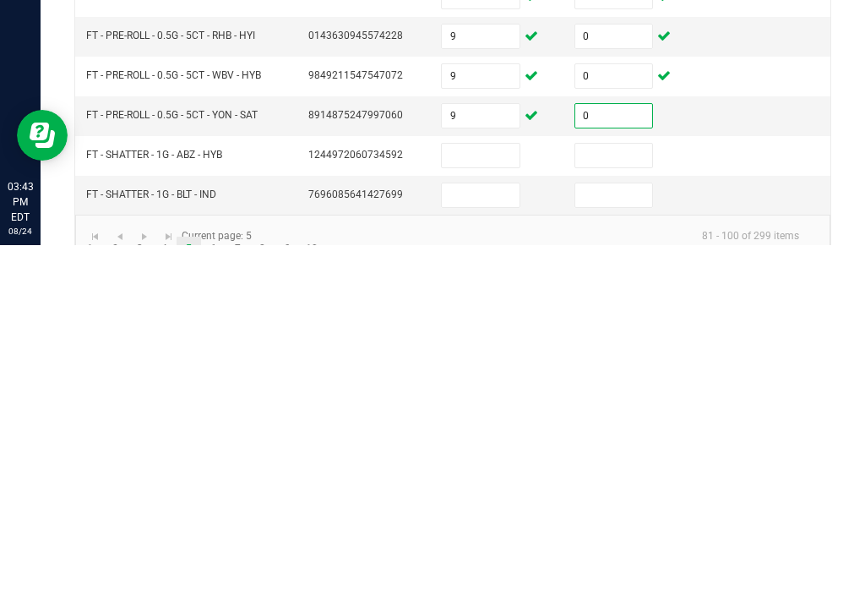
scroll to position [506, 0]
click at [488, 489] on input at bounding box center [481, 501] width 78 height 24
click at [609, 481] on td at bounding box center [630, 501] width 133 height 40
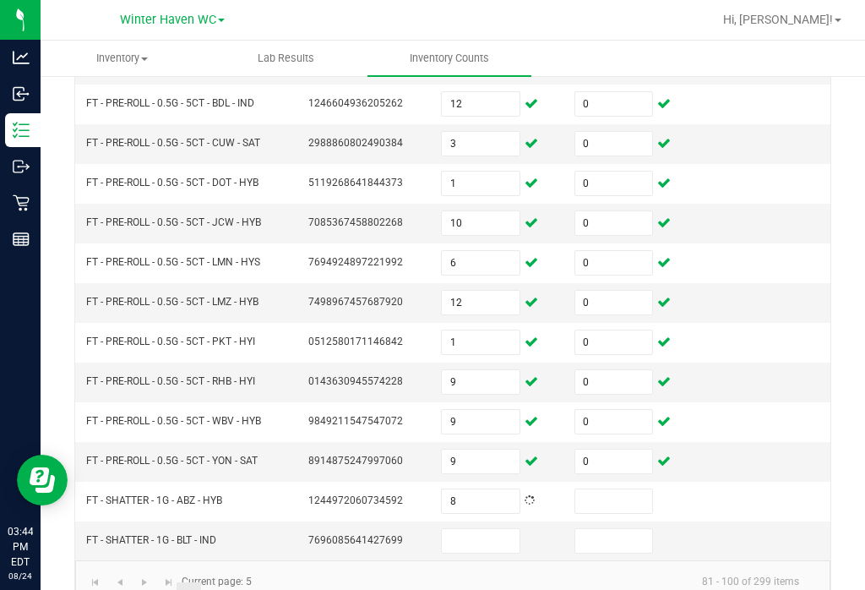
click at [624, 489] on input at bounding box center [614, 501] width 78 height 24
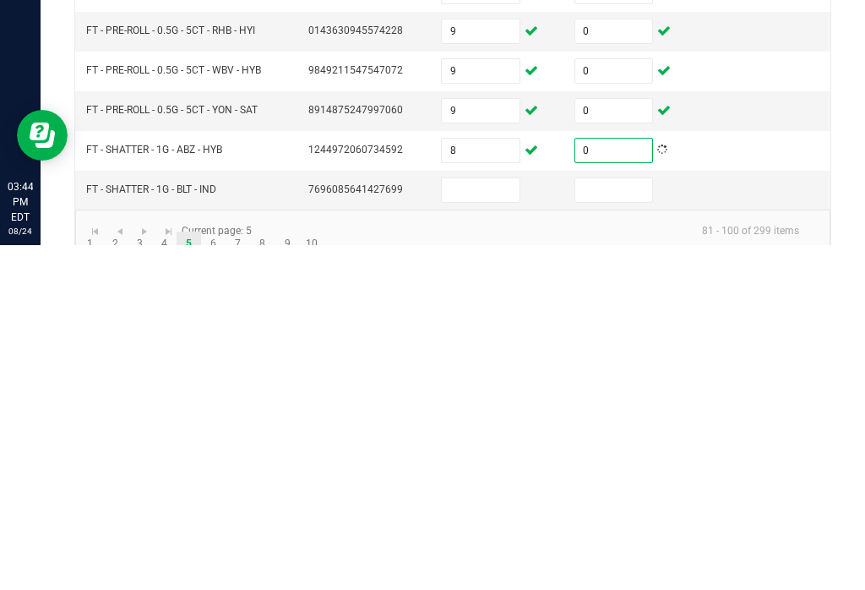
scroll to position [511, 0]
click at [498, 524] on input at bounding box center [481, 536] width 78 height 24
click at [615, 524] on input at bounding box center [614, 536] width 78 height 24
click at [225, 577] on link "6" at bounding box center [213, 589] width 24 height 25
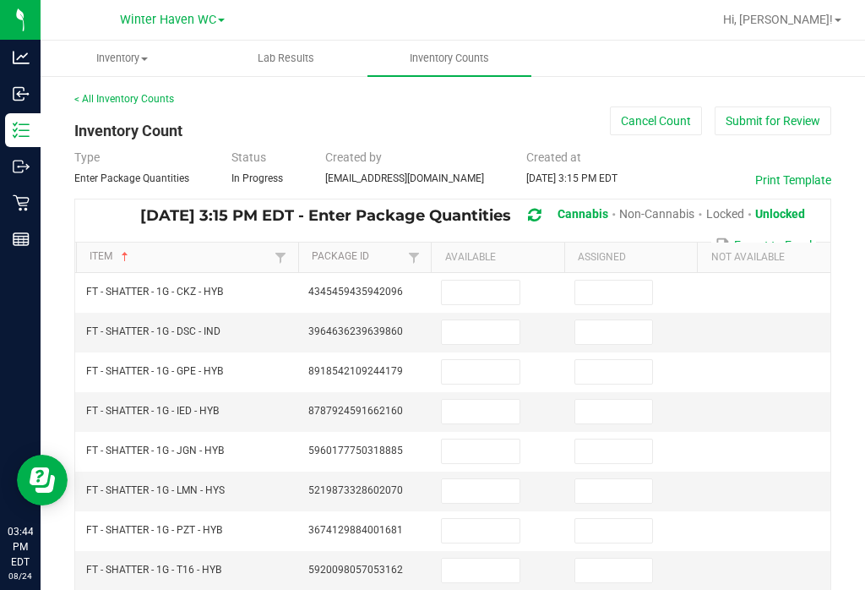
scroll to position [0, 0]
click at [507, 280] on input at bounding box center [481, 292] width 78 height 24
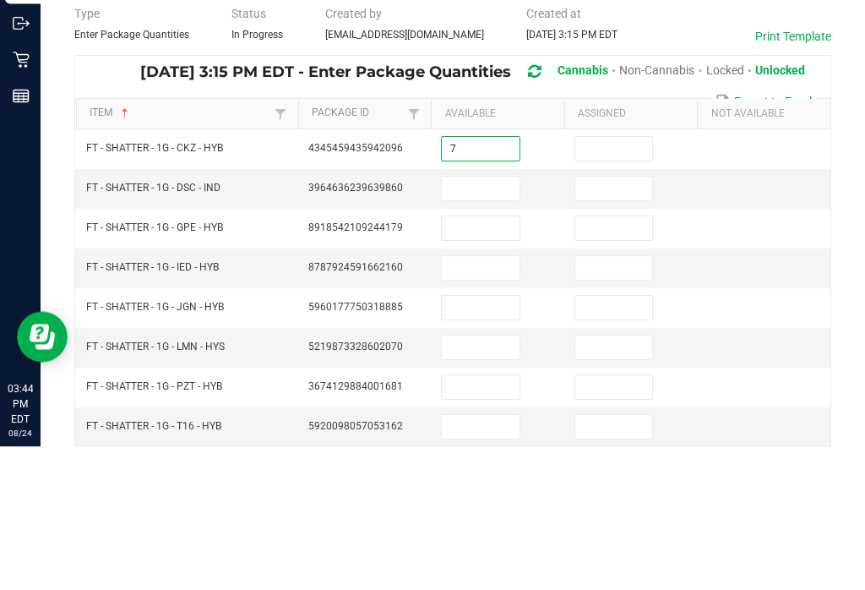
click at [628, 280] on input at bounding box center [614, 292] width 78 height 24
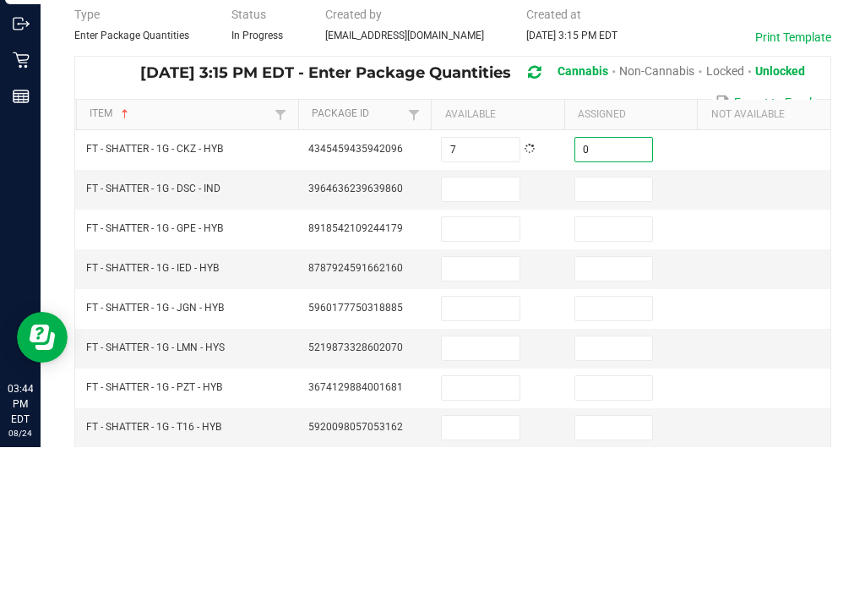
click at [491, 320] on input at bounding box center [481, 332] width 78 height 24
click at [621, 320] on input at bounding box center [614, 332] width 78 height 24
click at [499, 360] on input at bounding box center [481, 372] width 78 height 24
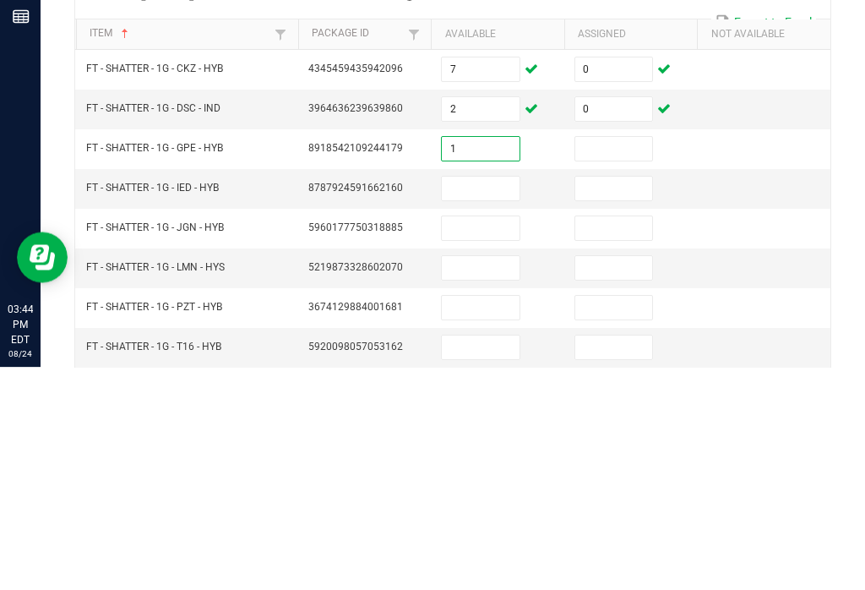
click at [634, 360] on input at bounding box center [614, 372] width 78 height 24
click at [508, 399] on input at bounding box center [481, 411] width 78 height 24
click at [620, 399] on input at bounding box center [614, 411] width 78 height 24
click at [509, 439] on input at bounding box center [481, 451] width 78 height 24
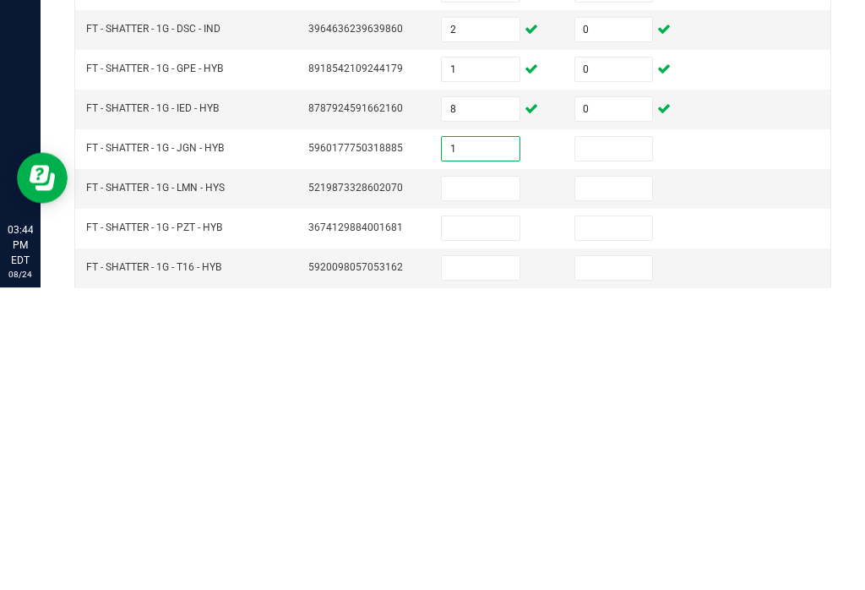
click at [626, 439] on input at bounding box center [614, 451] width 78 height 24
click at [481, 479] on input at bounding box center [481, 491] width 78 height 24
click at [611, 479] on input at bounding box center [614, 491] width 78 height 24
click at [498, 519] on input at bounding box center [481, 531] width 78 height 24
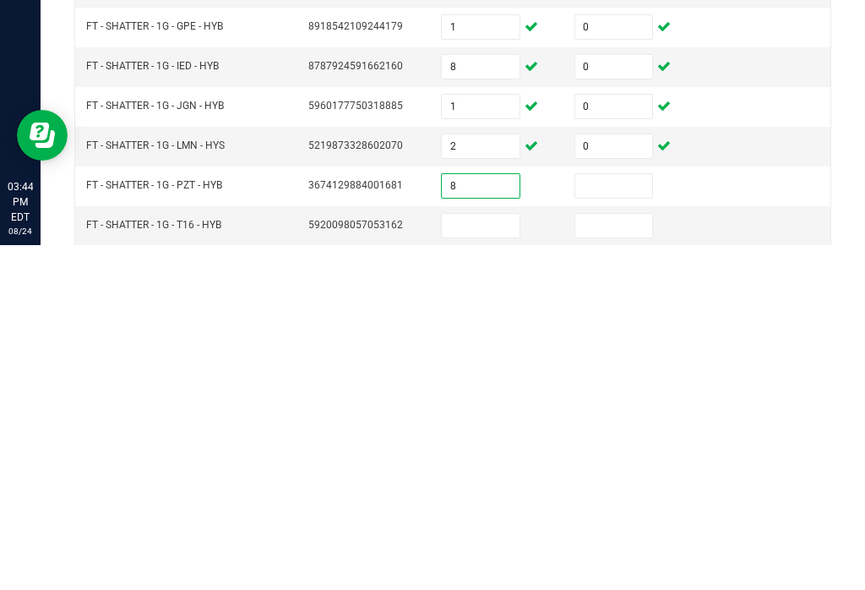
click at [616, 519] on input at bounding box center [614, 531] width 78 height 24
click at [490, 558] on input at bounding box center [481, 570] width 78 height 24
click at [599, 558] on input at bounding box center [614, 570] width 78 height 24
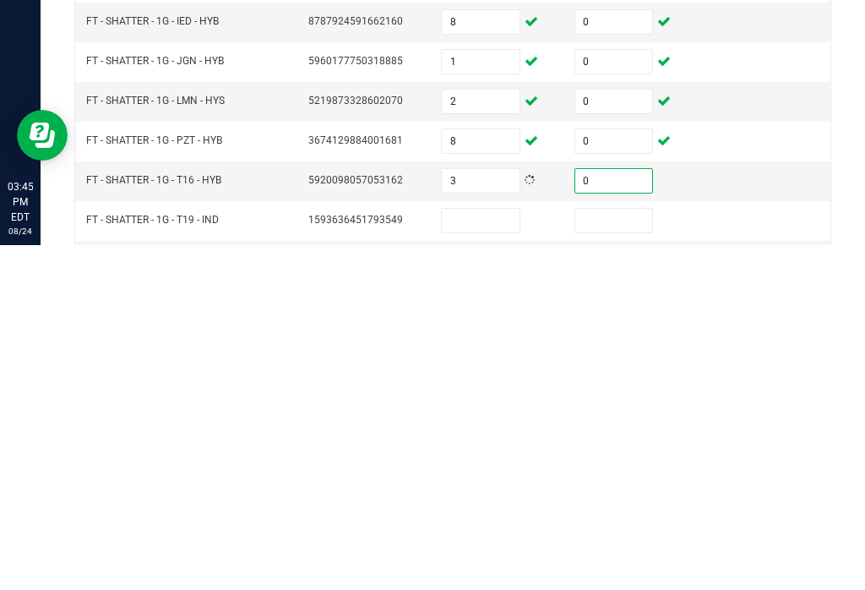
scroll to position [46, 0]
click at [495, 552] on input at bounding box center [481, 564] width 78 height 24
click at [617, 552] on input at bounding box center [614, 564] width 78 height 24
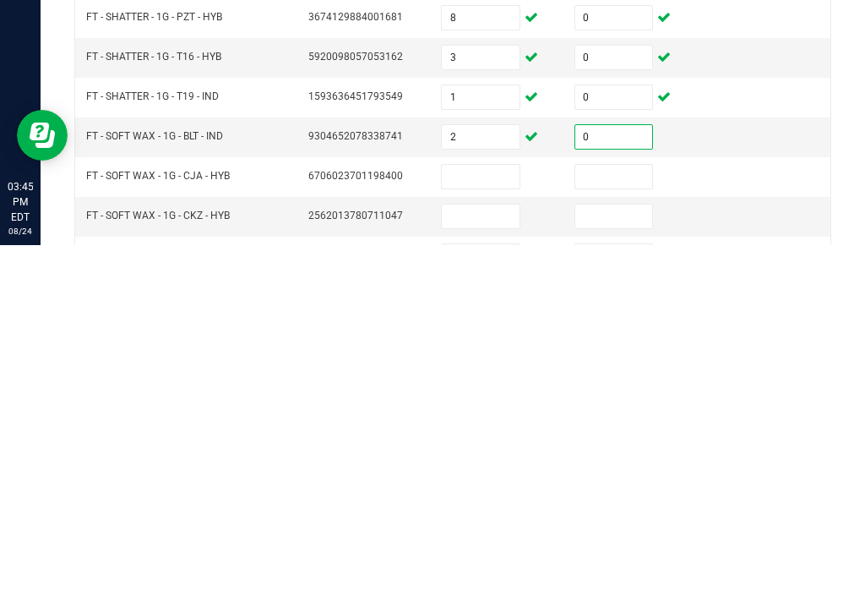
scroll to position [165, 0]
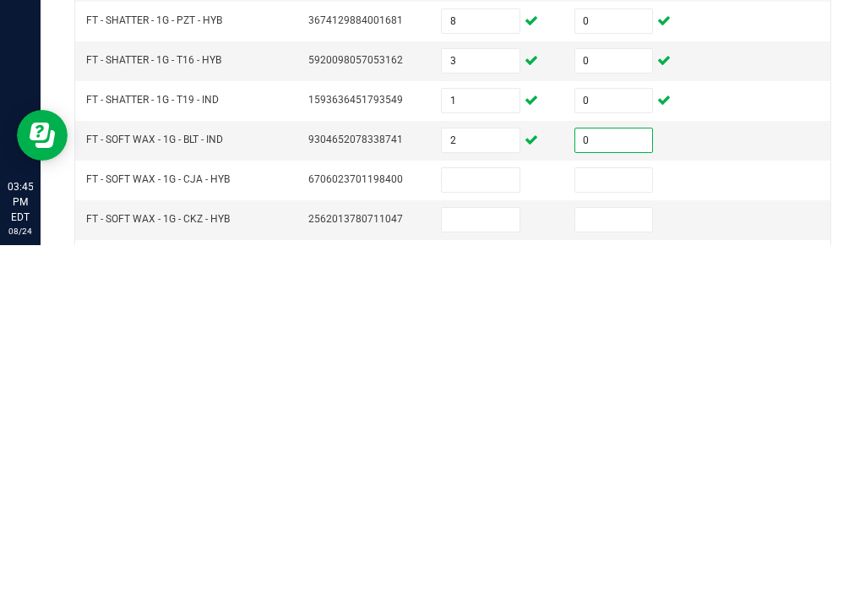
click at [503, 513] on input at bounding box center [481, 525] width 78 height 24
click at [617, 513] on input at bounding box center [614, 525] width 78 height 24
click at [487, 552] on input at bounding box center [481, 564] width 78 height 24
click at [649, 552] on input at bounding box center [614, 564] width 78 height 24
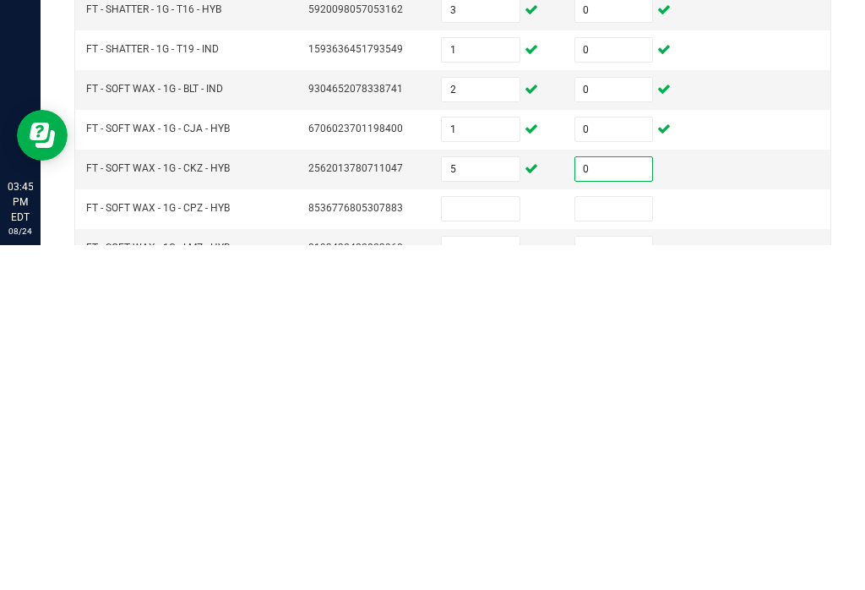
click at [508, 541] on input at bounding box center [481, 553] width 78 height 24
click at [604, 534] on td at bounding box center [630, 554] width 133 height 40
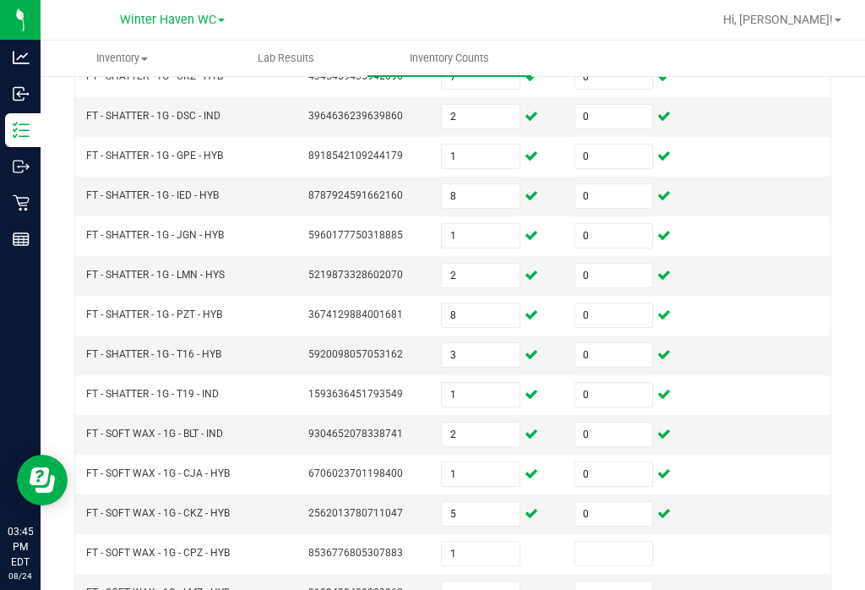
click at [610, 541] on input at bounding box center [614, 553] width 78 height 24
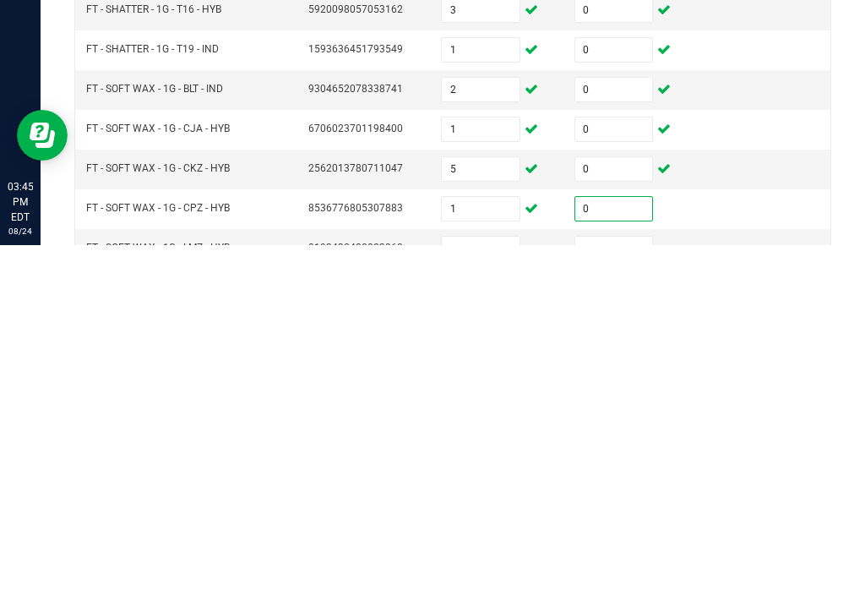
click at [503, 581] on input at bounding box center [481, 593] width 78 height 24
click at [622, 573] on td at bounding box center [630, 593] width 133 height 40
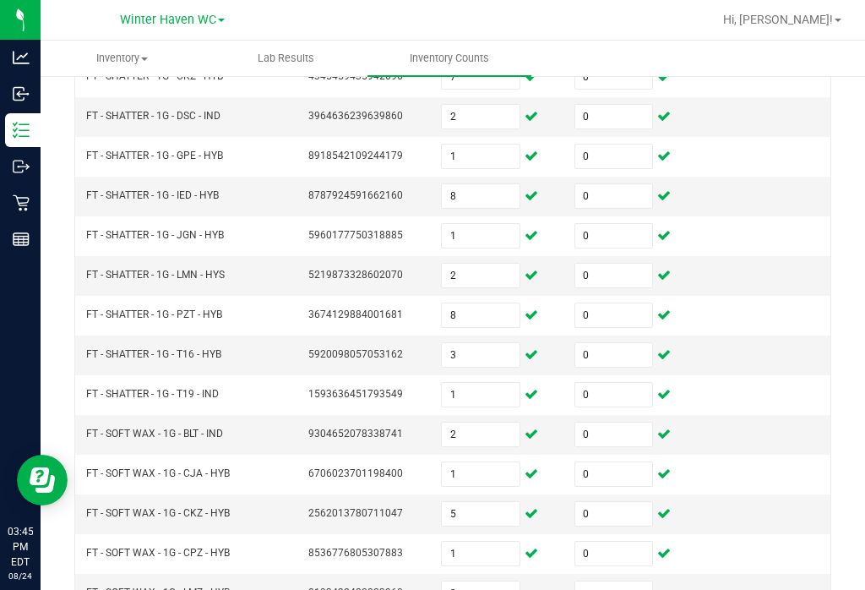
click at [615, 581] on input at bounding box center [614, 593] width 78 height 24
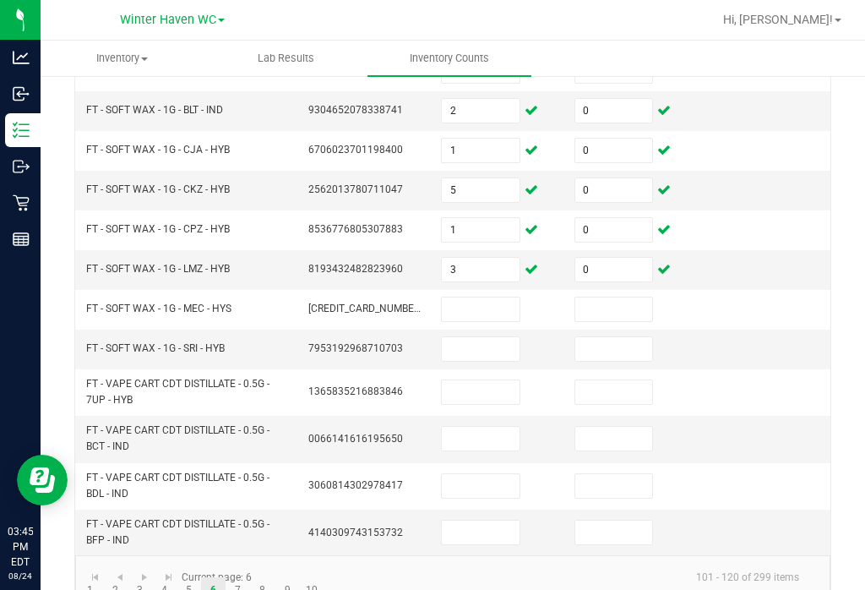
scroll to position [538, 0]
click at [479, 298] on input at bounding box center [481, 310] width 78 height 24
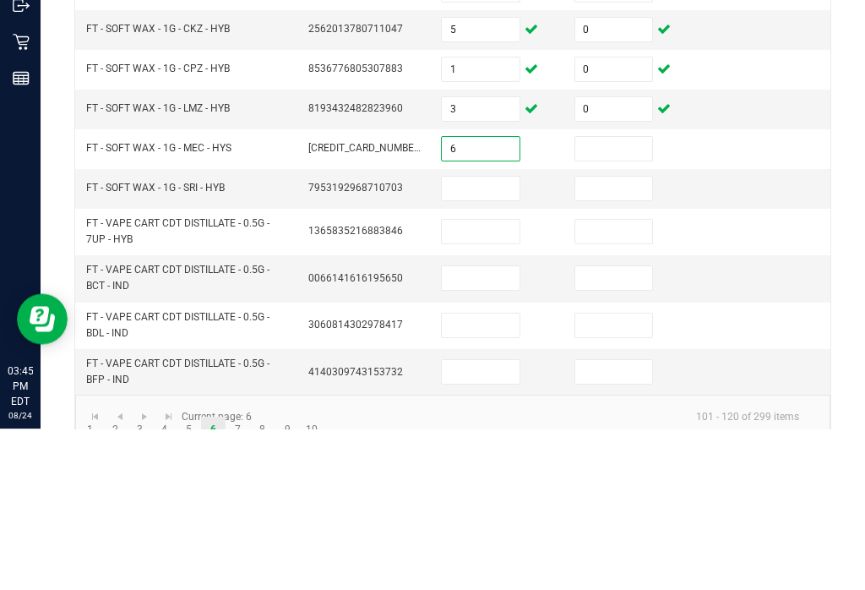
click at [624, 298] on input at bounding box center [614, 310] width 78 height 24
click at [505, 338] on input at bounding box center [481, 350] width 78 height 24
click at [616, 338] on input at bounding box center [614, 350] width 78 height 24
click at [488, 381] on input at bounding box center [481, 393] width 78 height 24
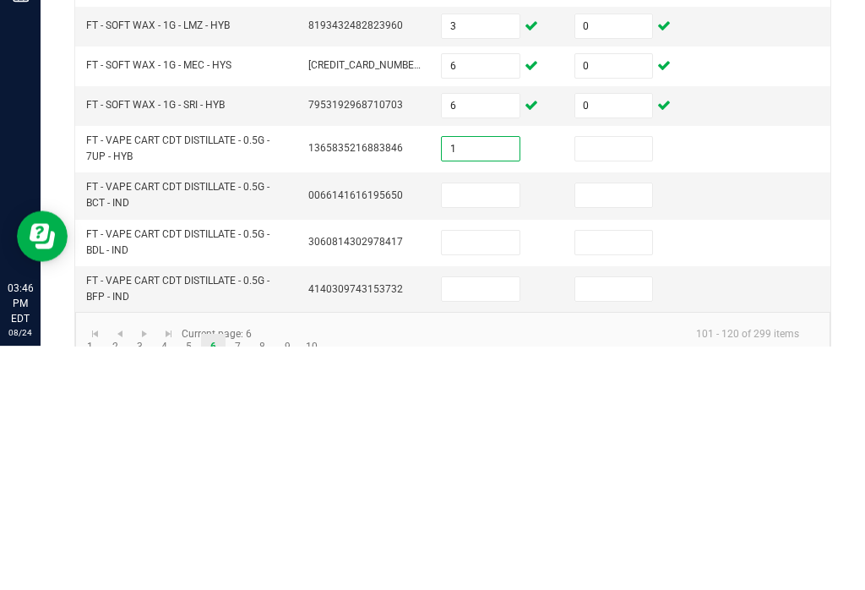
click at [608, 416] on td at bounding box center [630, 439] width 133 height 46
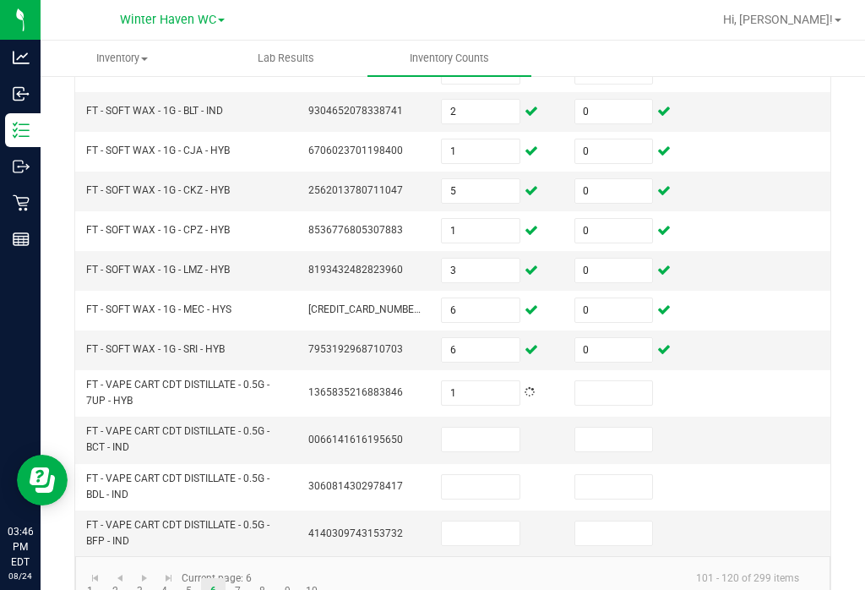
click at [624, 381] on input at bounding box center [614, 393] width 78 height 24
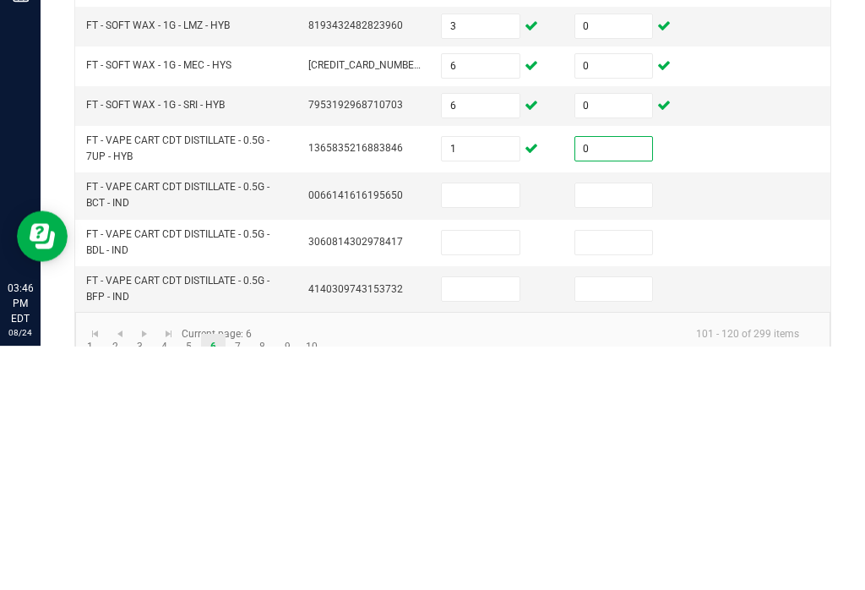
click at [504, 427] on input at bounding box center [481, 439] width 78 height 24
click at [638, 427] on input at bounding box center [614, 439] width 78 height 24
click at [490, 475] on input at bounding box center [481, 487] width 78 height 24
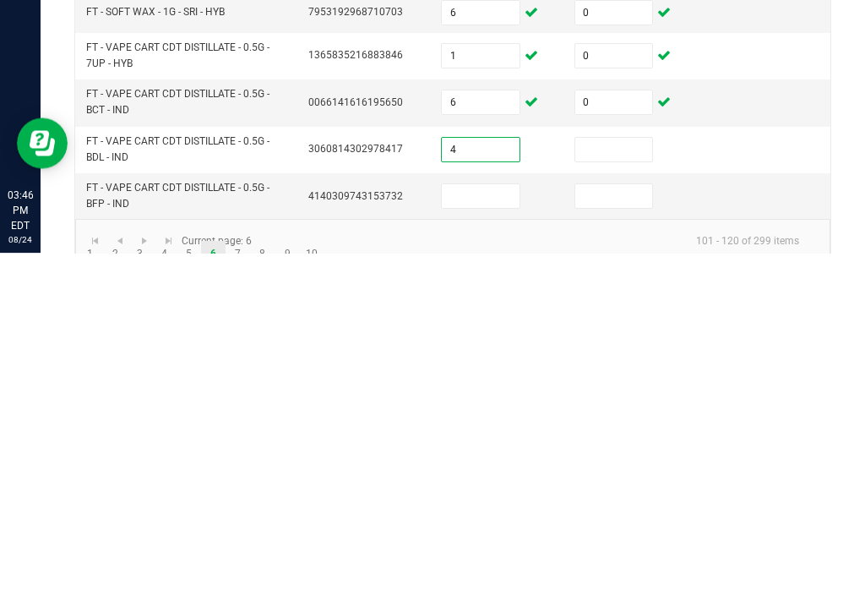
click at [601, 475] on input at bounding box center [614, 487] width 78 height 24
click at [492, 521] on input at bounding box center [481, 533] width 78 height 24
click at [624, 521] on input at bounding box center [614, 533] width 78 height 24
click at [236, 578] on link "7" at bounding box center [238, 590] width 24 height 25
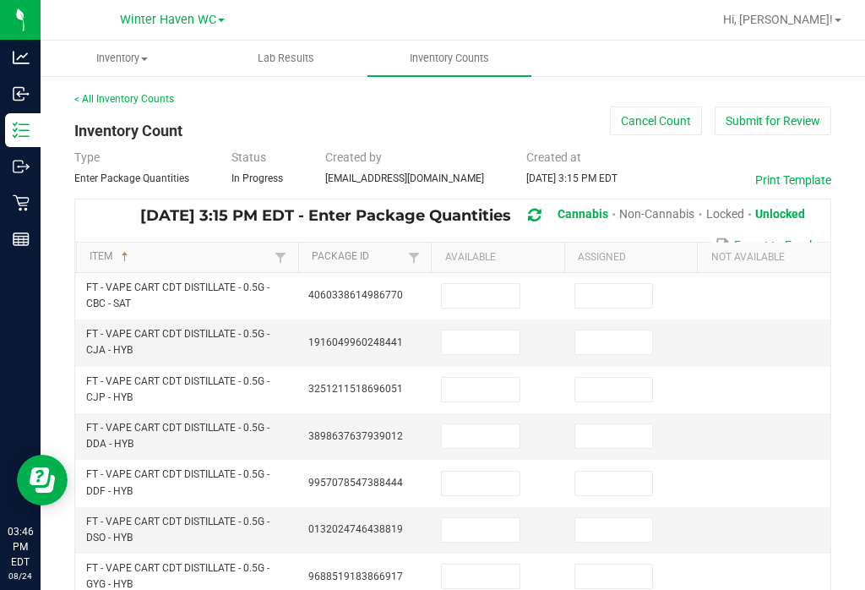
scroll to position [0, 0]
click at [516, 284] on input at bounding box center [481, 296] width 78 height 24
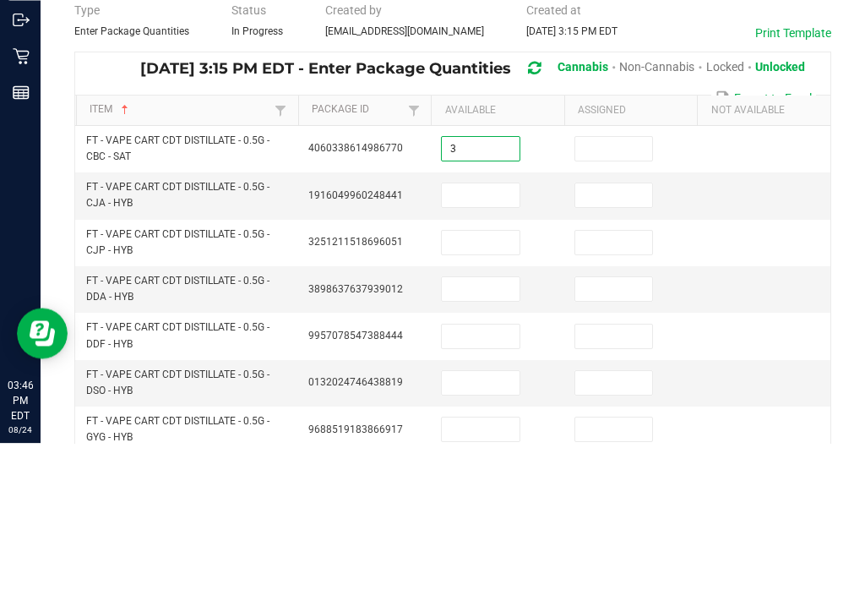
click at [625, 284] on input at bounding box center [614, 296] width 78 height 24
click at [481, 330] on input at bounding box center [481, 342] width 78 height 24
click at [627, 330] on input at bounding box center [614, 342] width 78 height 24
click at [481, 378] on input at bounding box center [481, 390] width 78 height 24
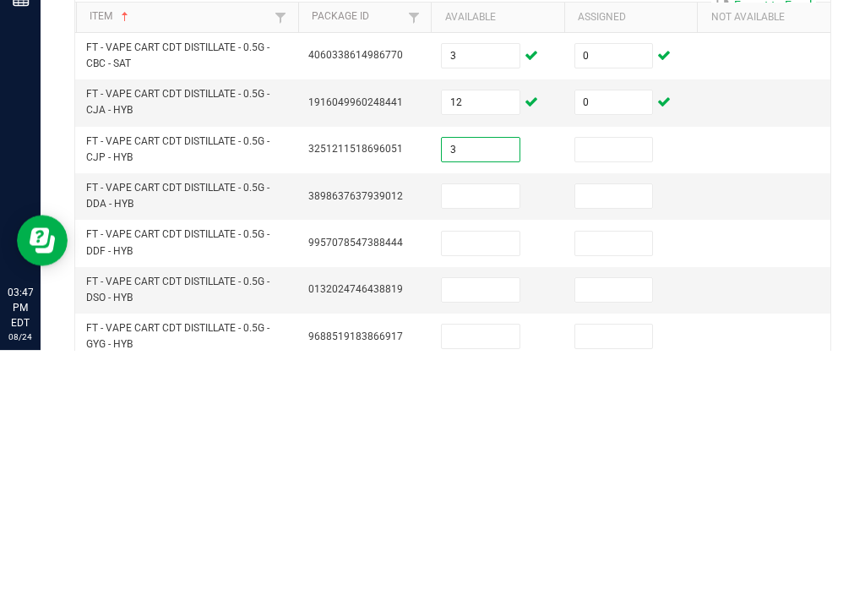
click at [614, 378] on input at bounding box center [614, 390] width 78 height 24
click at [474, 424] on input at bounding box center [481, 436] width 78 height 24
click at [610, 424] on input at bounding box center [614, 436] width 78 height 24
click at [486, 471] on input at bounding box center [481, 483] width 78 height 24
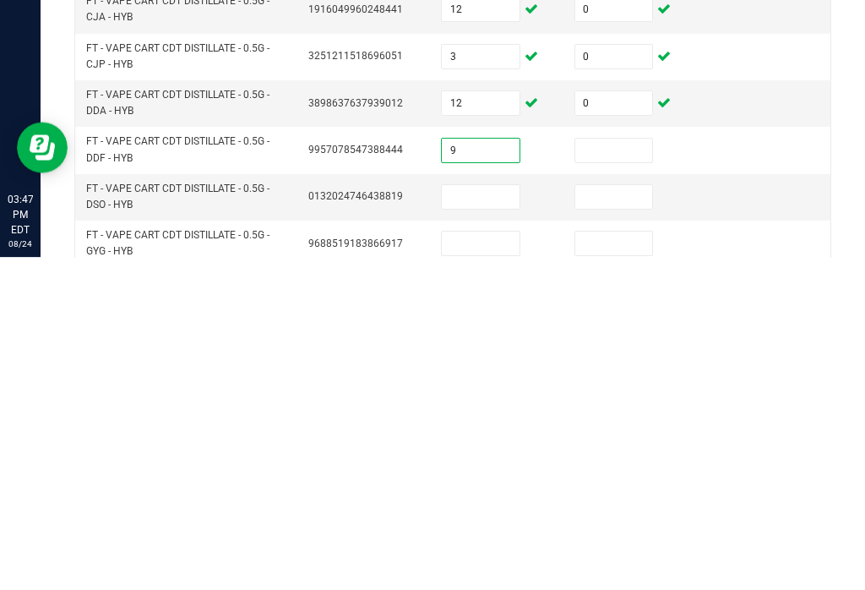
click at [616, 471] on input at bounding box center [614, 483] width 78 height 24
click at [515, 518] on input at bounding box center [481, 530] width 78 height 24
click at [609, 518] on input at bounding box center [614, 530] width 78 height 24
click at [464, 564] on input at bounding box center [481, 576] width 78 height 24
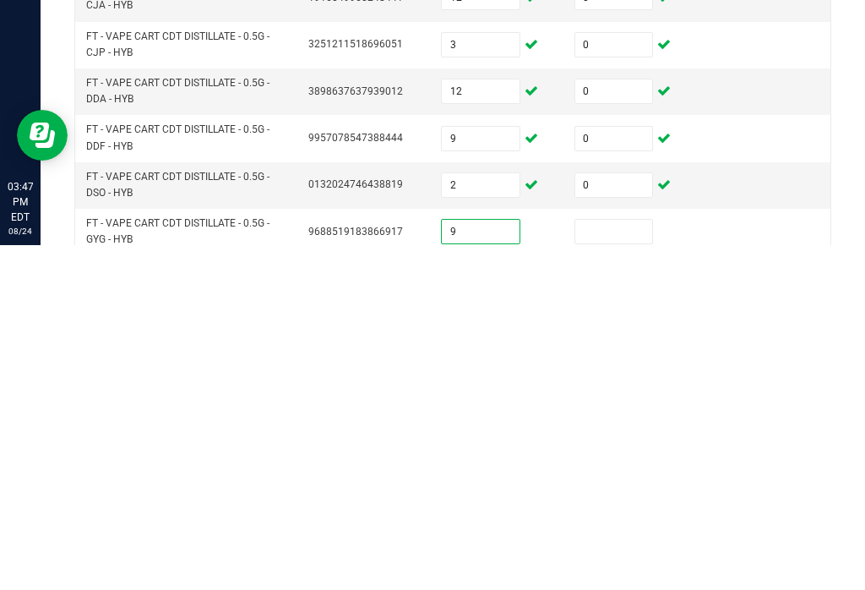
click at [626, 564] on input at bounding box center [614, 576] width 78 height 24
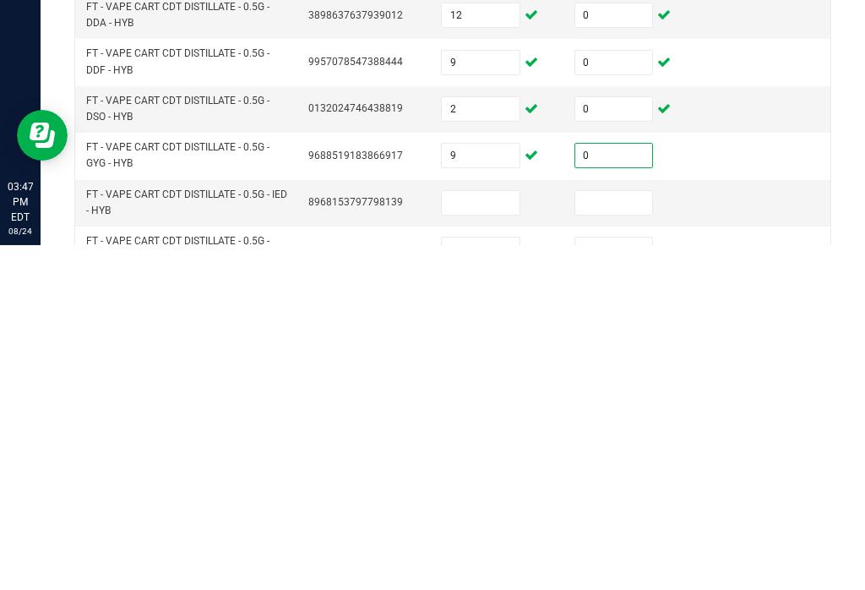
click at [496, 535] on input at bounding box center [481, 547] width 78 height 24
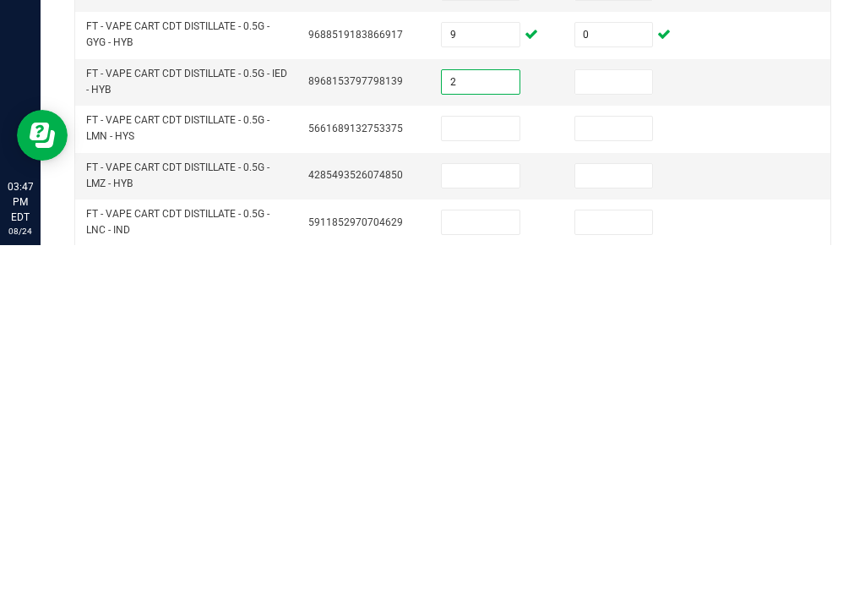
scroll to position [207, 0]
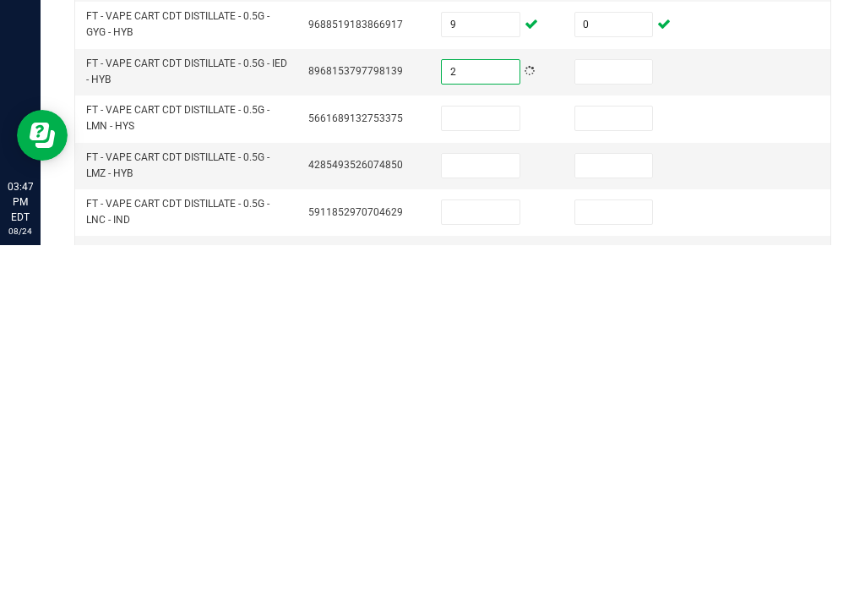
click at [652, 405] on input at bounding box center [614, 417] width 78 height 24
click at [516, 451] on input at bounding box center [481, 463] width 78 height 24
click at [639, 451] on input at bounding box center [614, 463] width 78 height 24
click at [499, 498] on input at bounding box center [481, 510] width 78 height 24
click at [643, 498] on input at bounding box center [614, 510] width 78 height 24
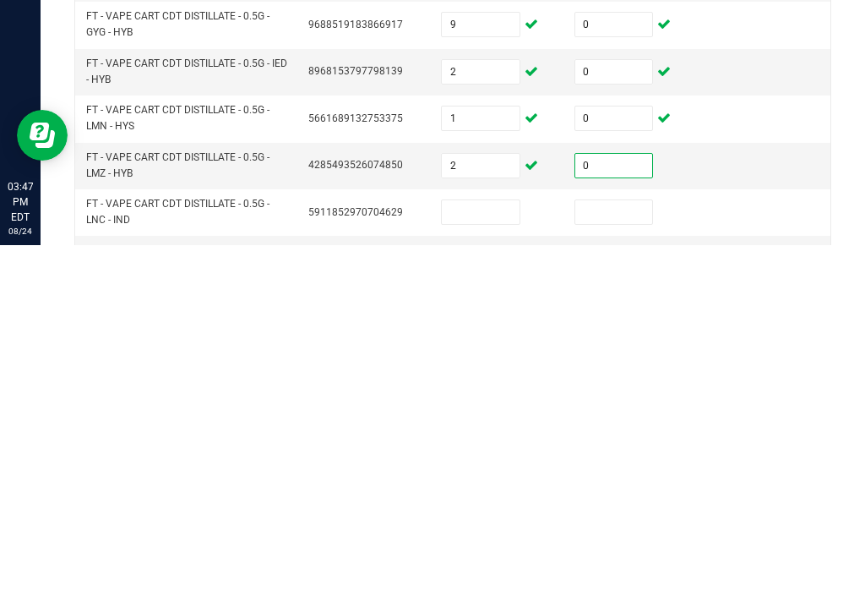
click at [500, 545] on input at bounding box center [481, 557] width 78 height 24
click at [622, 545] on input at bounding box center [614, 557] width 78 height 24
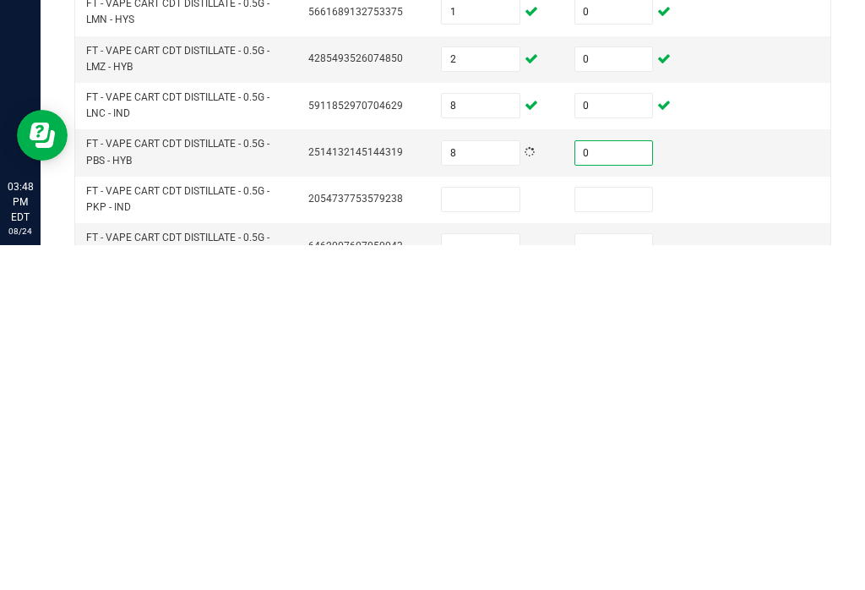
scroll to position [312, 0]
click at [504, 534] on input at bounding box center [481, 546] width 78 height 24
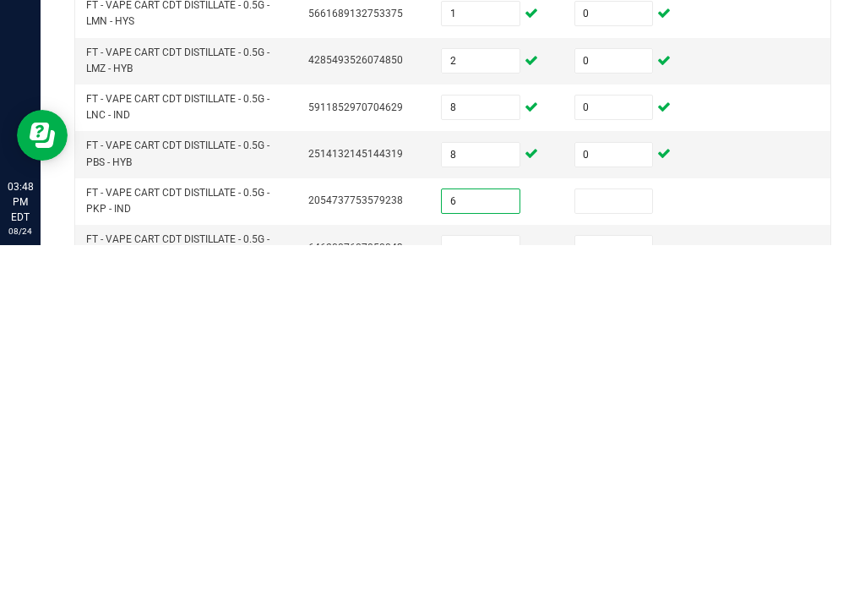
click at [606, 534] on input at bounding box center [614, 546] width 78 height 24
click at [511, 580] on input at bounding box center [481, 592] width 78 height 24
click at [613, 580] on input at bounding box center [614, 592] width 78 height 24
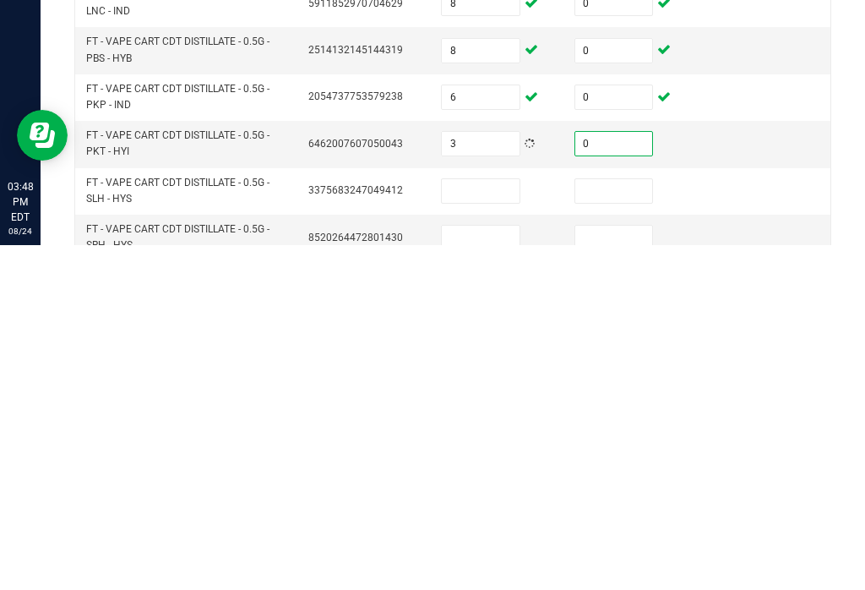
scroll to position [415, 0]
click at [487, 524] on input at bounding box center [481, 536] width 78 height 24
click at [629, 524] on input at bounding box center [614, 536] width 78 height 24
click at [486, 571] on input at bounding box center [481, 583] width 78 height 24
click at [612, 571] on input at bounding box center [614, 583] width 78 height 24
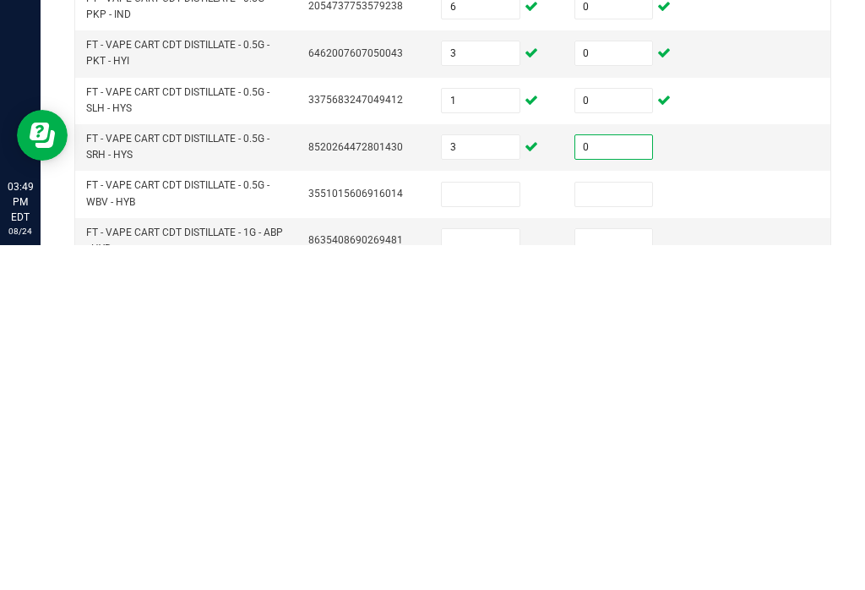
scroll to position [507, 0]
click at [507, 526] on input at bounding box center [481, 538] width 78 height 24
click at [612, 526] on input at bounding box center [614, 538] width 78 height 24
click at [492, 573] on input at bounding box center [481, 585] width 78 height 24
click at [617, 573] on input at bounding box center [614, 585] width 78 height 24
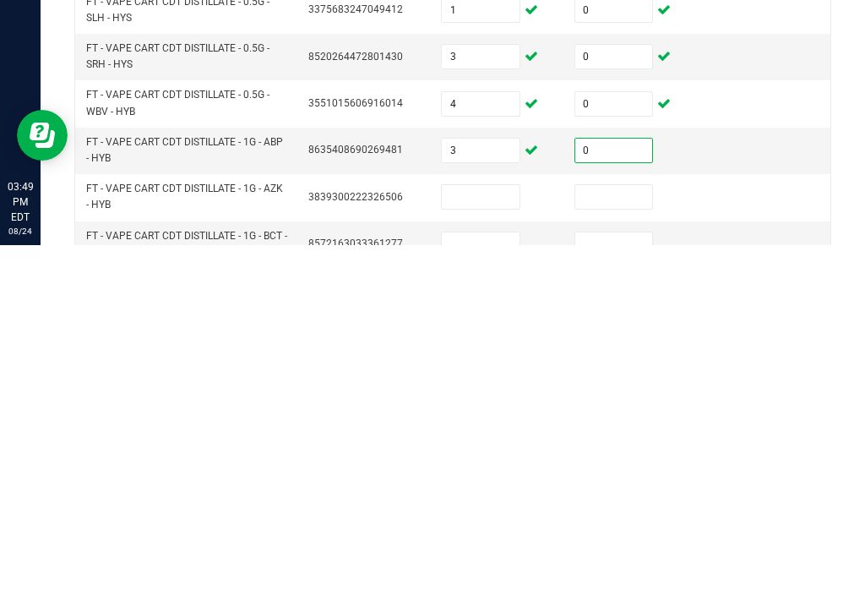
scroll to position [601, 0]
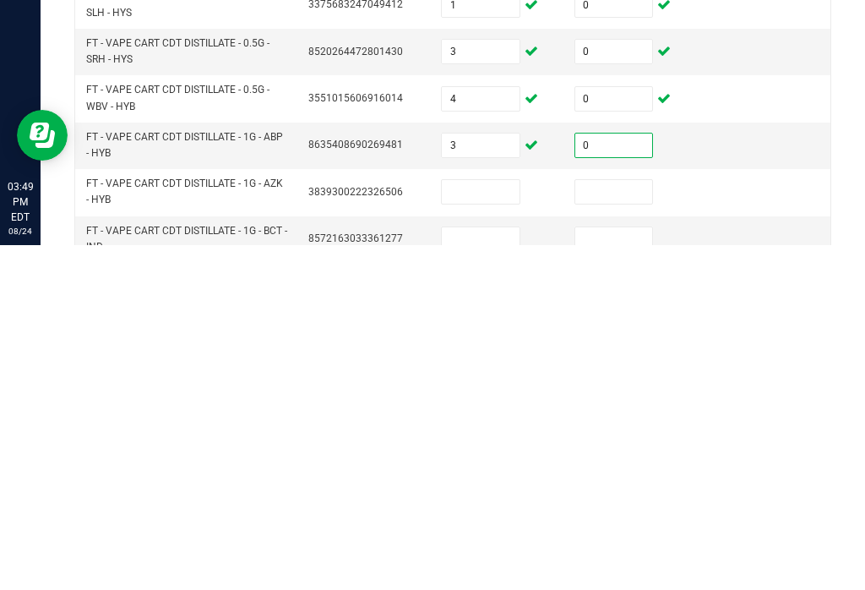
click at [507, 524] on input at bounding box center [481, 536] width 78 height 24
click at [639, 524] on input at bounding box center [614, 536] width 78 height 24
click at [515, 572] on input at bounding box center [481, 584] width 78 height 24
click at [617, 572] on input at bounding box center [614, 584] width 78 height 24
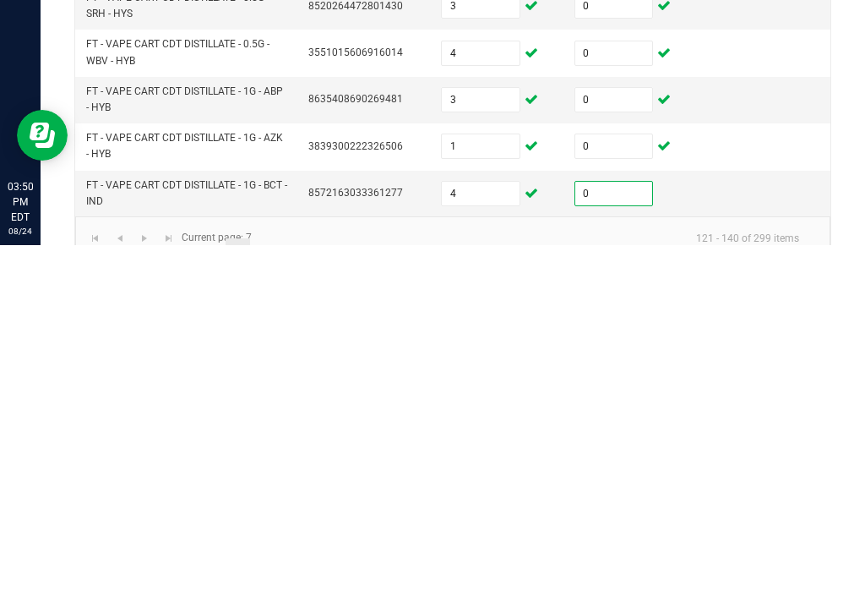
scroll to position [646, 0]
click at [257, 584] on link "8" at bounding box center [262, 596] width 24 height 25
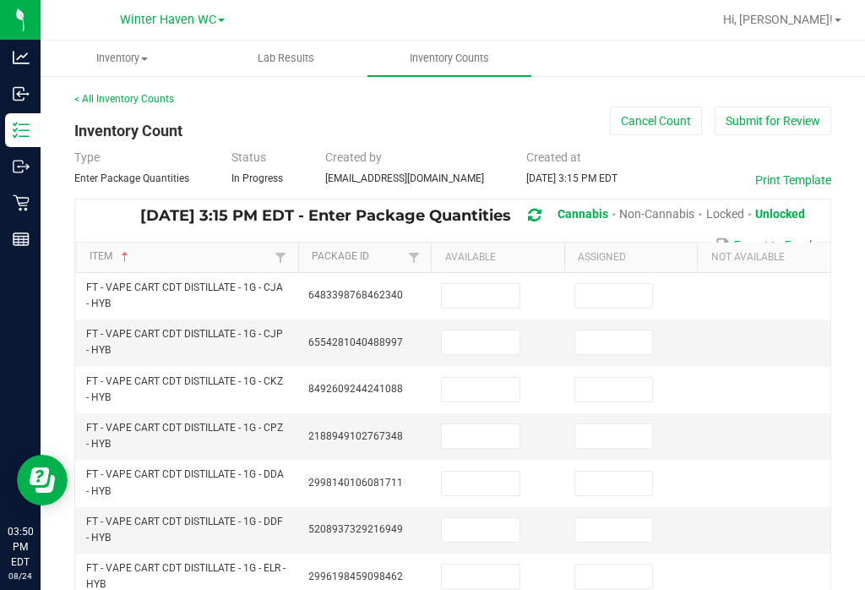
scroll to position [0, 0]
click at [458, 284] on input at bounding box center [481, 296] width 78 height 24
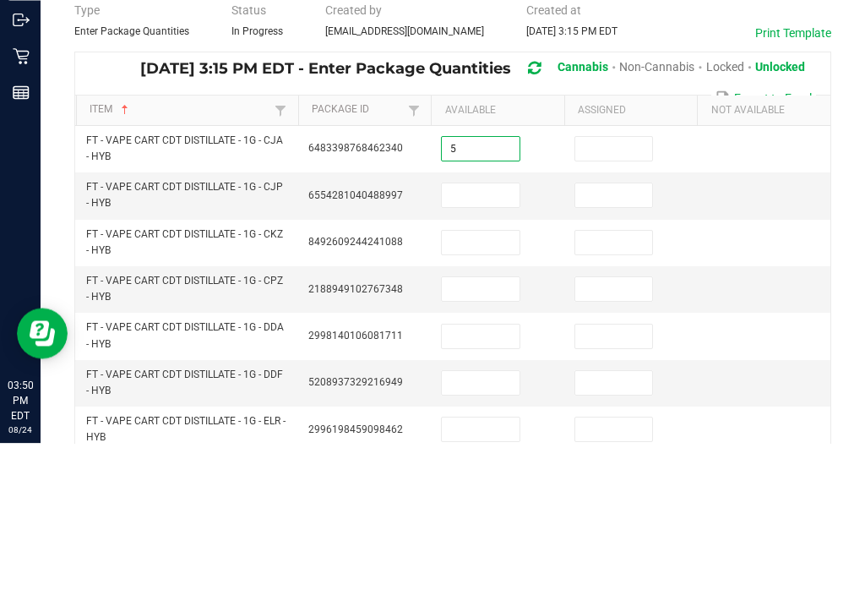
click at [640, 284] on input at bounding box center [614, 296] width 78 height 24
click at [494, 330] on input at bounding box center [481, 342] width 78 height 24
click at [636, 330] on input at bounding box center [614, 342] width 78 height 24
click at [503, 378] on input at bounding box center [481, 390] width 78 height 24
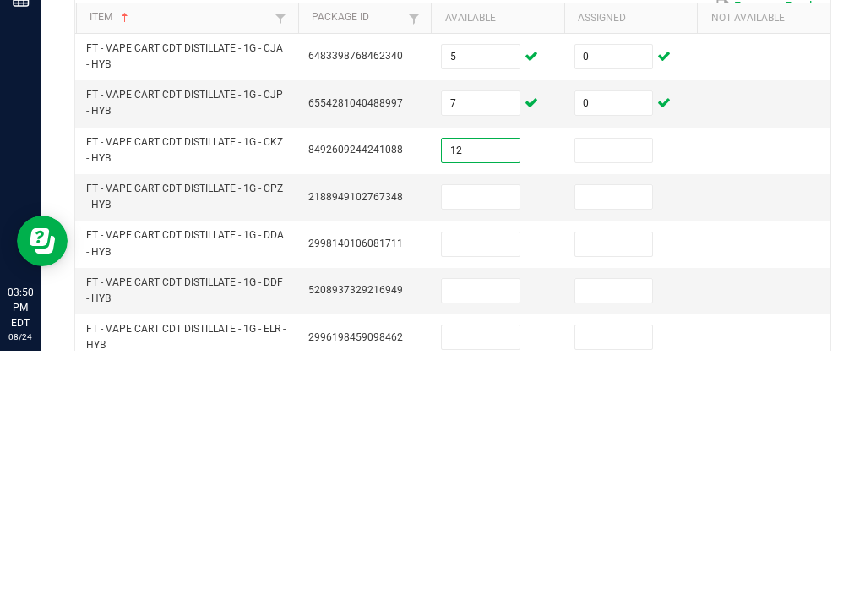
click at [640, 378] on input at bounding box center [614, 390] width 78 height 24
click at [497, 424] on input at bounding box center [481, 436] width 78 height 24
click at [640, 424] on input at bounding box center [614, 436] width 78 height 24
click at [482, 471] on input at bounding box center [481, 483] width 78 height 24
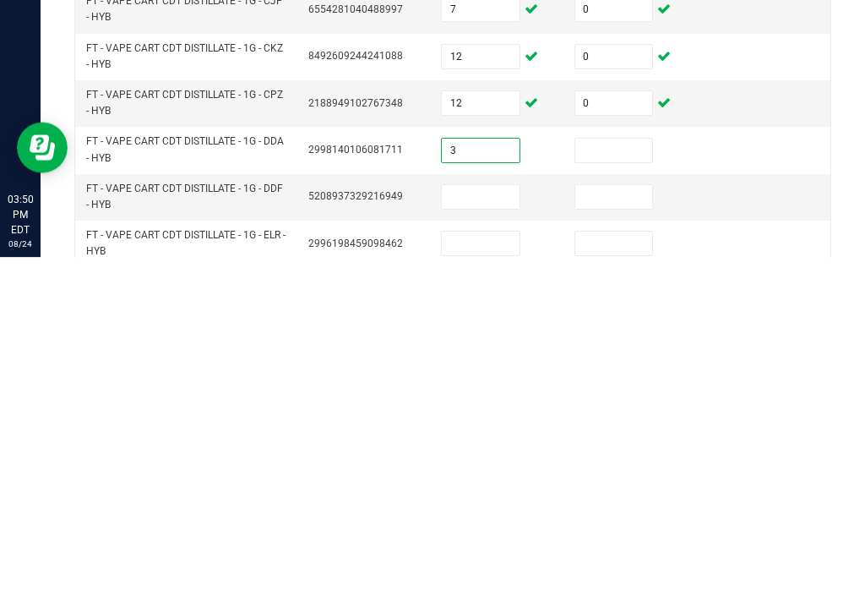
click at [603, 471] on input at bounding box center [614, 483] width 78 height 24
click at [504, 518] on input at bounding box center [481, 530] width 78 height 24
click at [620, 518] on input at bounding box center [614, 530] width 78 height 24
click at [494, 564] on input at bounding box center [481, 576] width 78 height 24
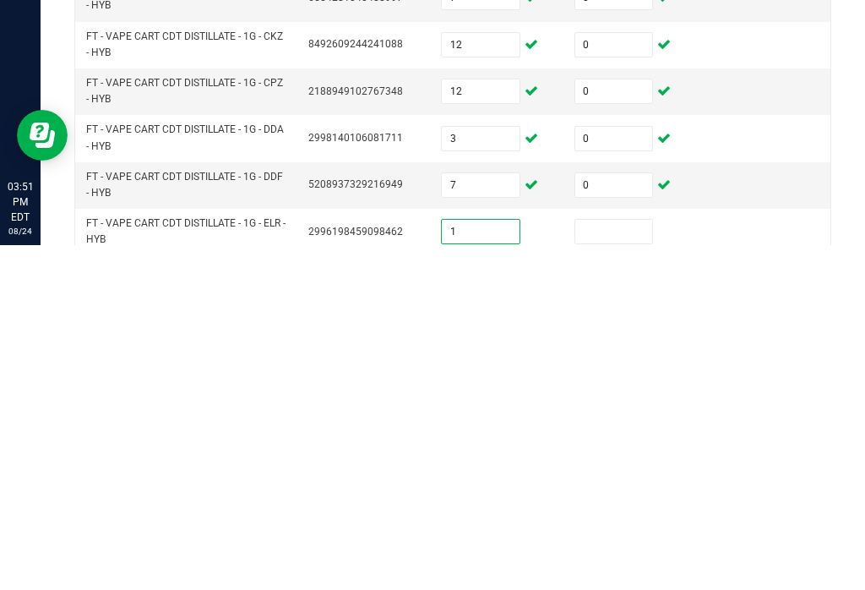
click at [628, 564] on input at bounding box center [614, 576] width 78 height 24
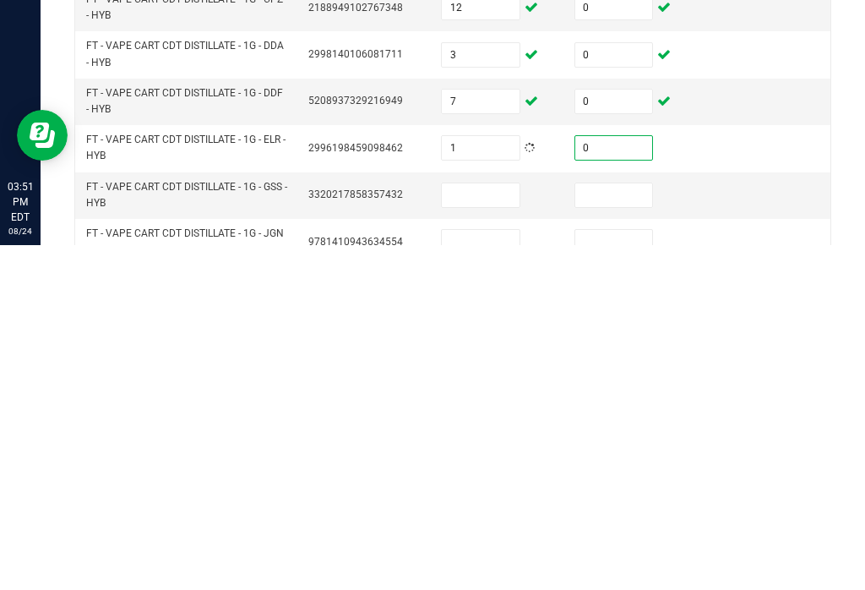
scroll to position [83, 0]
click at [508, 529] on input at bounding box center [481, 541] width 78 height 24
click at [588, 529] on input at bounding box center [614, 541] width 78 height 24
click at [501, 575] on input at bounding box center [481, 587] width 78 height 24
click at [621, 575] on input at bounding box center [614, 587] width 78 height 24
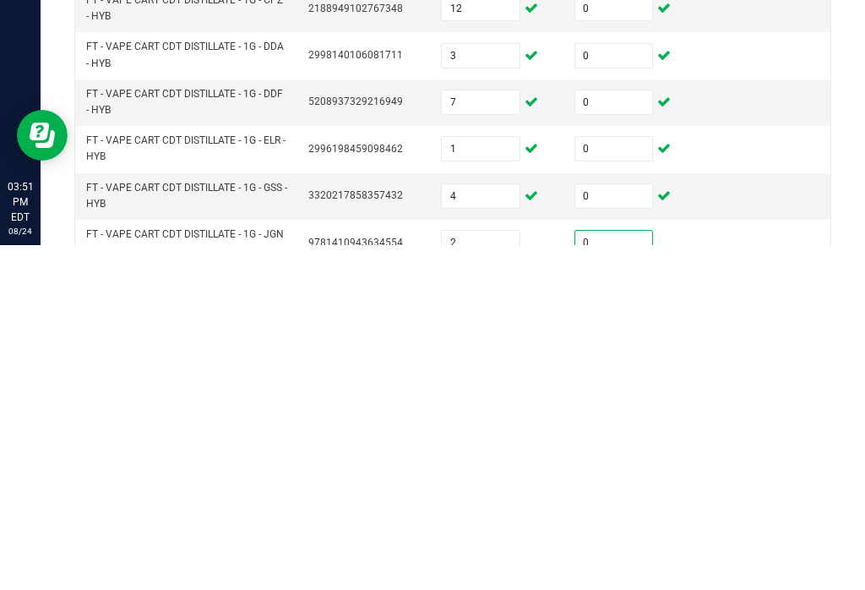
scroll to position [189, 0]
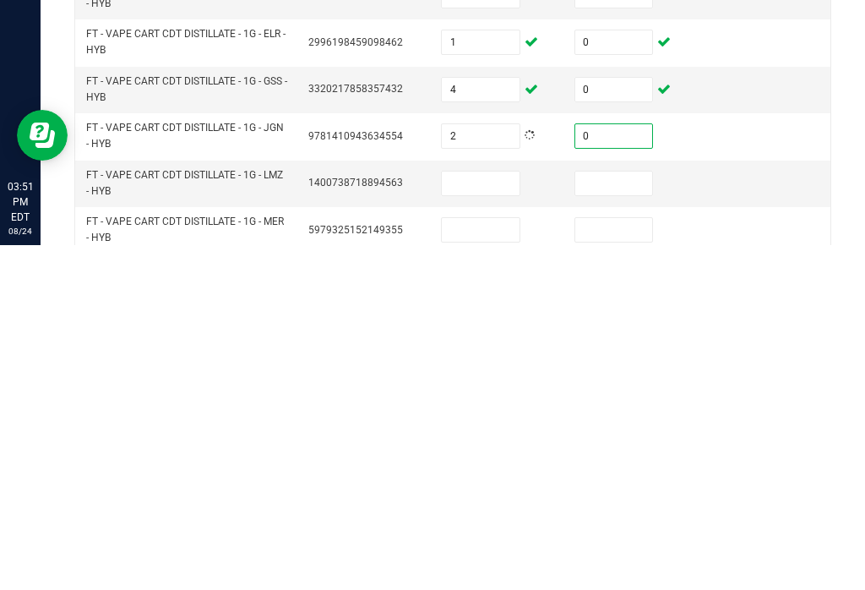
click at [489, 516] on input at bounding box center [481, 528] width 78 height 24
click at [611, 516] on input at bounding box center [614, 528] width 78 height 24
click at [499, 563] on input at bounding box center [481, 575] width 78 height 24
click at [631, 563] on input at bounding box center [614, 575] width 78 height 24
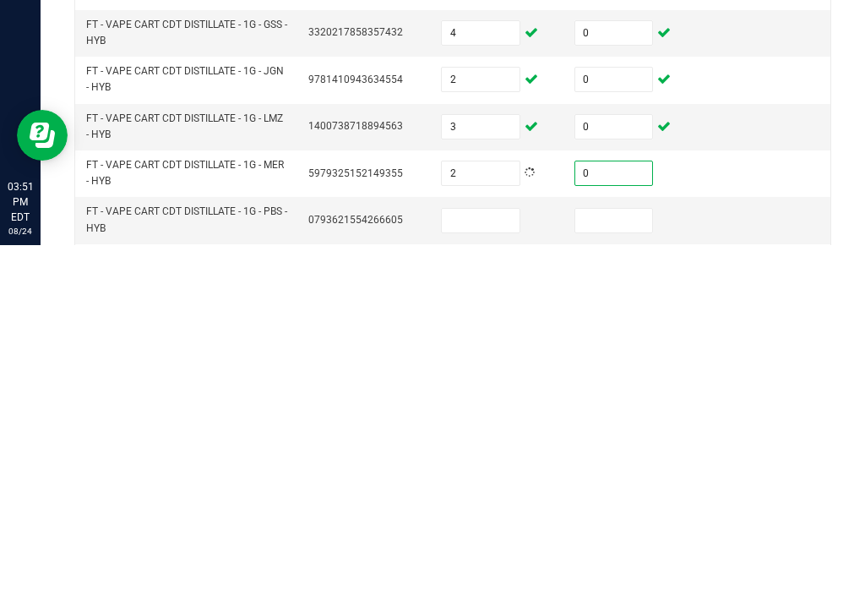
scroll to position [263, 0]
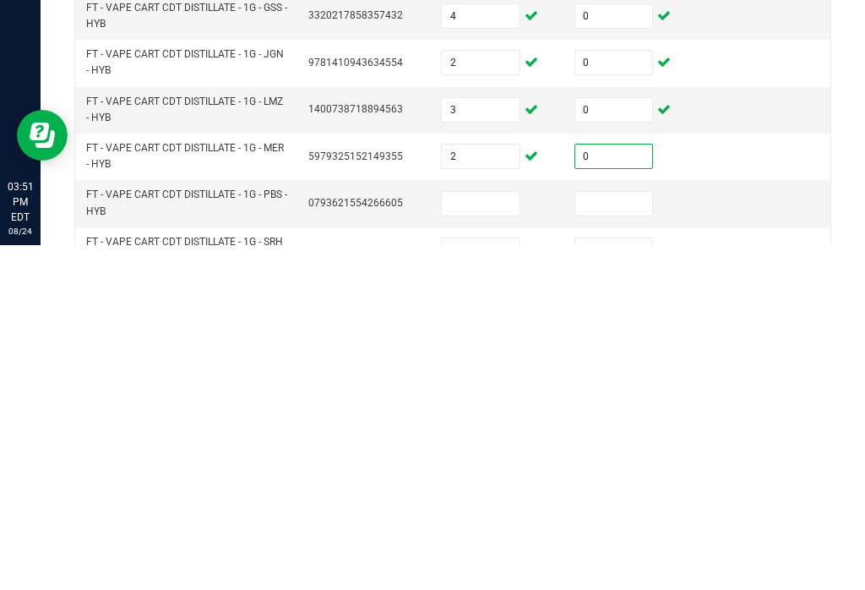
click at [490, 536] on input at bounding box center [481, 548] width 78 height 24
click at [628, 536] on input at bounding box center [614, 548] width 78 height 24
click at [504, 583] on input at bounding box center [481, 595] width 78 height 24
click at [614, 583] on input at bounding box center [614, 595] width 78 height 24
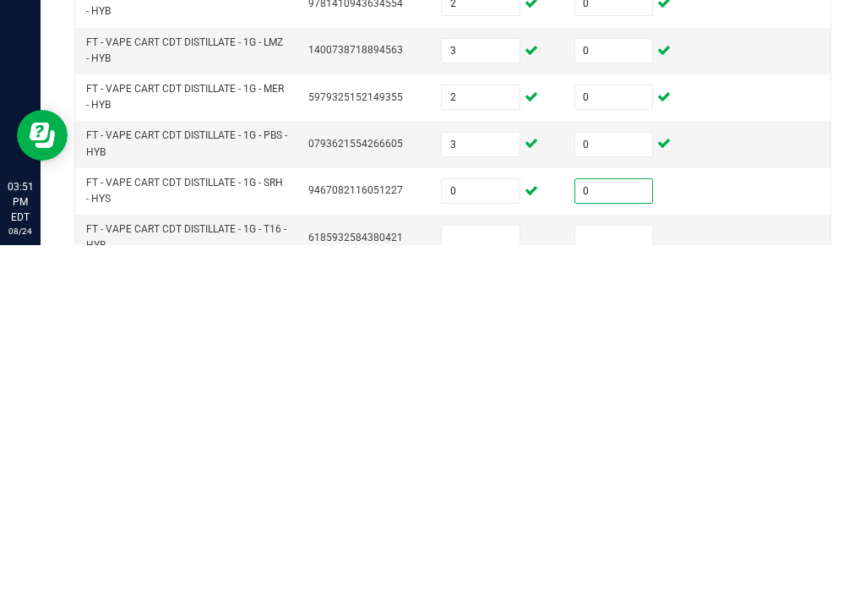
click at [492, 570] on input at bounding box center [481, 582] width 78 height 24
click at [604, 570] on input at bounding box center [614, 582] width 78 height 24
click at [489, 524] on input "0" at bounding box center [481, 536] width 78 height 24
click at [632, 524] on input "0" at bounding box center [614, 536] width 78 height 24
click at [629, 570] on input at bounding box center [614, 582] width 78 height 24
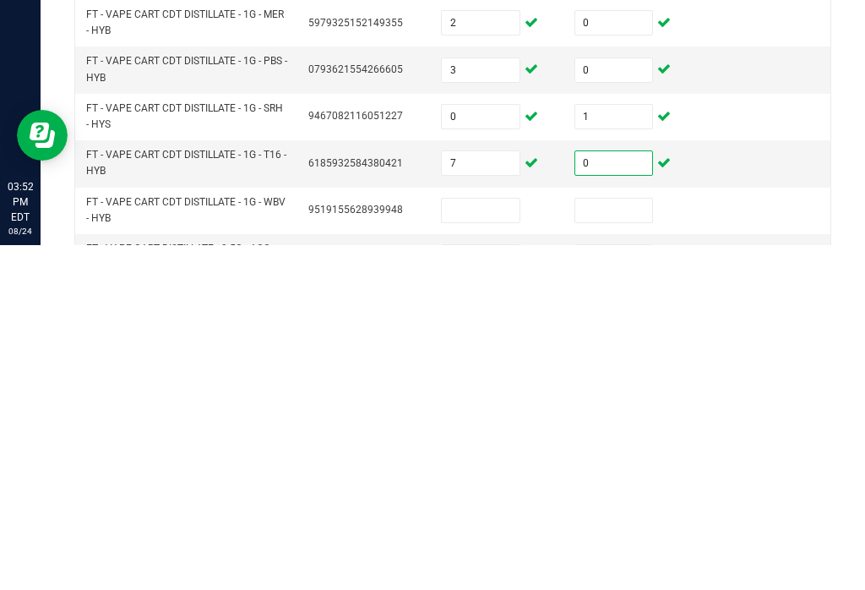
scroll to position [405, 0]
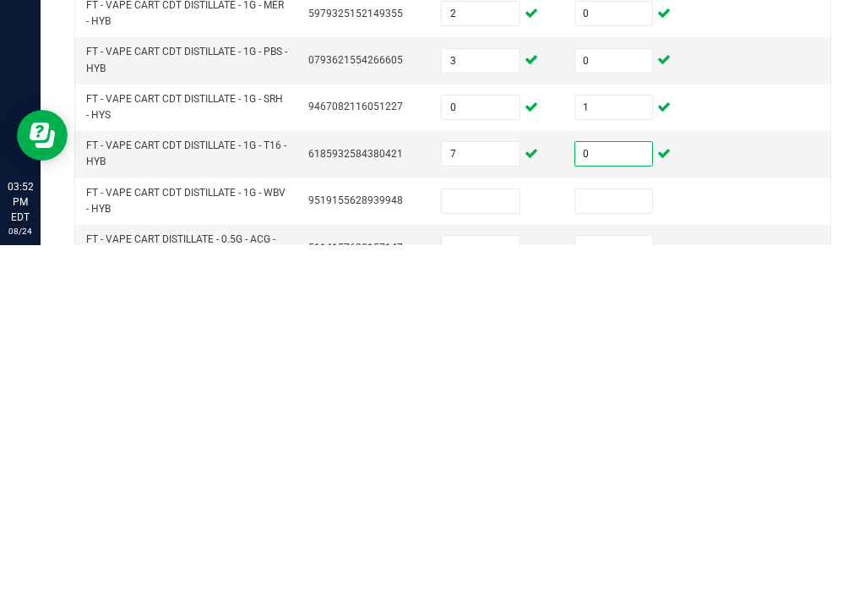
click at [498, 534] on input at bounding box center [481, 546] width 78 height 24
